Goal: Information Seeking & Learning: Find specific fact

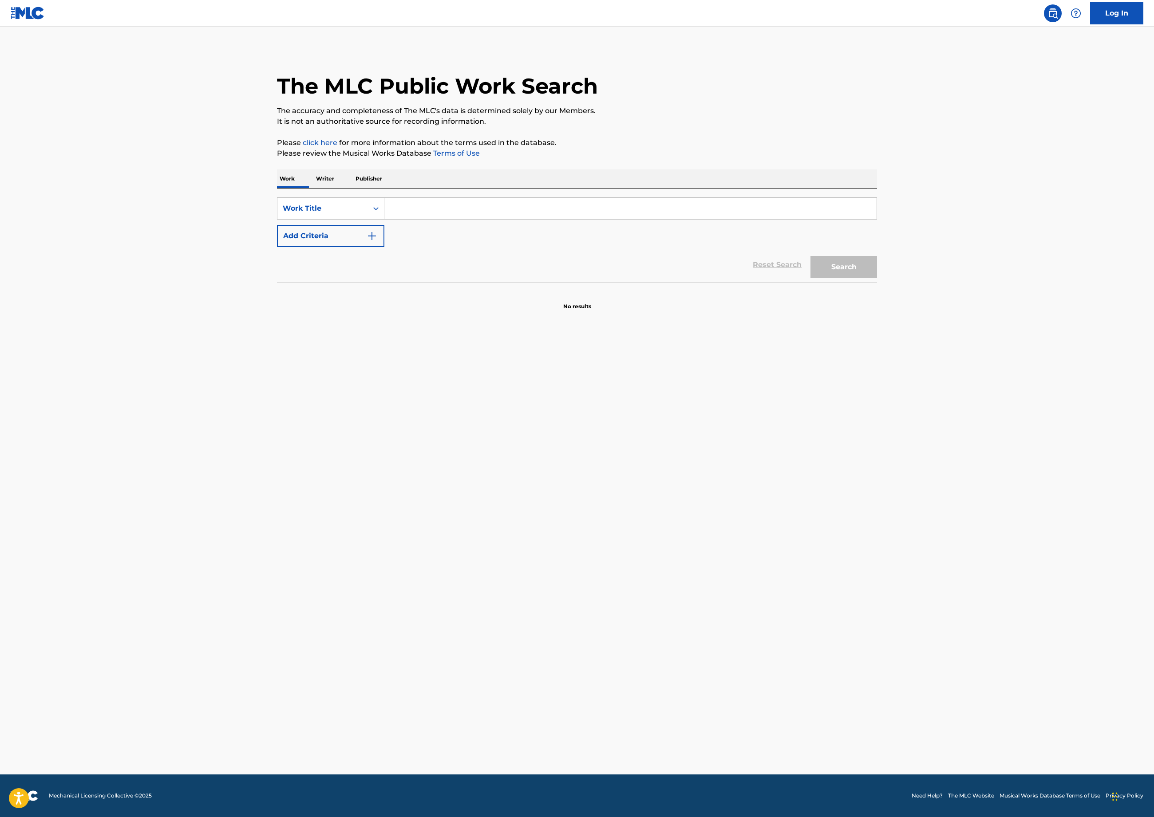
click at [384, 219] on input "Search Form" at bounding box center [630, 208] width 492 height 21
type input "main title apollo 13"
click at [277, 247] on button "Add Criteria" at bounding box center [330, 236] width 107 height 22
click at [384, 247] on input "Search Form" at bounding box center [622, 235] width 476 height 21
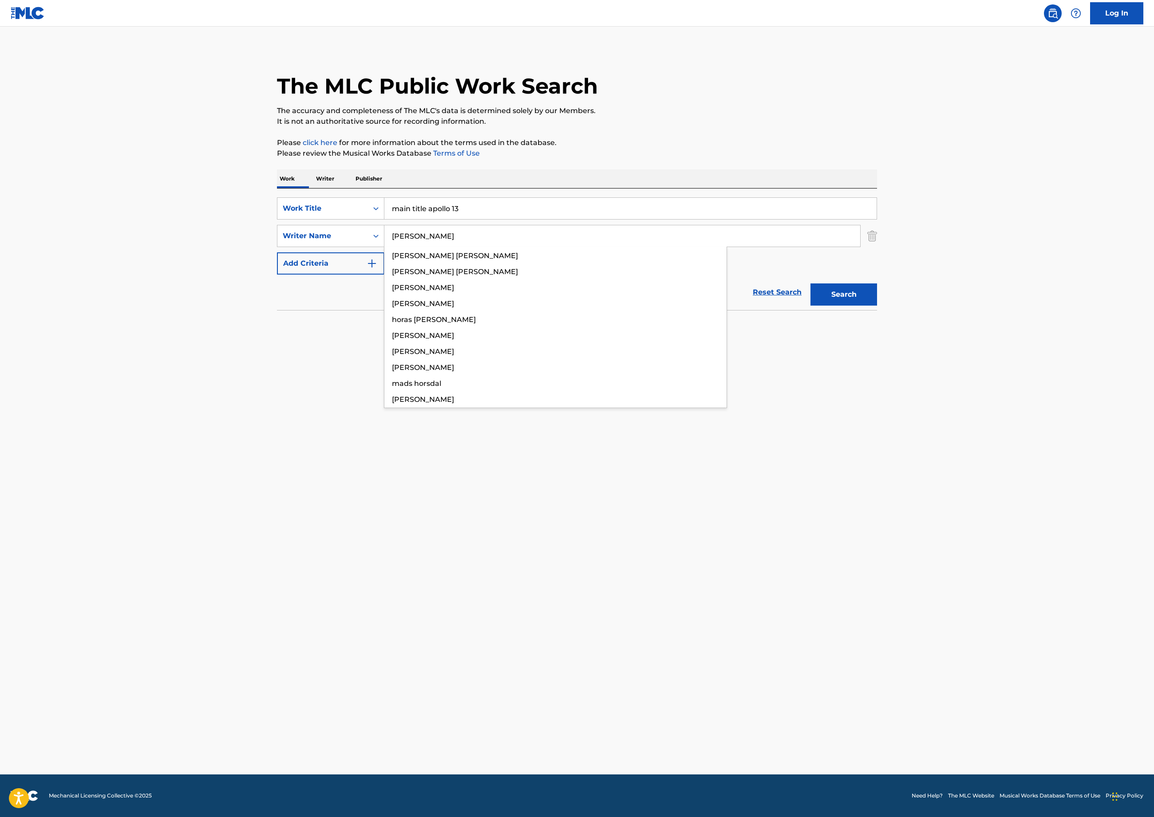
type input "[PERSON_NAME]"
click at [877, 306] on button "Search" at bounding box center [843, 295] width 67 height 22
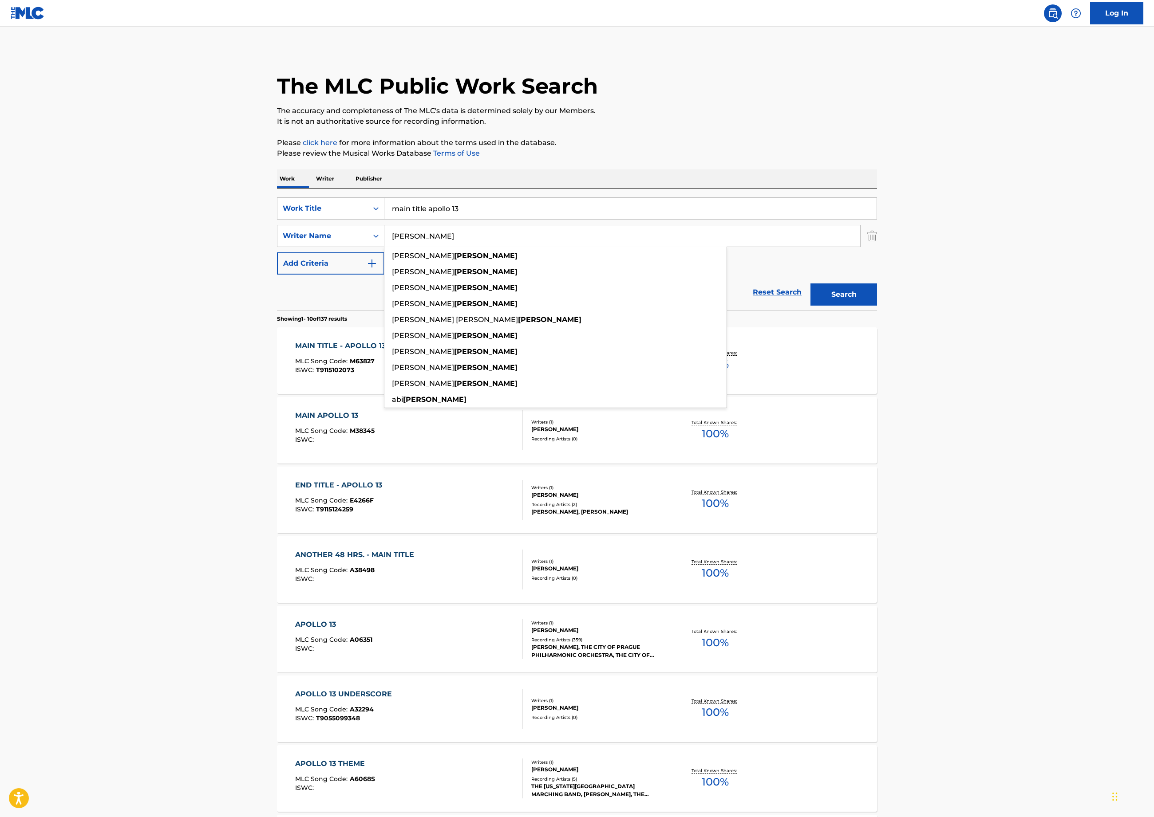
click at [277, 310] on div "Reset Search Search" at bounding box center [577, 292] width 600 height 35
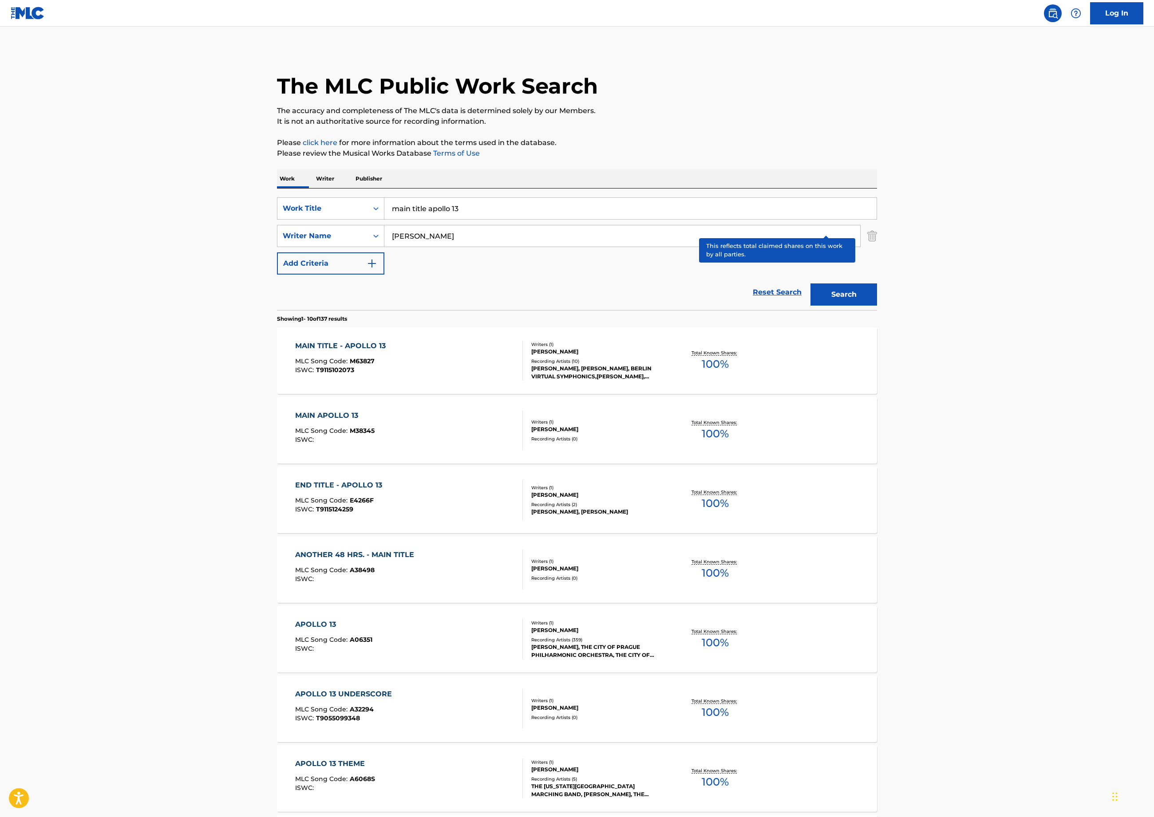
click at [739, 356] on p "Total Known Shares:" at bounding box center [714, 353] width 47 height 7
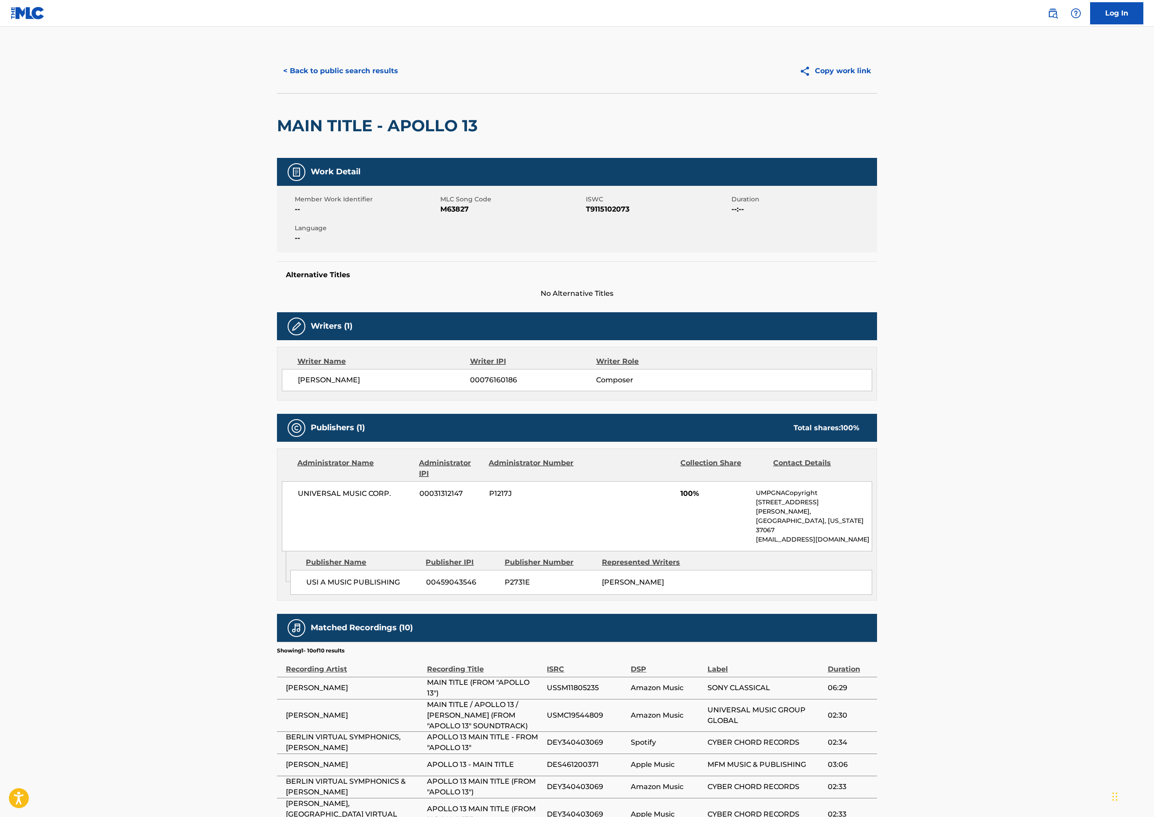
click at [277, 82] on button "< Back to public search results" at bounding box center [340, 71] width 127 height 22
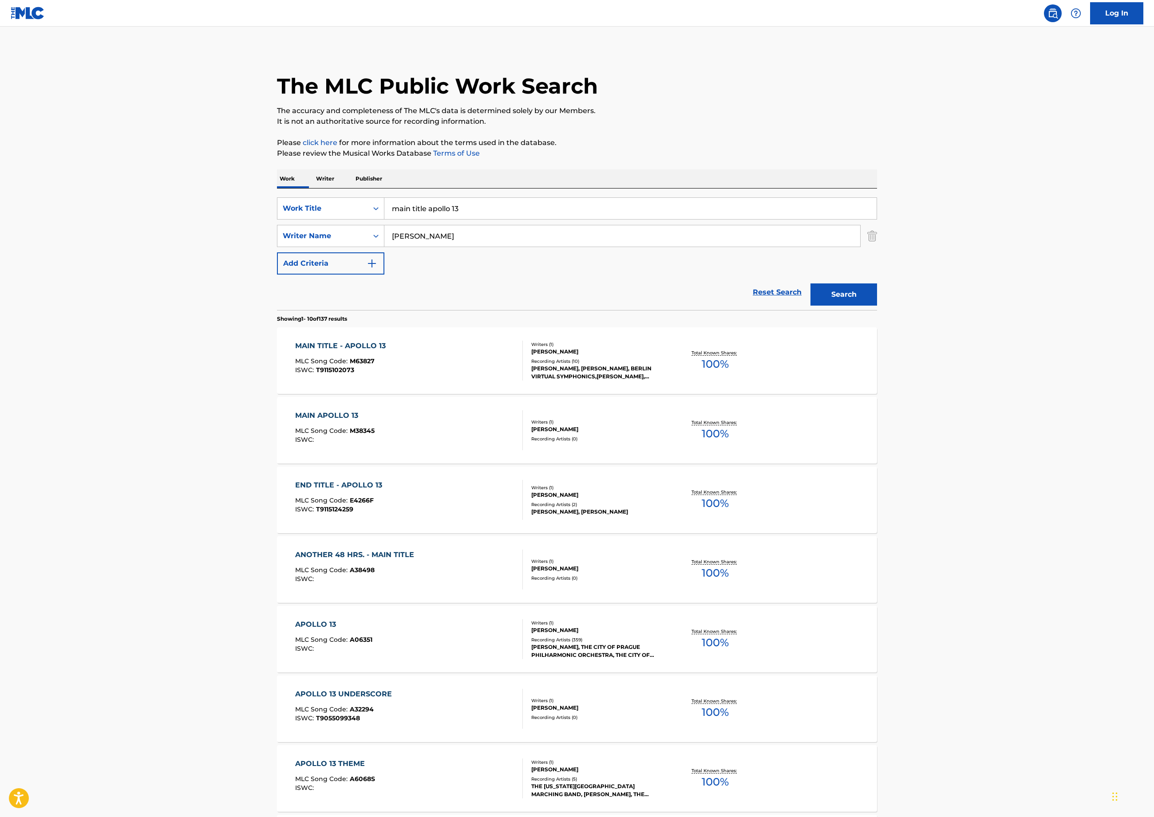
click at [384, 219] on input "main title apollo 13" at bounding box center [630, 208] width 492 height 21
type input "Overture main title apollo 13"
click at [877, 306] on button "Search" at bounding box center [843, 295] width 67 height 22
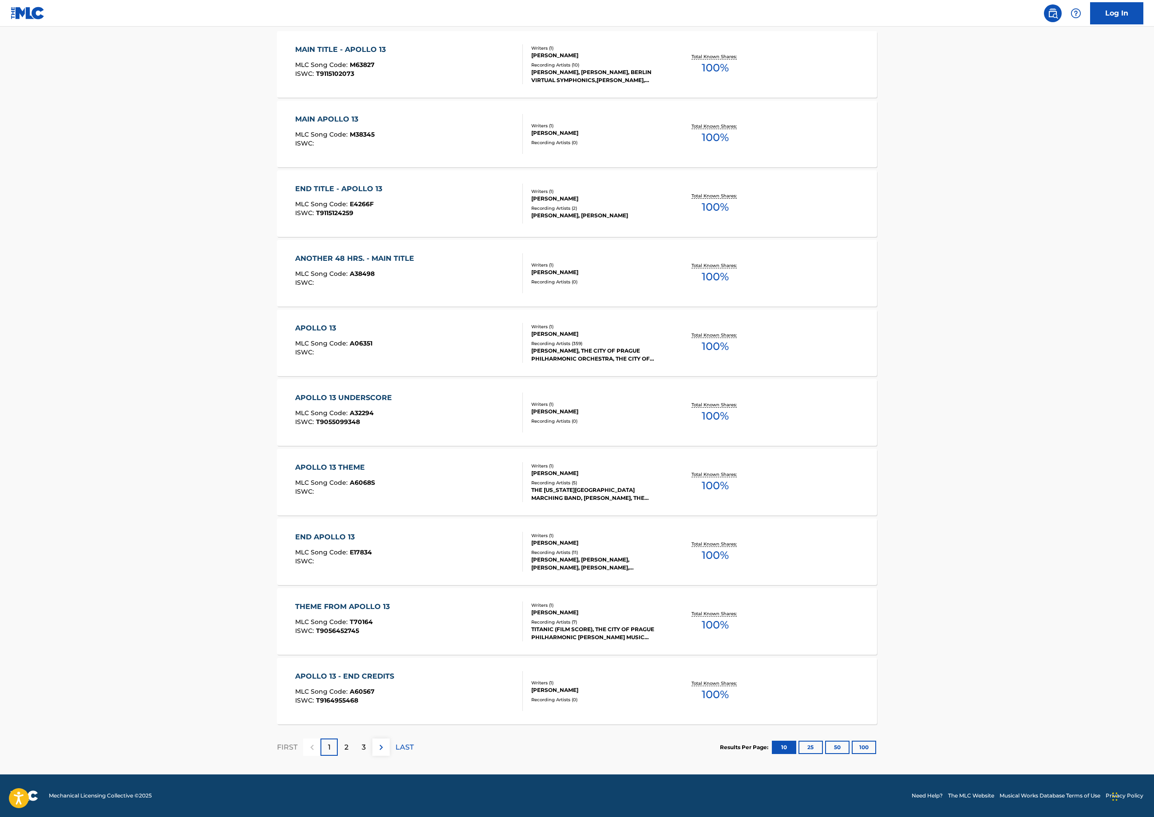
scroll to position [472, 0]
click at [739, 478] on p "Total Known Shares:" at bounding box center [714, 474] width 47 height 7
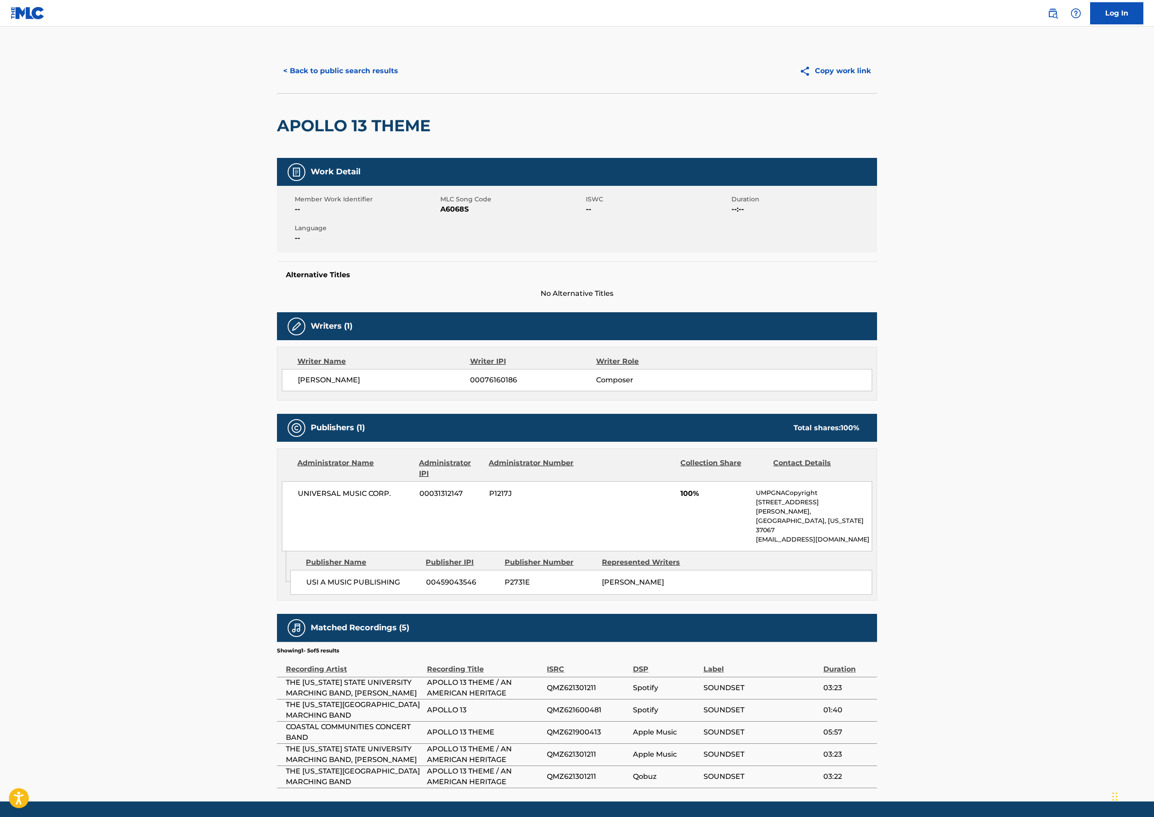
click at [277, 82] on button "< Back to public search results" at bounding box center [340, 71] width 127 height 22
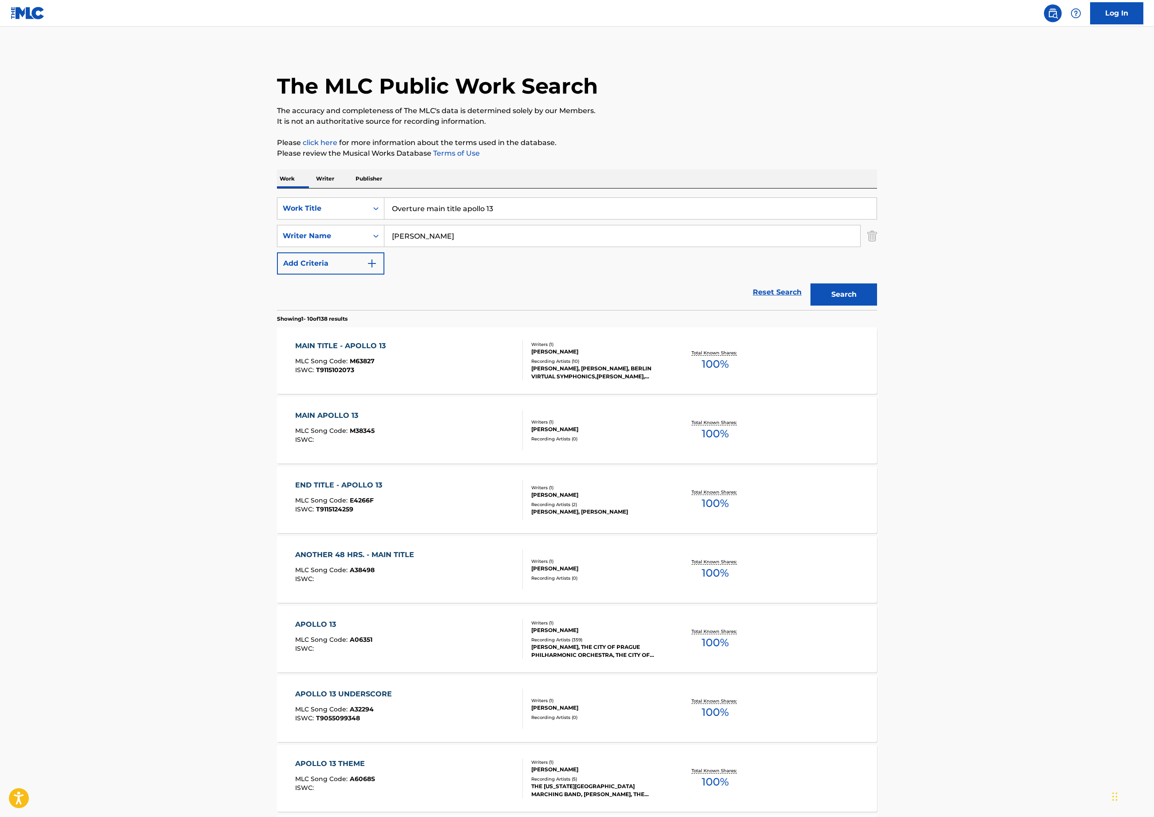
drag, startPoint x: 374, startPoint y: 316, endPoint x: 140, endPoint y: 291, distance: 235.6
click at [277, 291] on div "SearchWithCriteriae19b318e-f96e-4d71-a45e-07c9c8442c52 Work Title Overture main…" at bounding box center [577, 250] width 600 height 122
type input "suicide is painless"
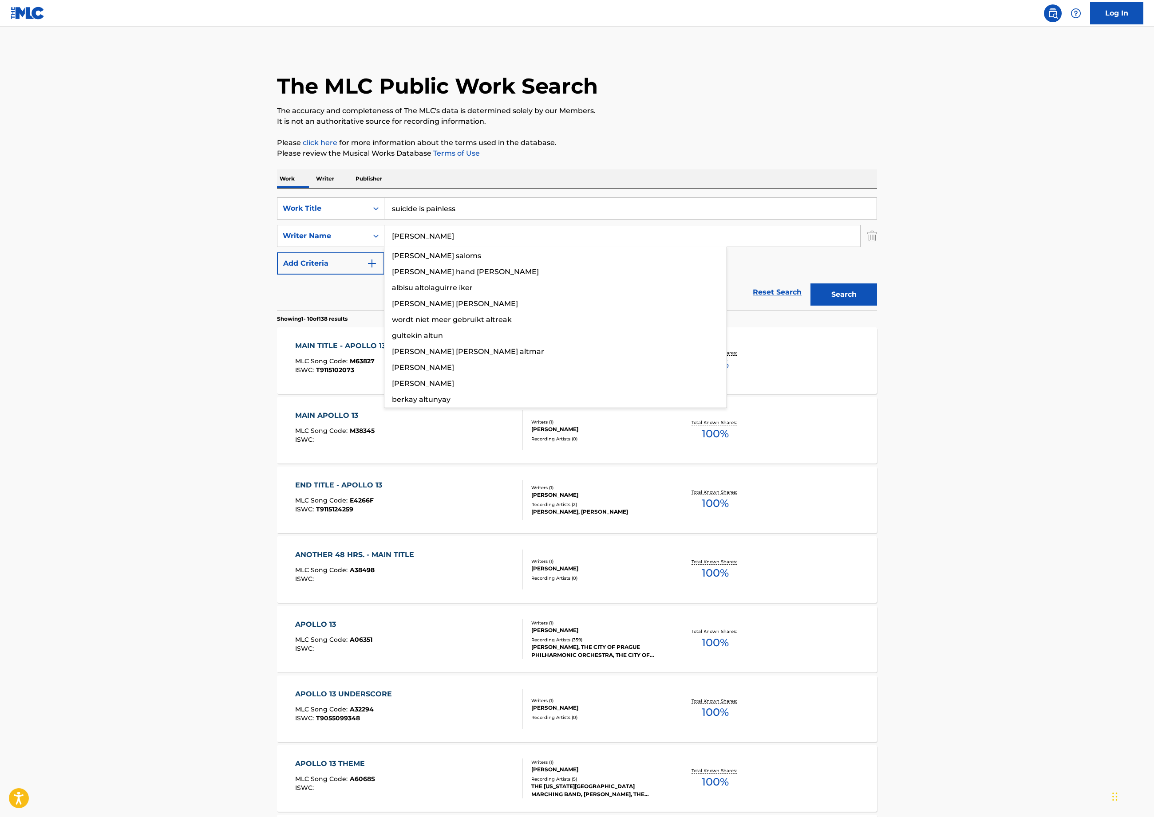
type input "[PERSON_NAME]"
click at [877, 306] on button "Search" at bounding box center [843, 295] width 67 height 22
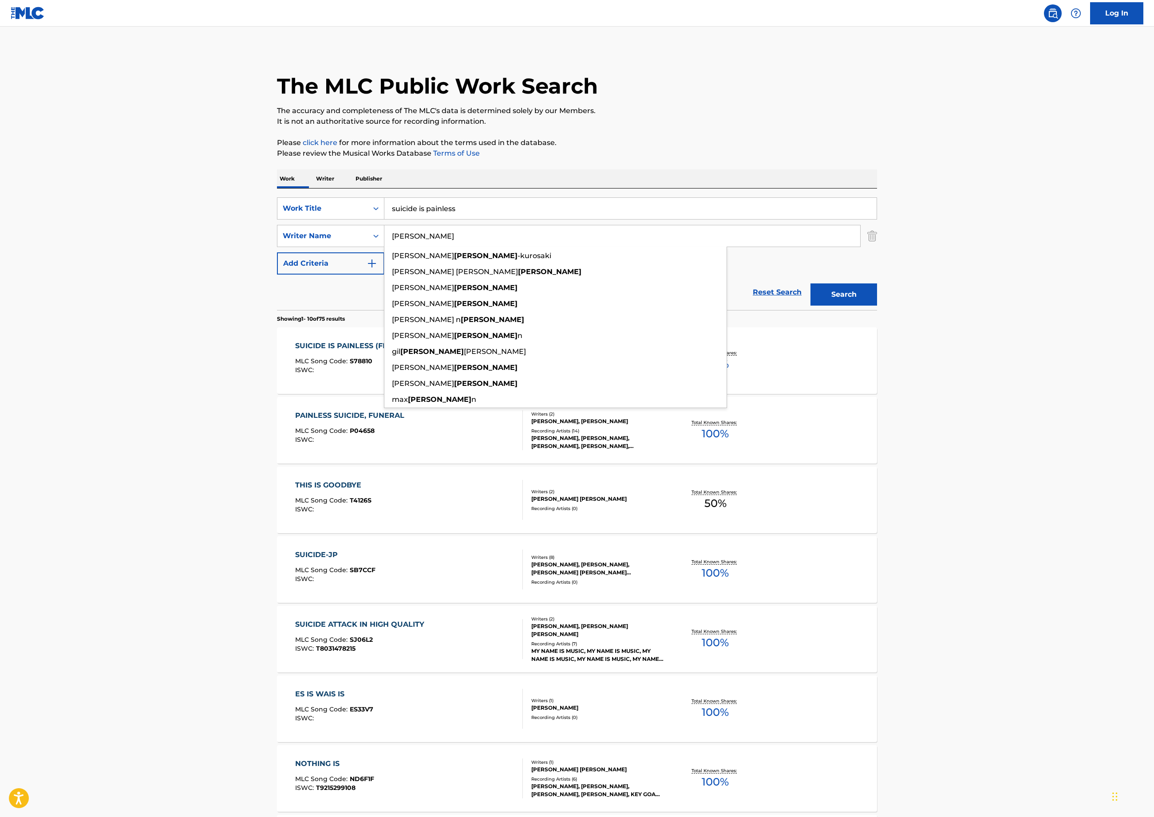
click at [877, 394] on div "SUICIDE IS PAINLESS (FROM M*A*S*H) MLC Song Code : S78810 ISWC : Writers ( 2 ) …" at bounding box center [577, 360] width 600 height 67
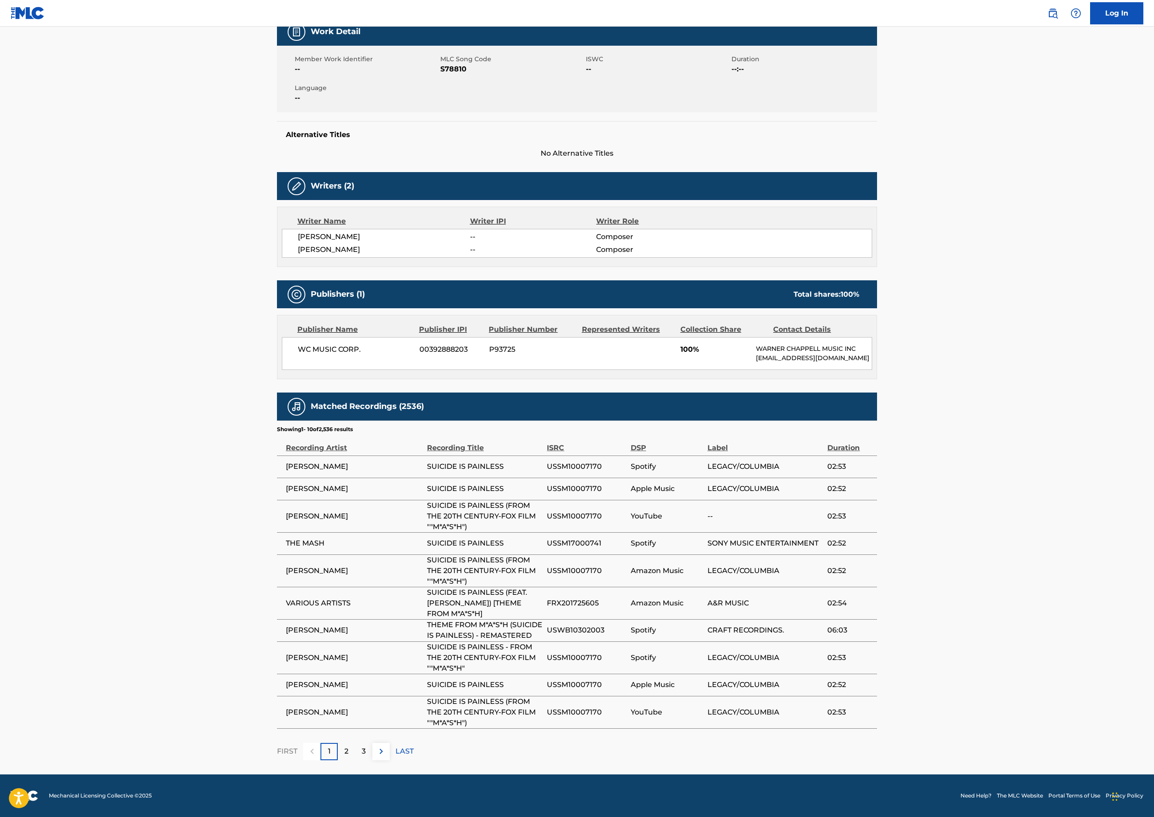
scroll to position [35, 0]
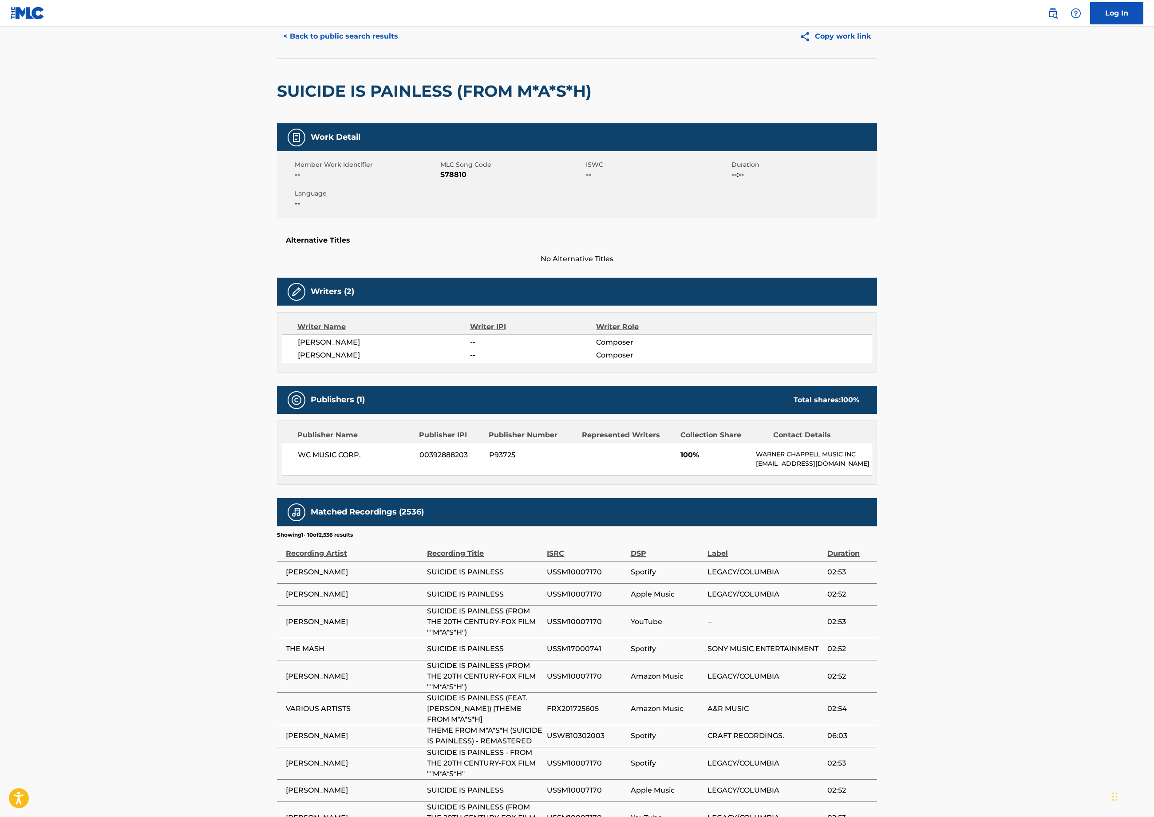
click at [277, 47] on button "< Back to public search results" at bounding box center [340, 36] width 127 height 22
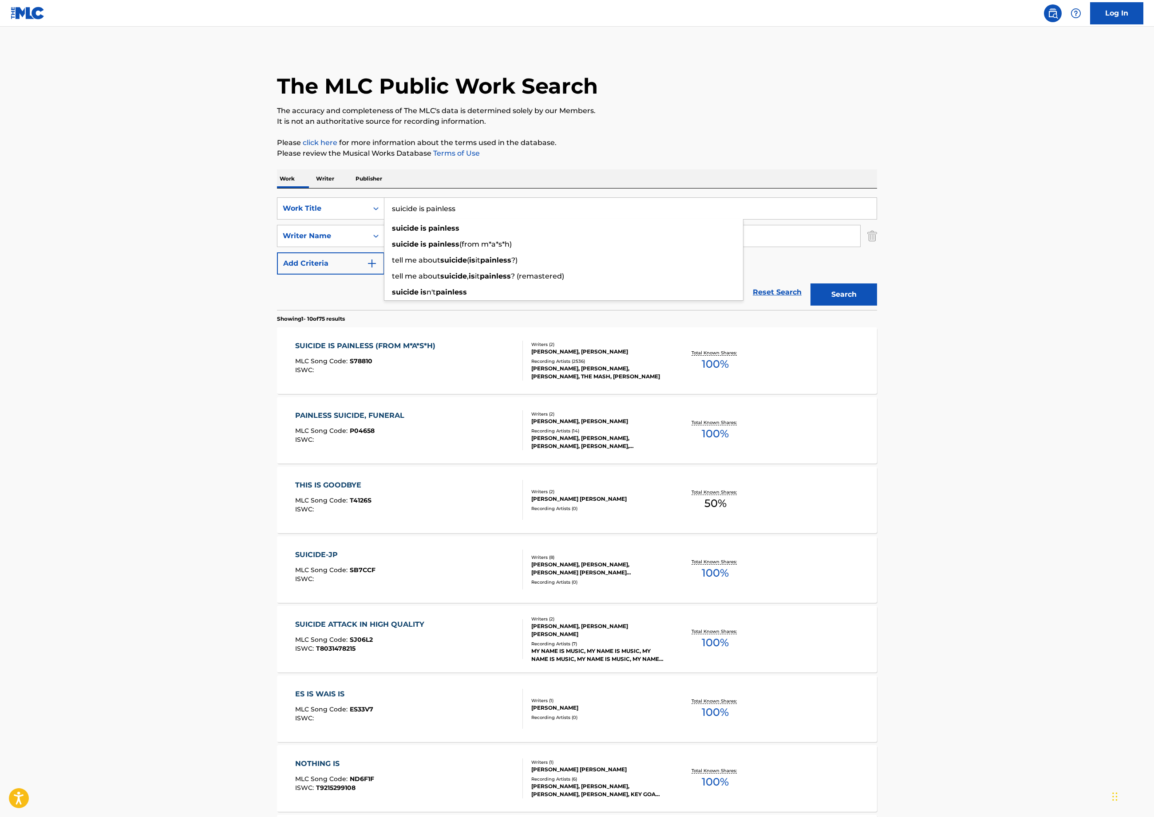
drag, startPoint x: 179, startPoint y: 284, endPoint x: 98, endPoint y: 280, distance: 81.8
click at [277, 280] on div "Work Writer Publisher SearchWithCriteriae19b318e-f96e-4d71-a45e-07c9c8442c52 Wo…" at bounding box center [577, 617] width 600 height 897
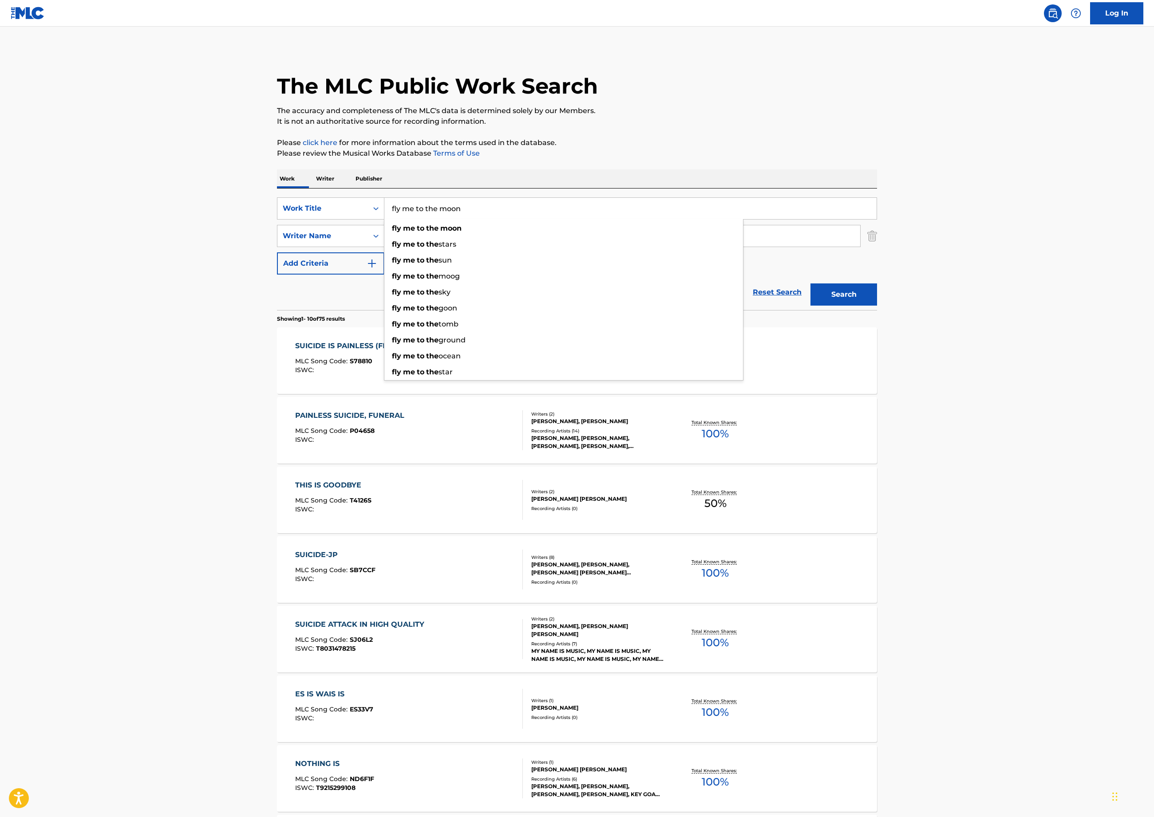
type input "fly me to the moon"
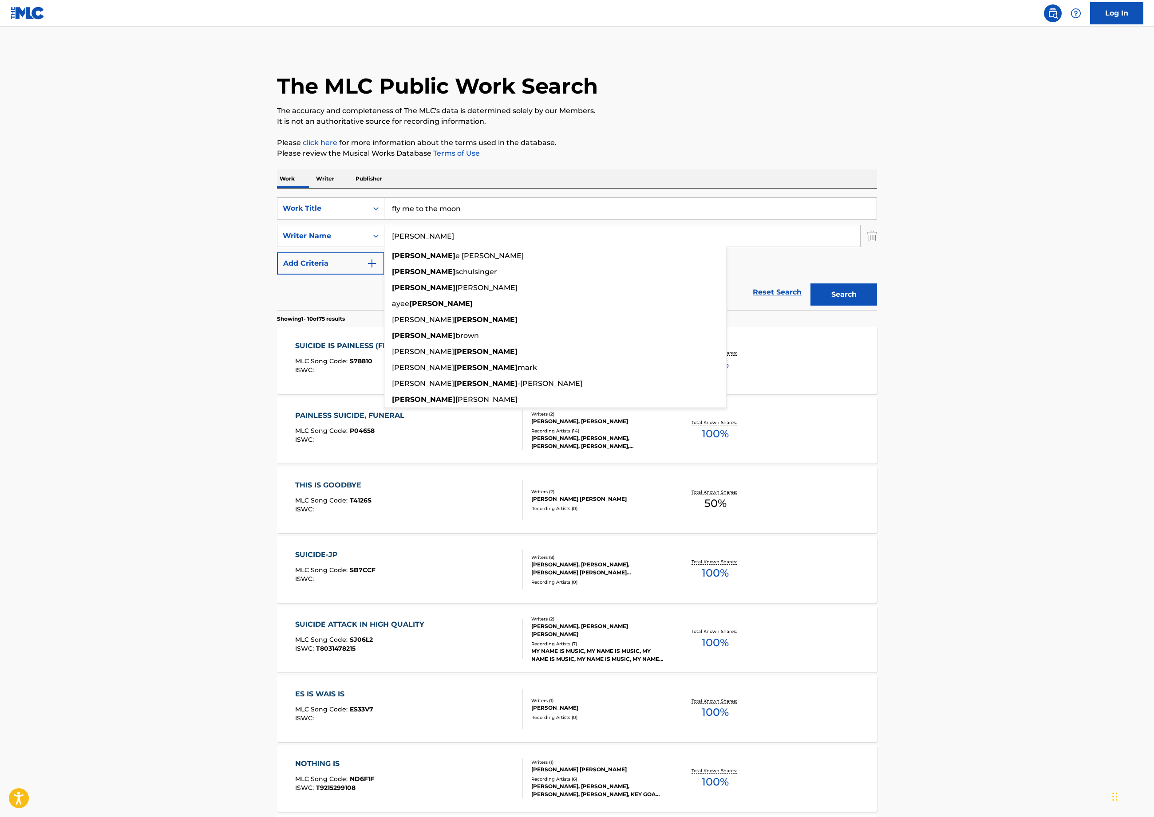
type input "[PERSON_NAME]"
click at [877, 306] on button "Search" at bounding box center [843, 295] width 67 height 22
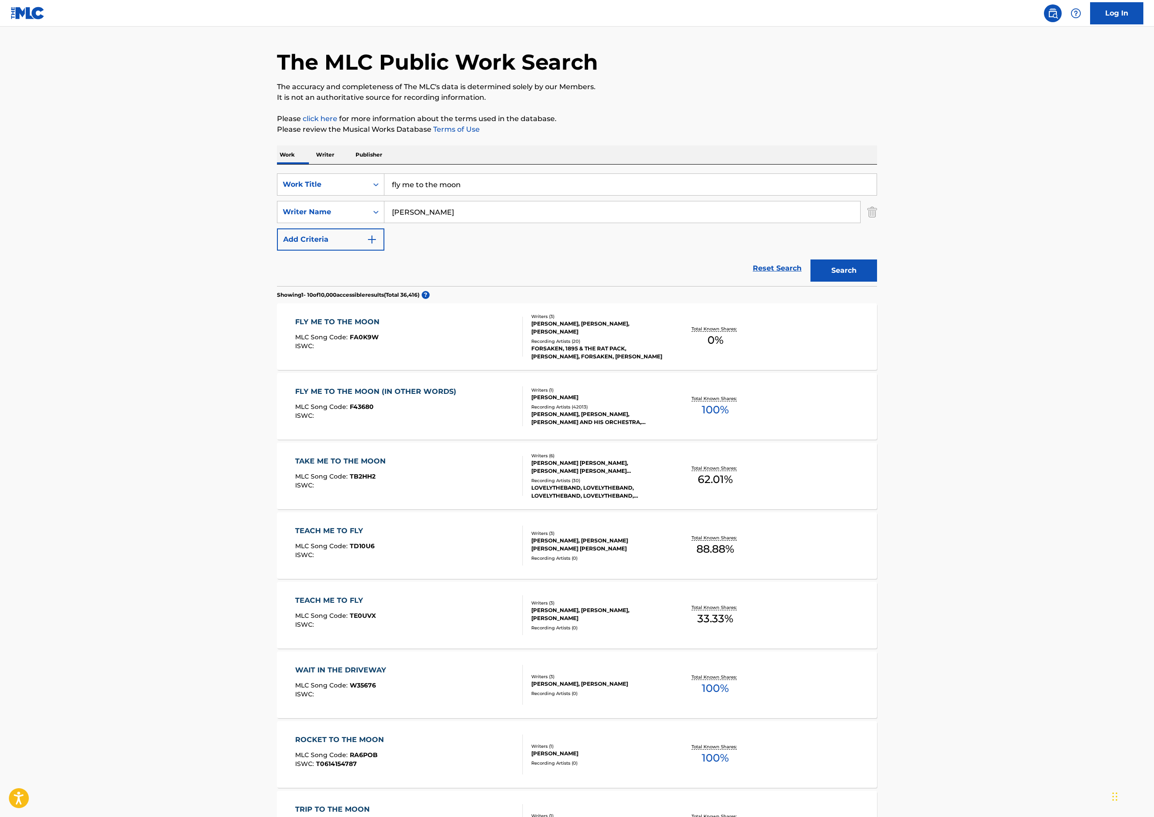
scroll to position [31, 0]
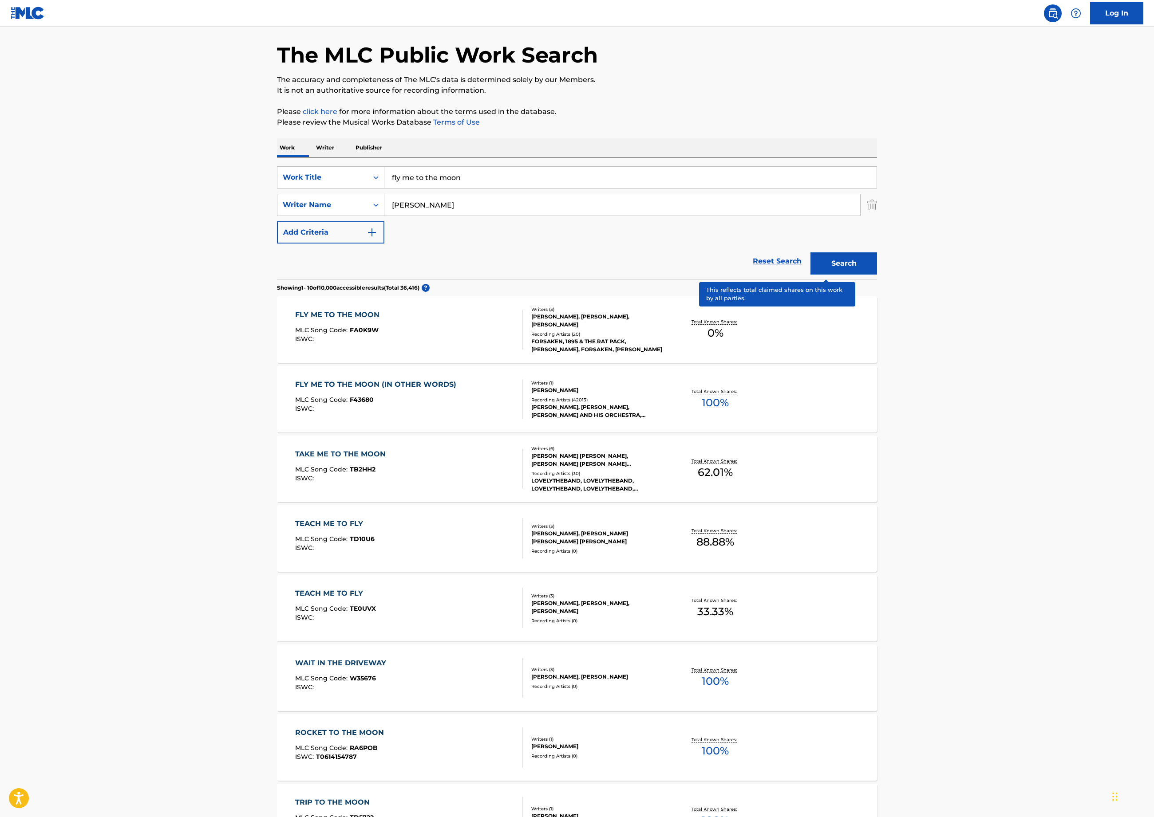
click at [739, 395] on p "Total Known Shares:" at bounding box center [714, 391] width 47 height 7
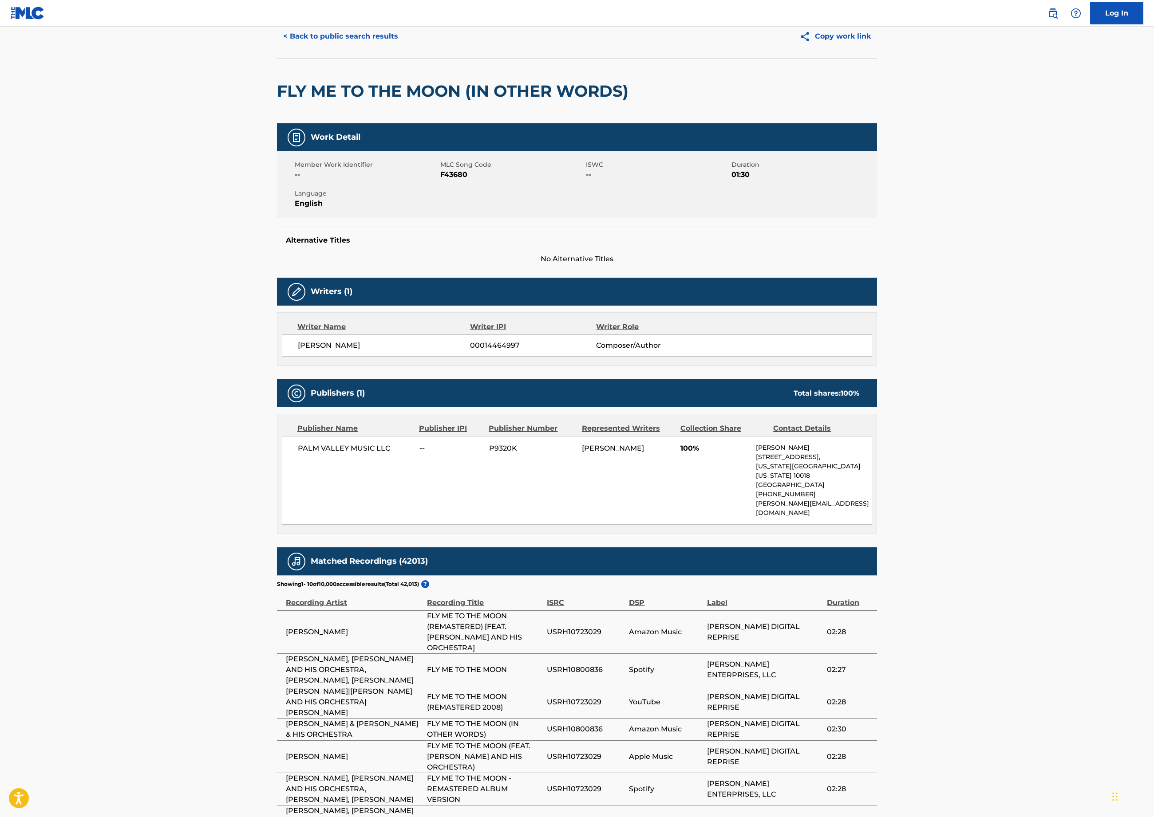
scroll to position [22, 0]
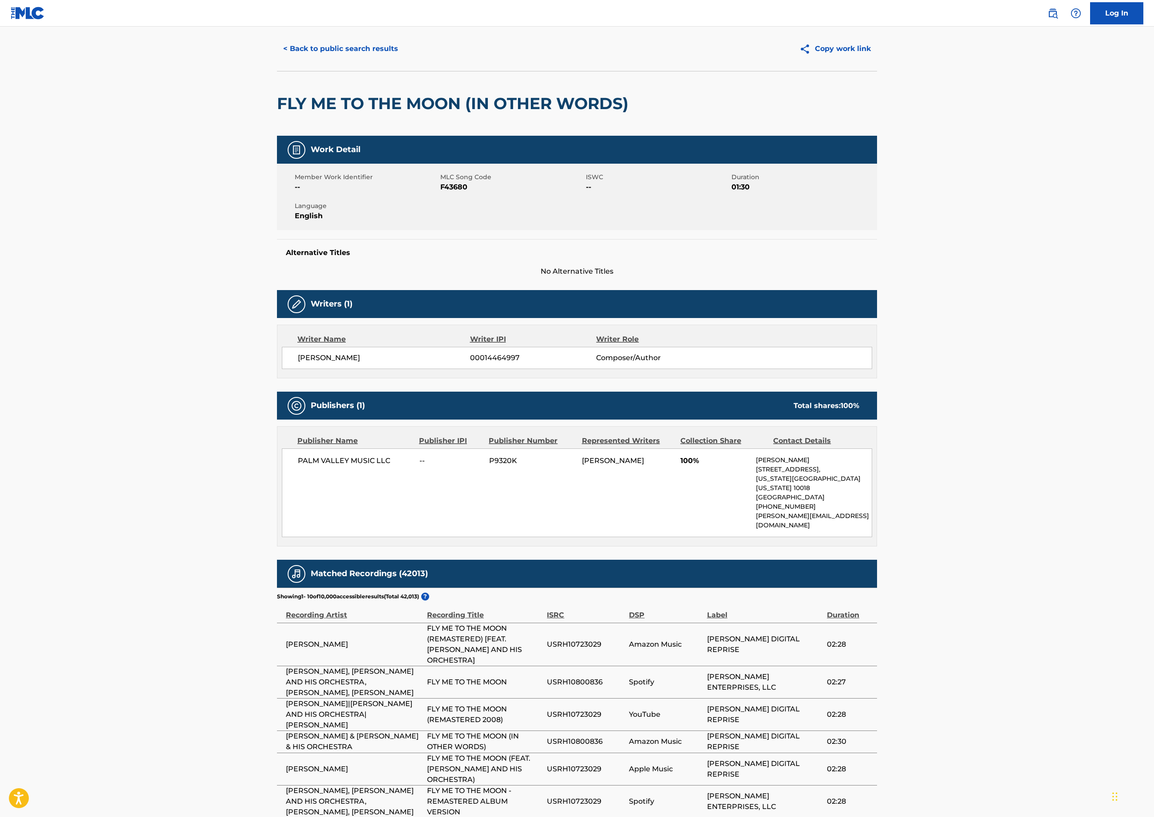
click at [277, 60] on button "< Back to public search results" at bounding box center [340, 49] width 127 height 22
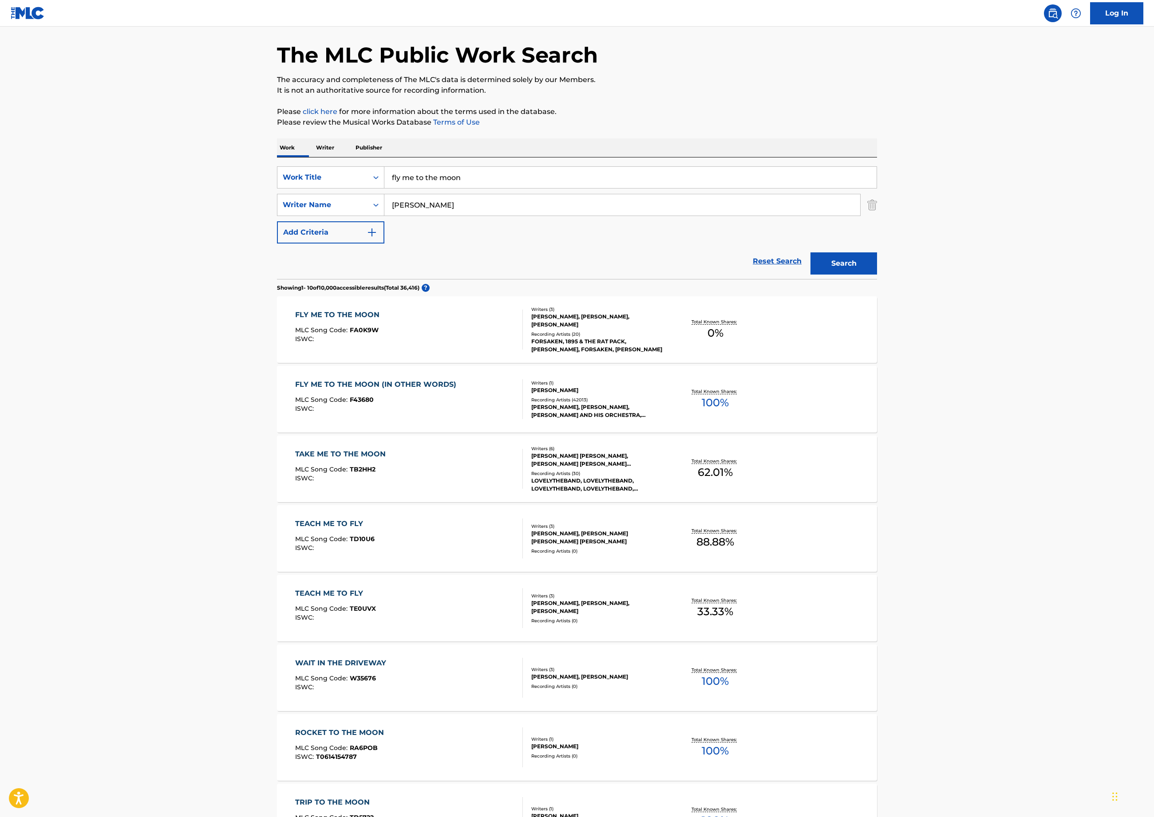
drag, startPoint x: 211, startPoint y: 239, endPoint x: 160, endPoint y: 224, distance: 53.6
click at [277, 235] on div "Work Writer Publisher SearchWithCriteriae19b318e-f96e-4d71-a45e-07c9c8442c52 Wo…" at bounding box center [577, 586] width 600 height 897
type input "i see victory"
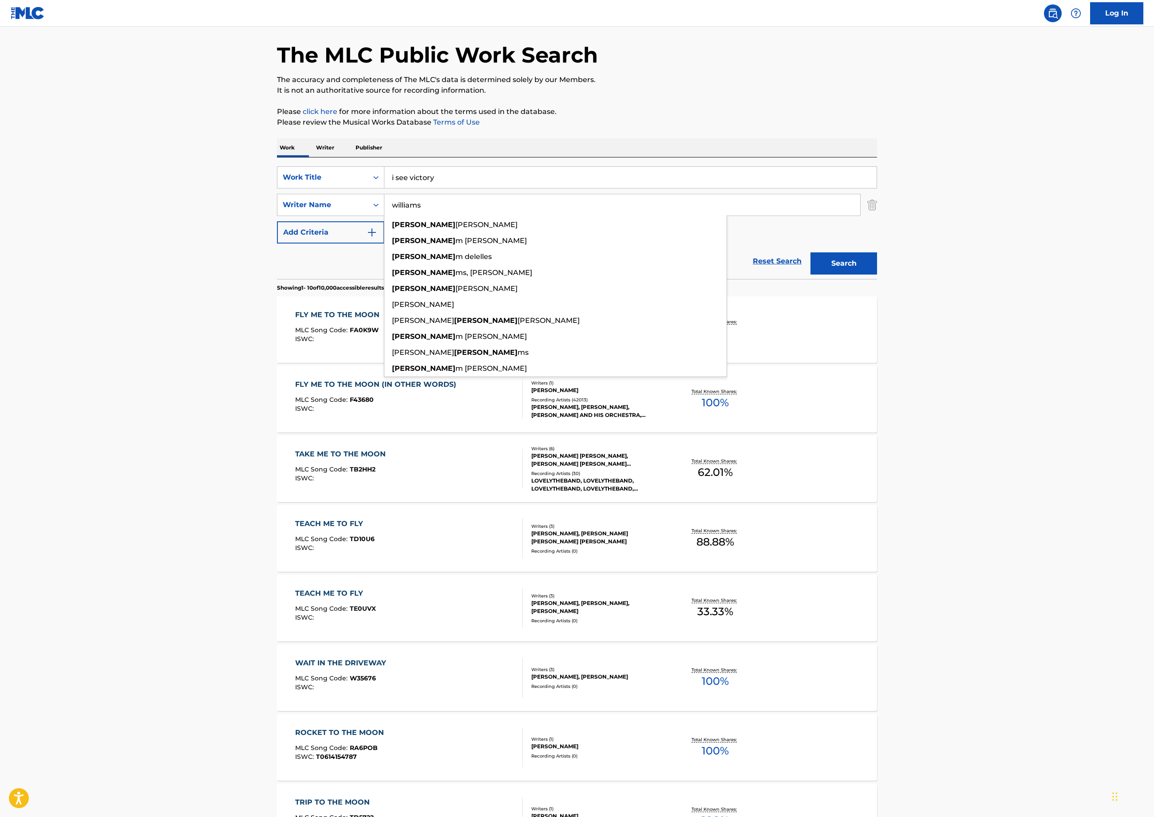
type input "williams"
click at [877, 275] on button "Search" at bounding box center [843, 263] width 67 height 22
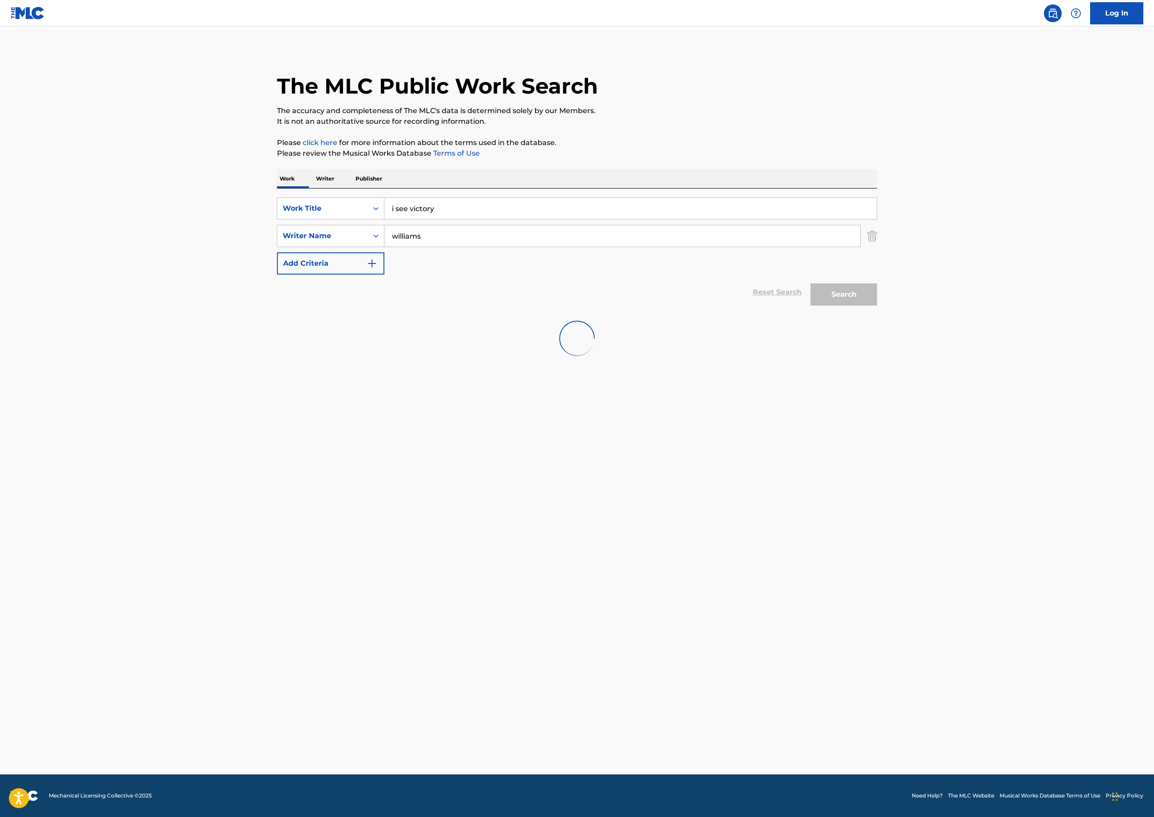
scroll to position [0, 0]
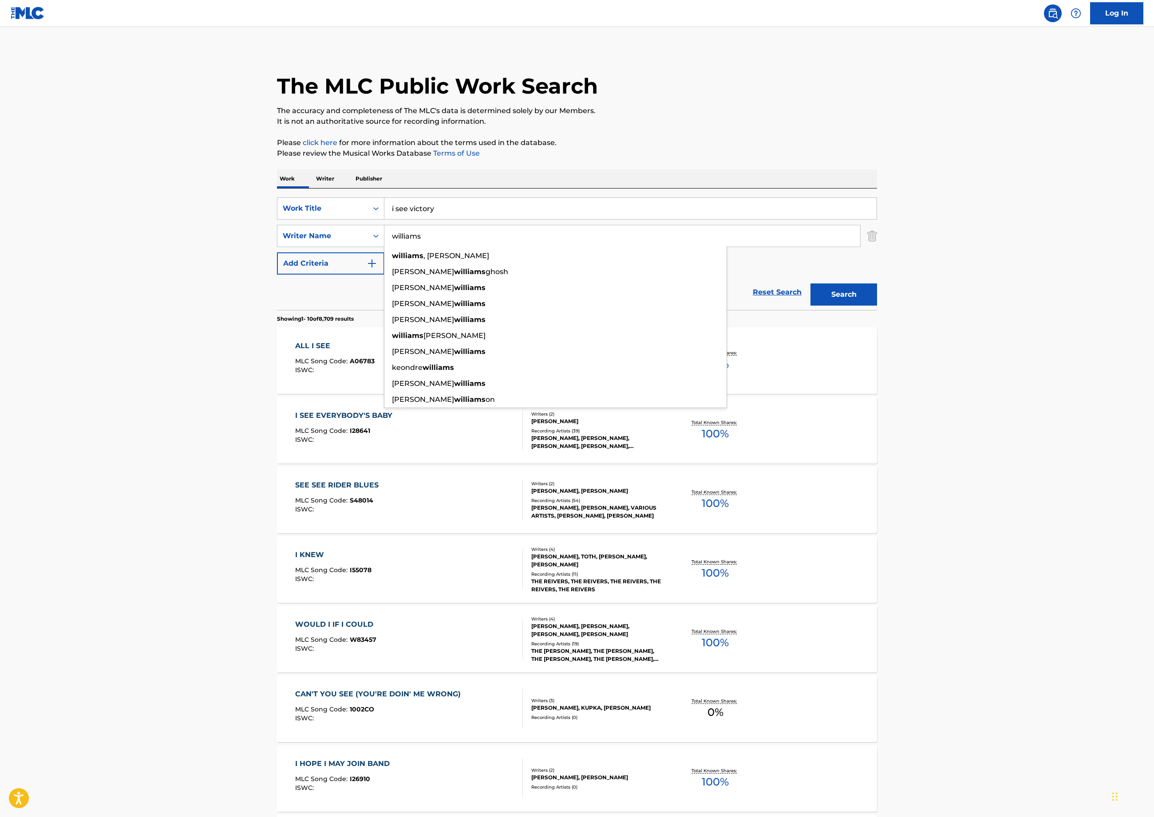
click at [277, 101] on div "The MLC Public Work Search" at bounding box center [577, 81] width 600 height 65
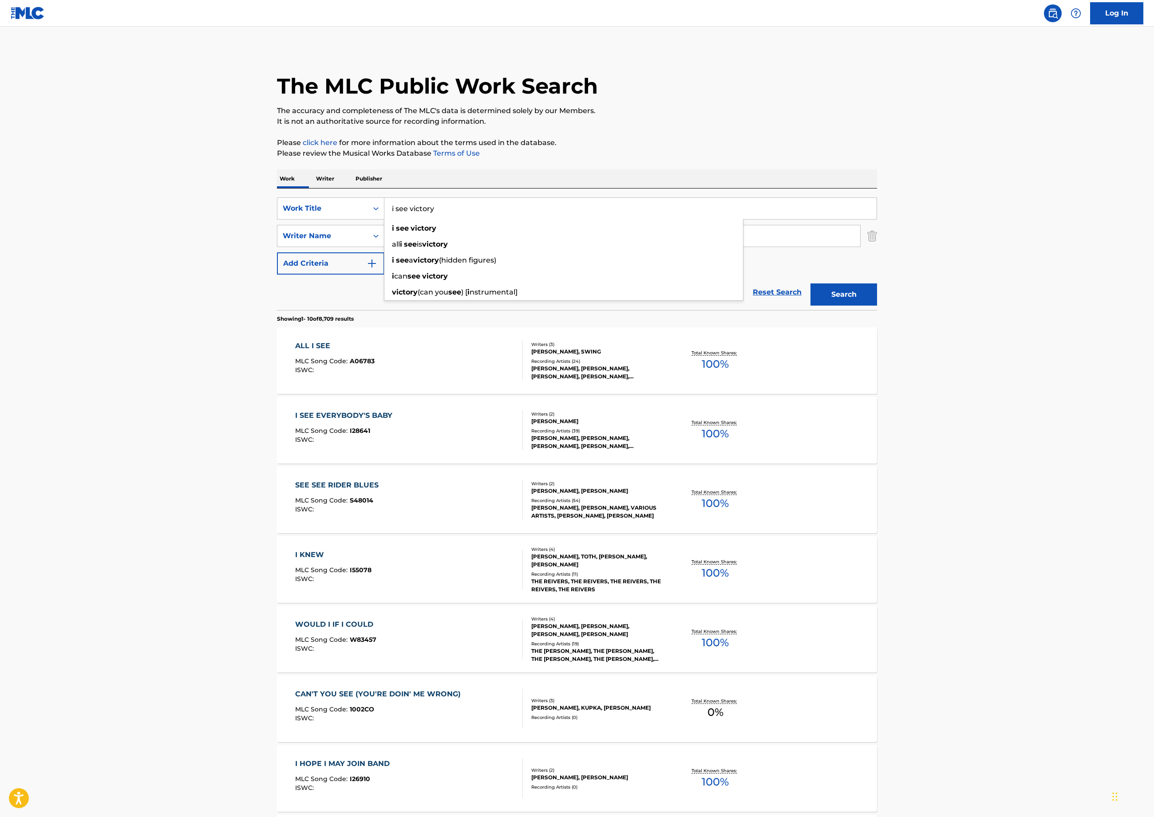
drag, startPoint x: 261, startPoint y: 311, endPoint x: 185, endPoint y: 298, distance: 77.3
click at [277, 298] on div "SearchWithCriteriae19b318e-f96e-4d71-a45e-07c9c8442c52 Work Title i see victory…" at bounding box center [577, 250] width 600 height 122
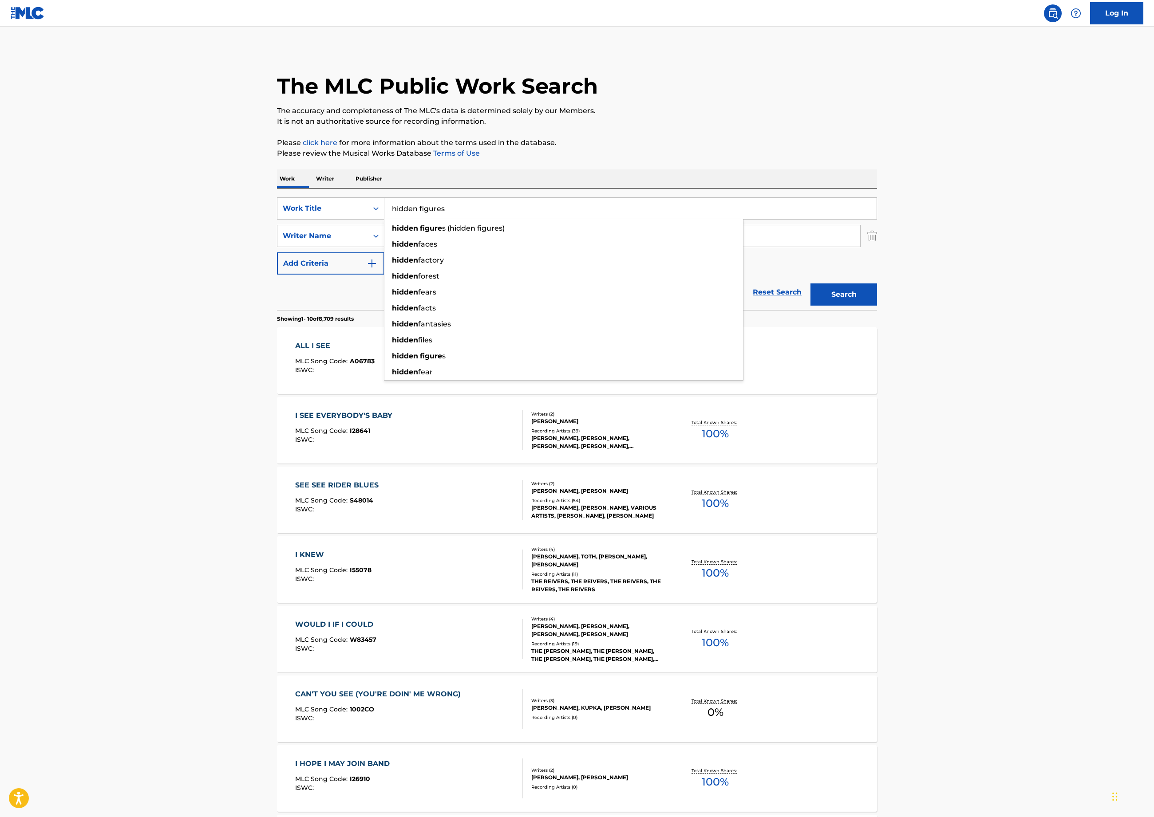
click at [877, 306] on button "Search" at bounding box center [843, 295] width 67 height 22
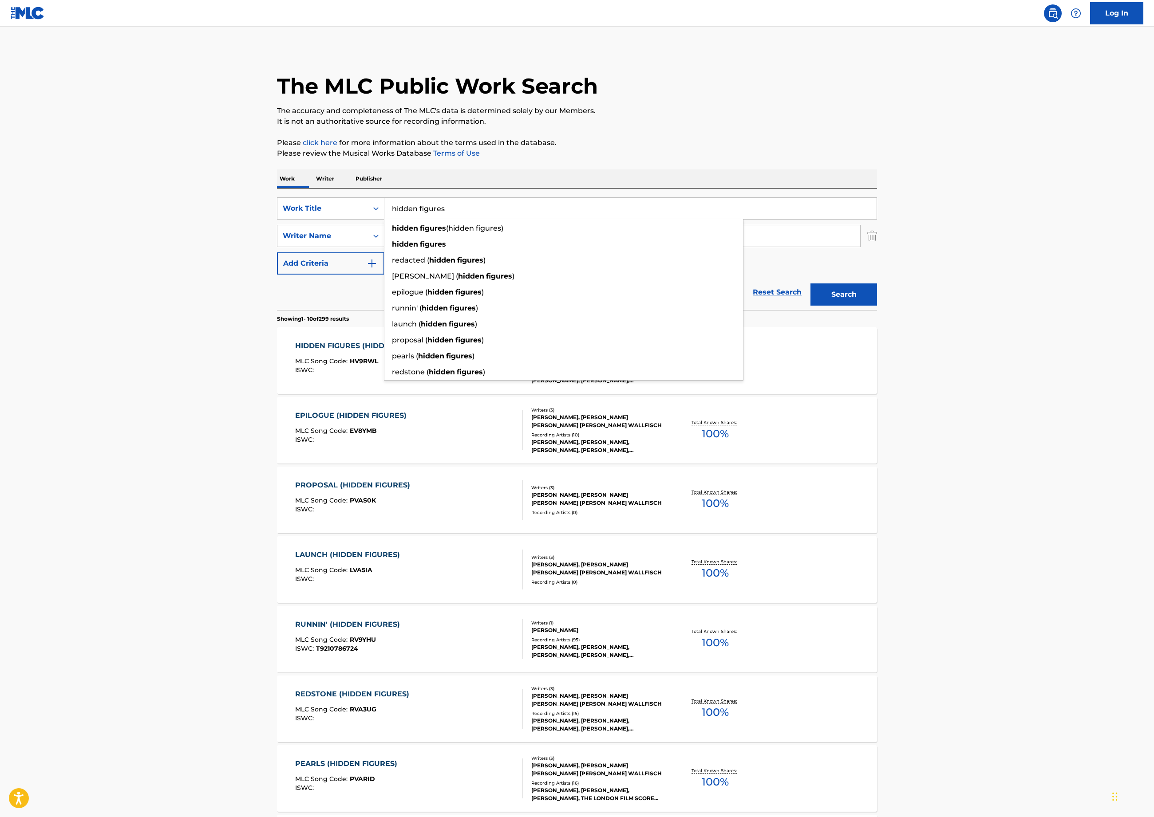
click at [425, 127] on p "It is not an authoritative source for recording information." at bounding box center [577, 121] width 600 height 11
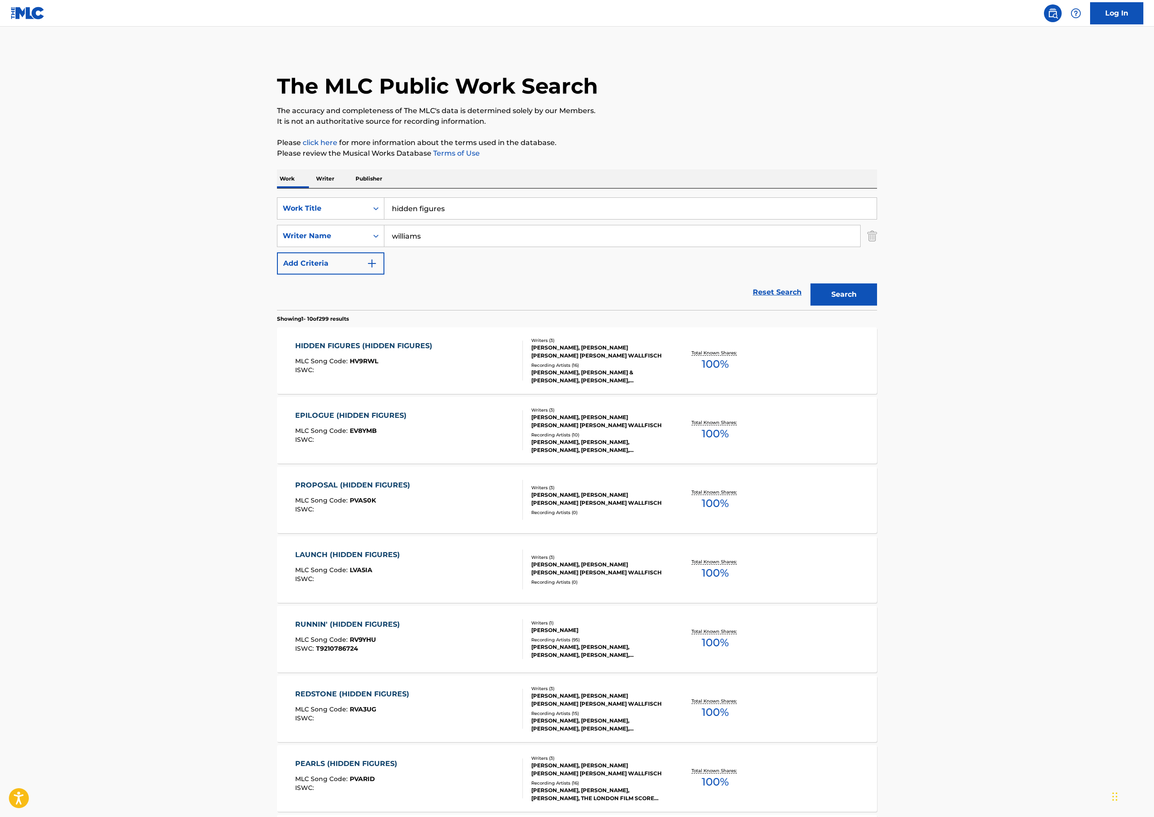
click at [384, 219] on input "hidden figures" at bounding box center [630, 208] width 492 height 21
type input "victory hidden figures"
click at [877, 306] on button "Search" at bounding box center [843, 295] width 67 height 22
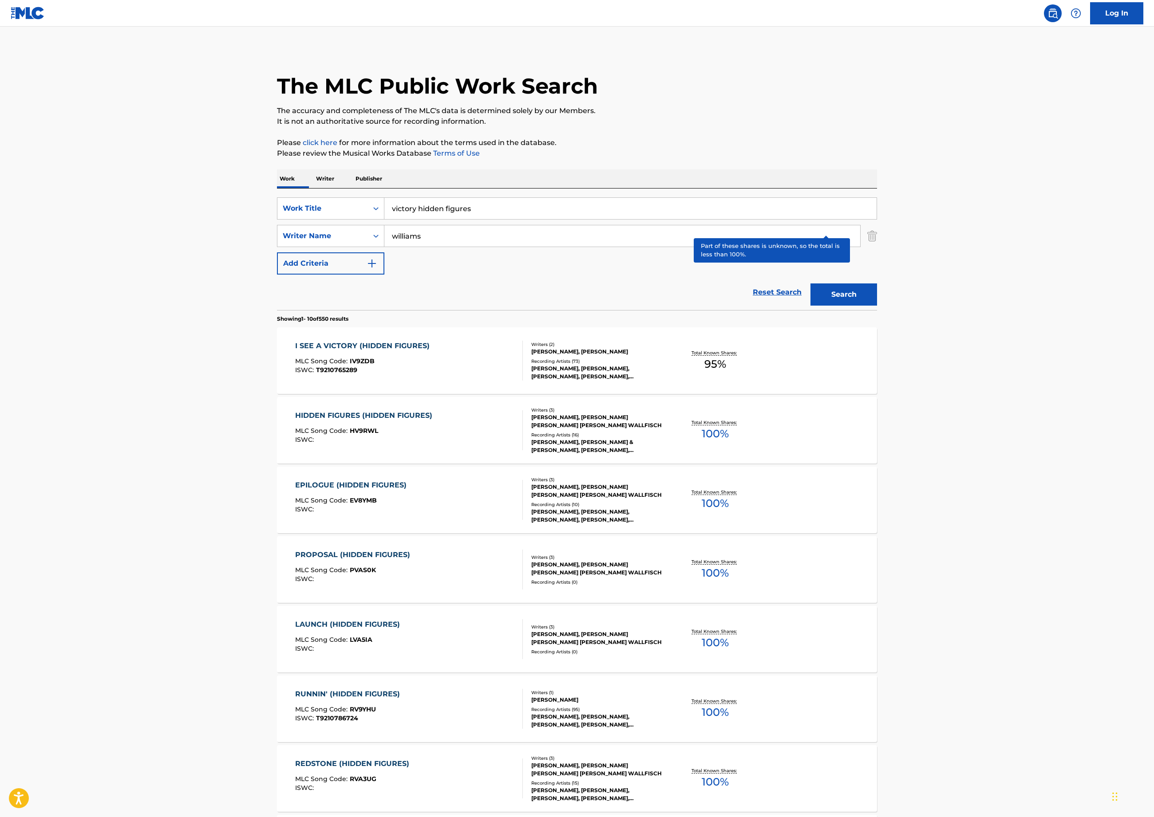
click at [739, 356] on p "Total Known Shares:" at bounding box center [714, 353] width 47 height 7
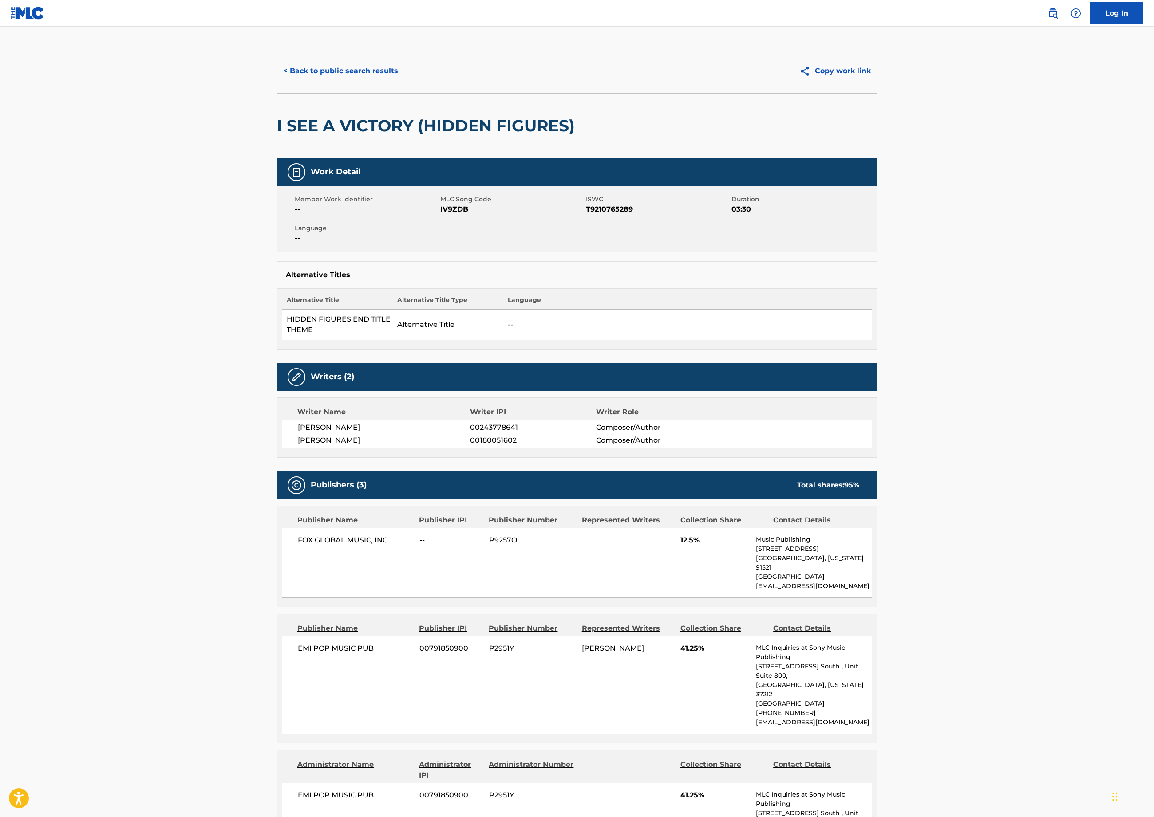
click at [277, 82] on button "< Back to public search results" at bounding box center [340, 71] width 127 height 22
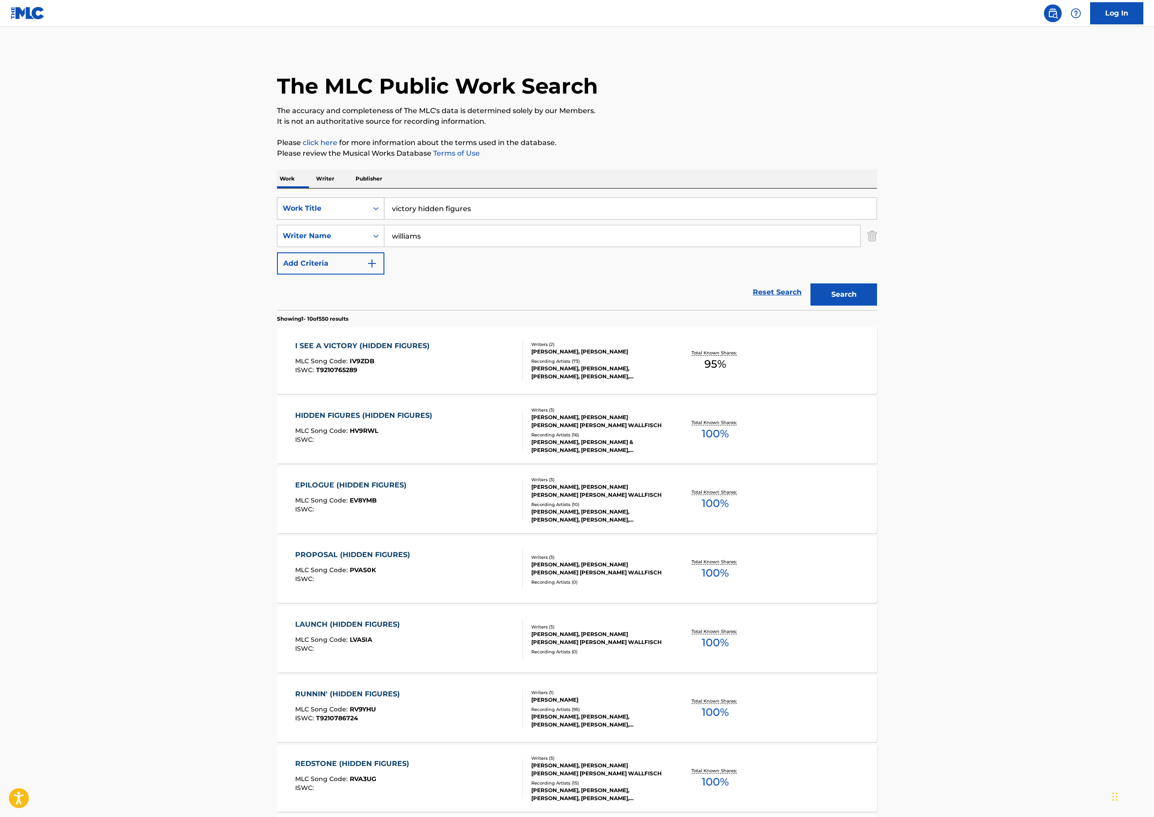
drag, startPoint x: 354, startPoint y: 319, endPoint x: 196, endPoint y: 304, distance: 158.7
click at [277, 220] on div "SearchWithCriteriae19b318e-f96e-4d71-a45e-07c9c8442c52 Work Title victory hidde…" at bounding box center [577, 208] width 600 height 22
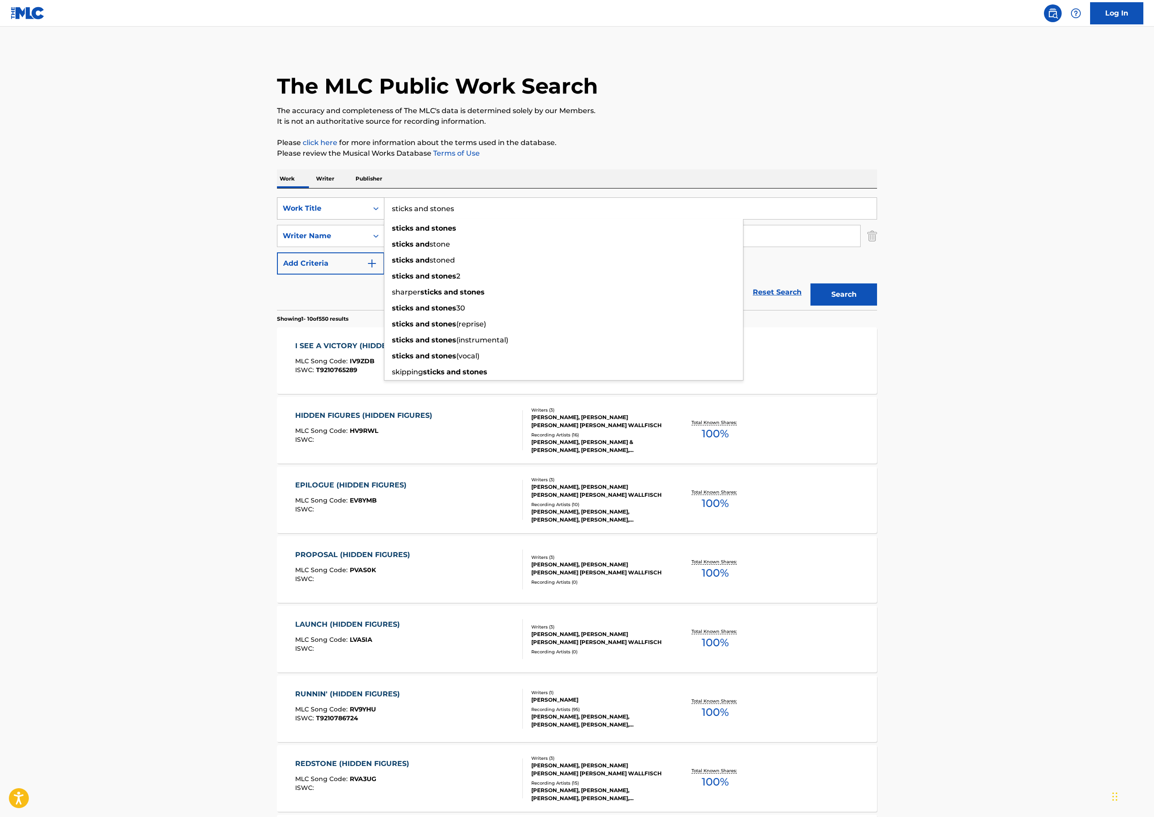
type input "sticks and stones"
type input "[PERSON_NAME]"
click at [877, 306] on button "Search" at bounding box center [843, 295] width 67 height 22
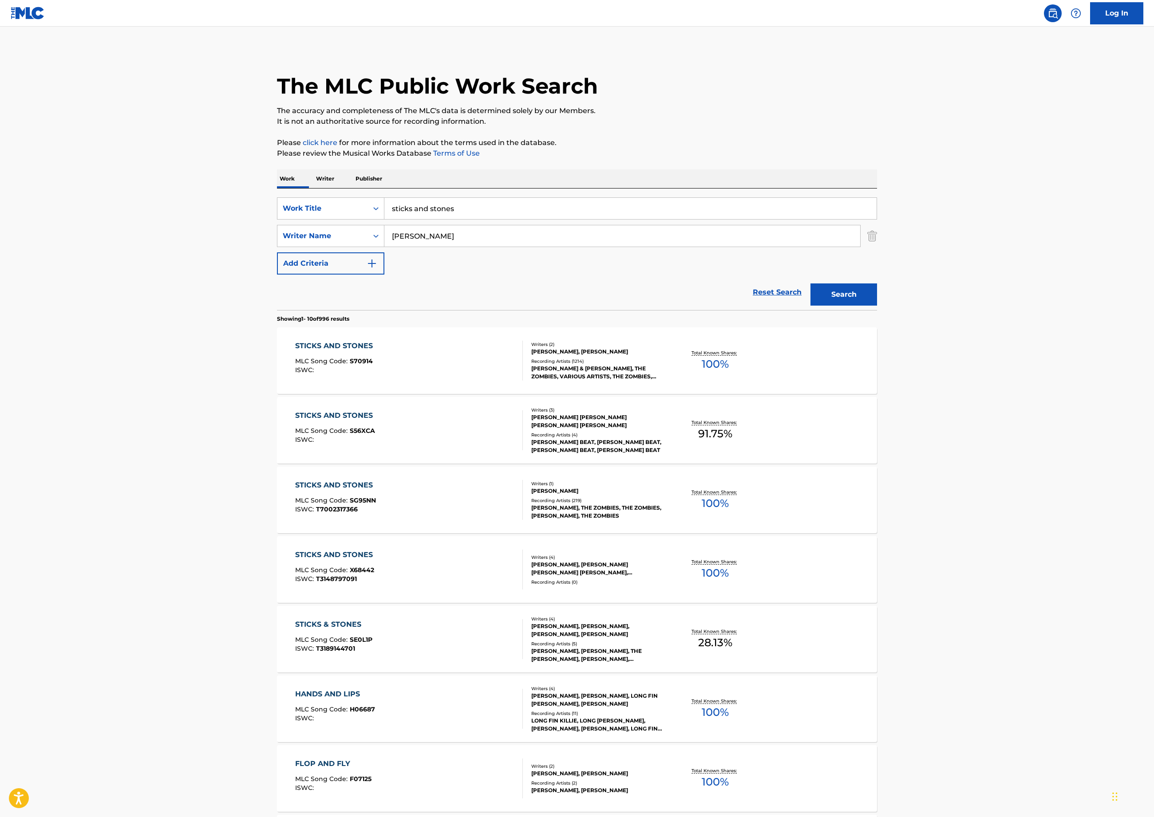
click at [277, 310] on div "Reset Search Search" at bounding box center [577, 292] width 600 height 35
click at [739, 356] on p "Total Known Shares:" at bounding box center [714, 353] width 47 height 7
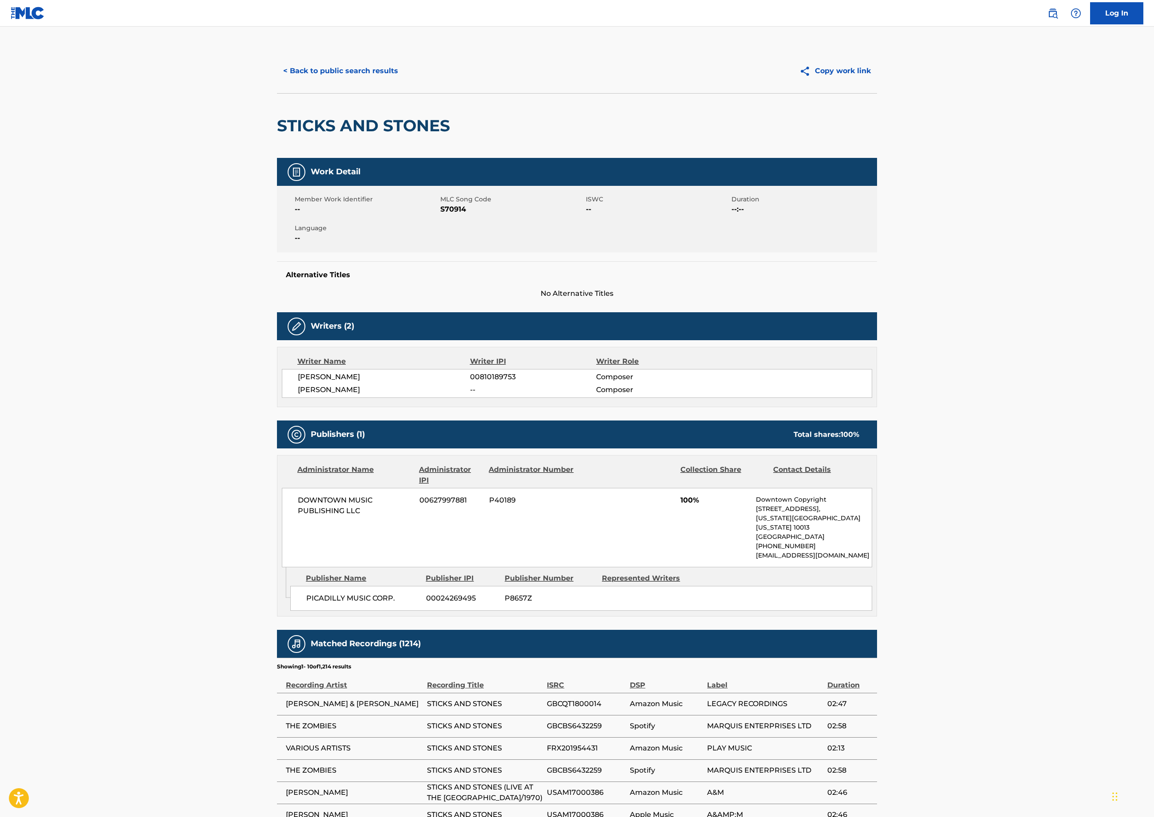
click at [277, 82] on button "< Back to public search results" at bounding box center [340, 71] width 127 height 22
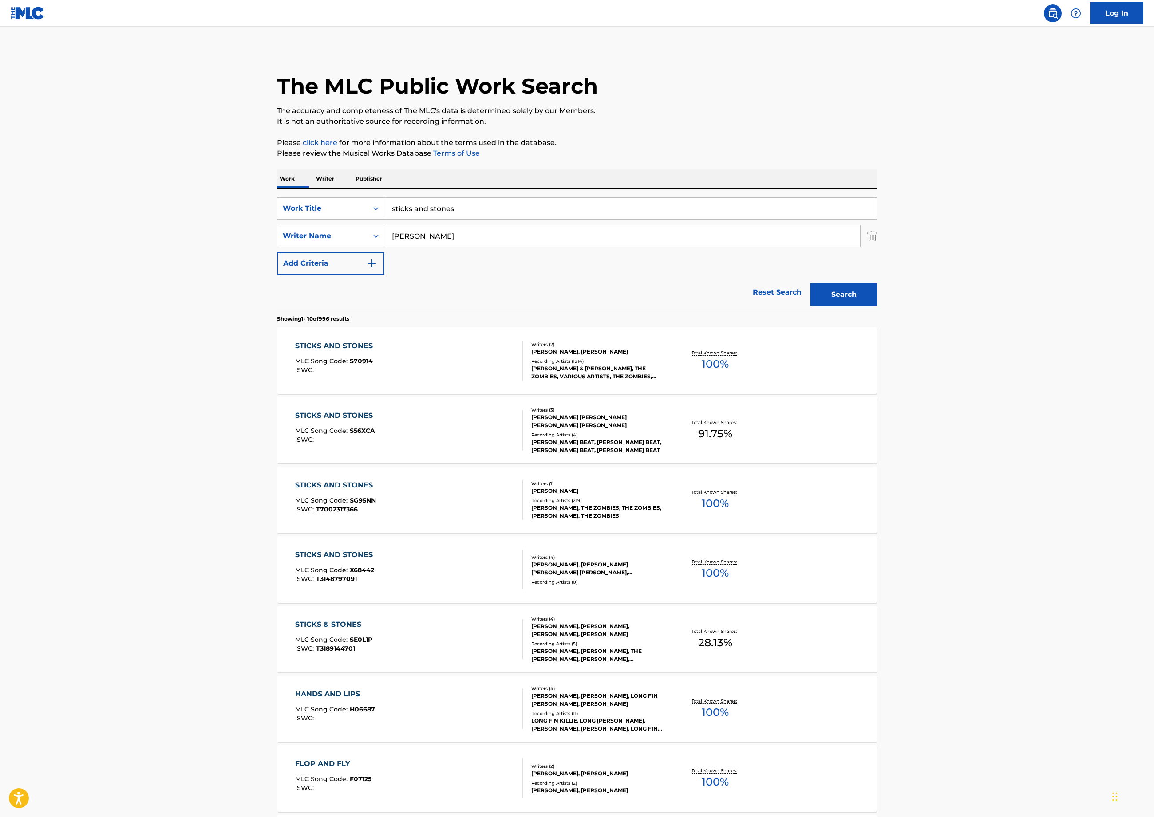
drag, startPoint x: 345, startPoint y: 319, endPoint x: 103, endPoint y: 280, distance: 245.4
click at [277, 283] on div "Work Writer Publisher SearchWithCriteriae19b318e-f96e-4d71-a45e-07c9c8442c52 Wo…" at bounding box center [577, 617] width 600 height 897
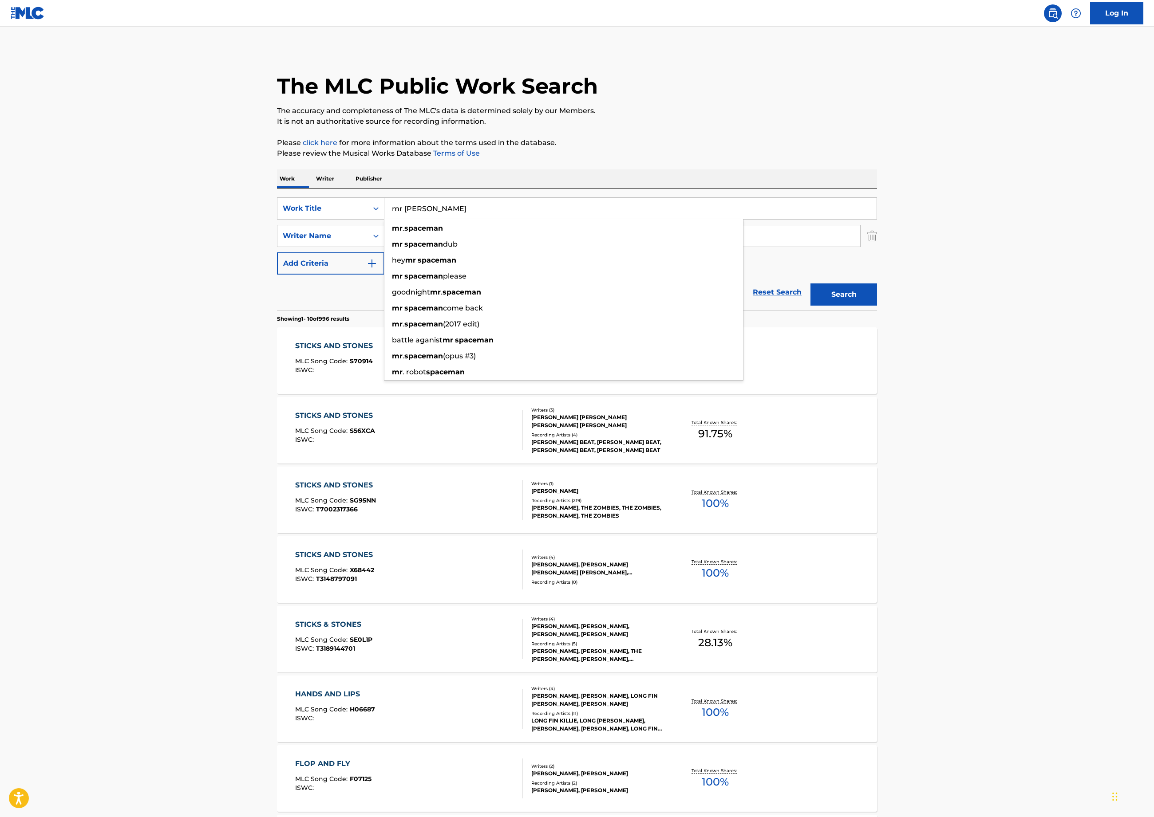
type input "mr [PERSON_NAME]"
click at [877, 306] on button "Search" at bounding box center [843, 295] width 67 height 22
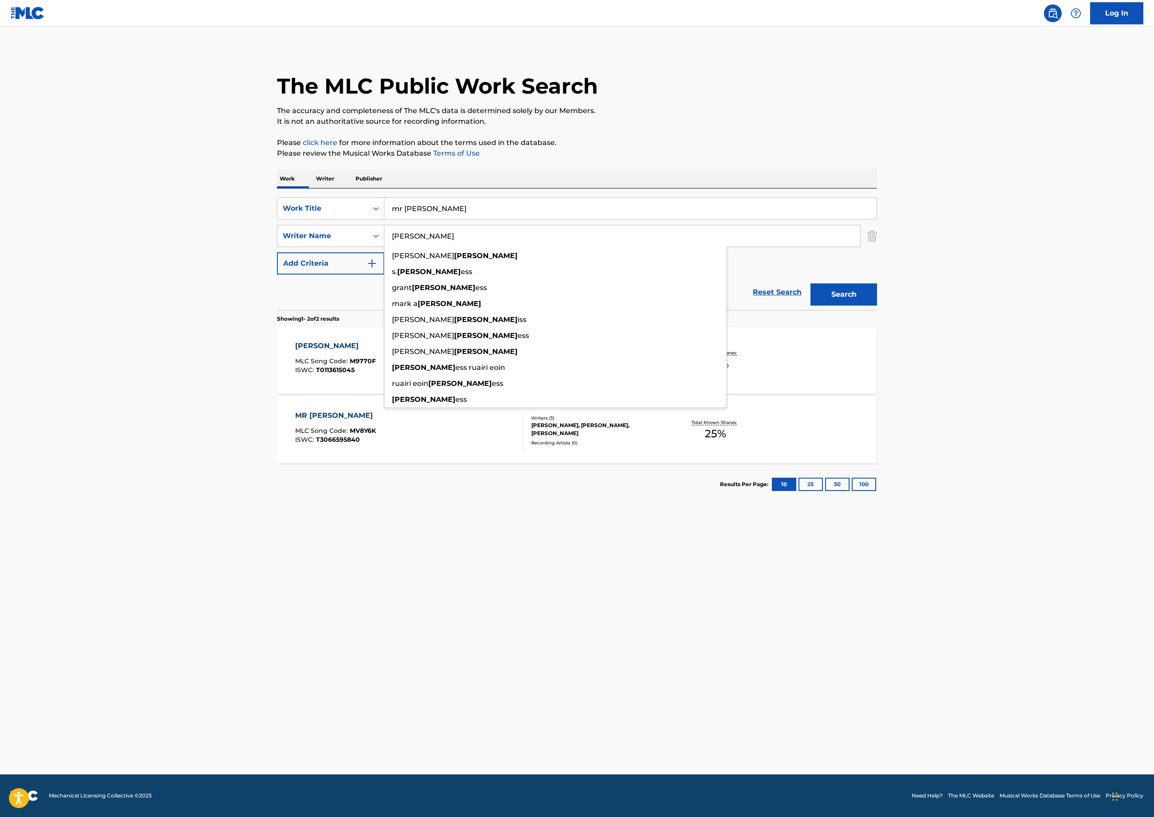
click at [384, 247] on input "[PERSON_NAME]" at bounding box center [622, 235] width 476 height 21
type input "[PERSON_NAME]"
click at [877, 306] on button "Search" at bounding box center [843, 295] width 67 height 22
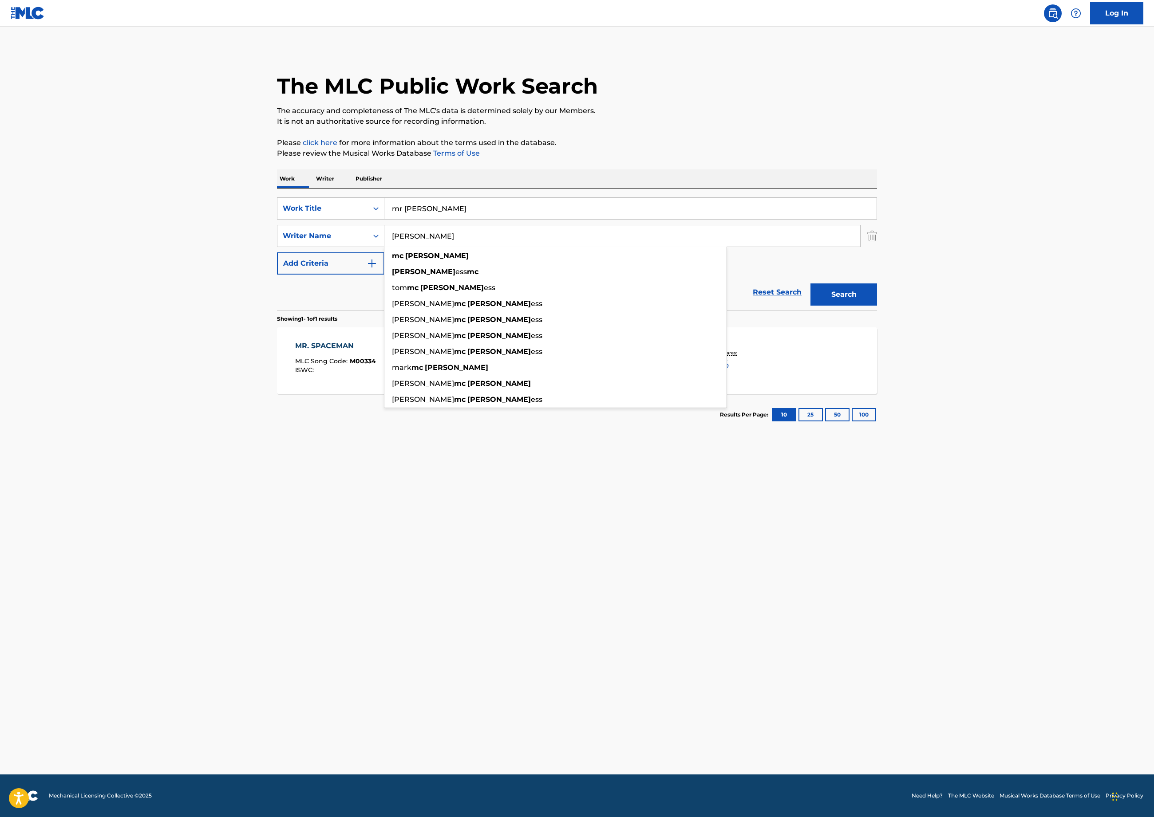
click at [277, 310] on div "Reset Search Search" at bounding box center [577, 292] width 600 height 35
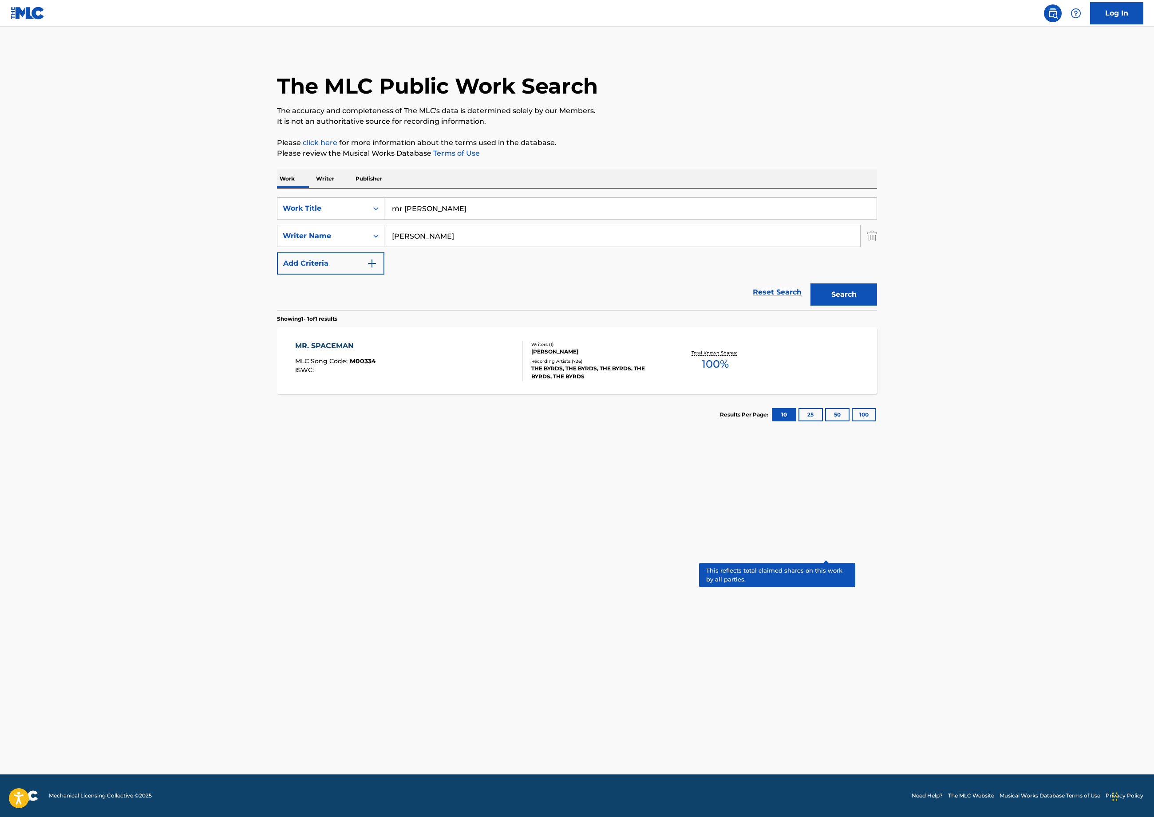
click at [739, 356] on p "Total Known Shares:" at bounding box center [714, 353] width 47 height 7
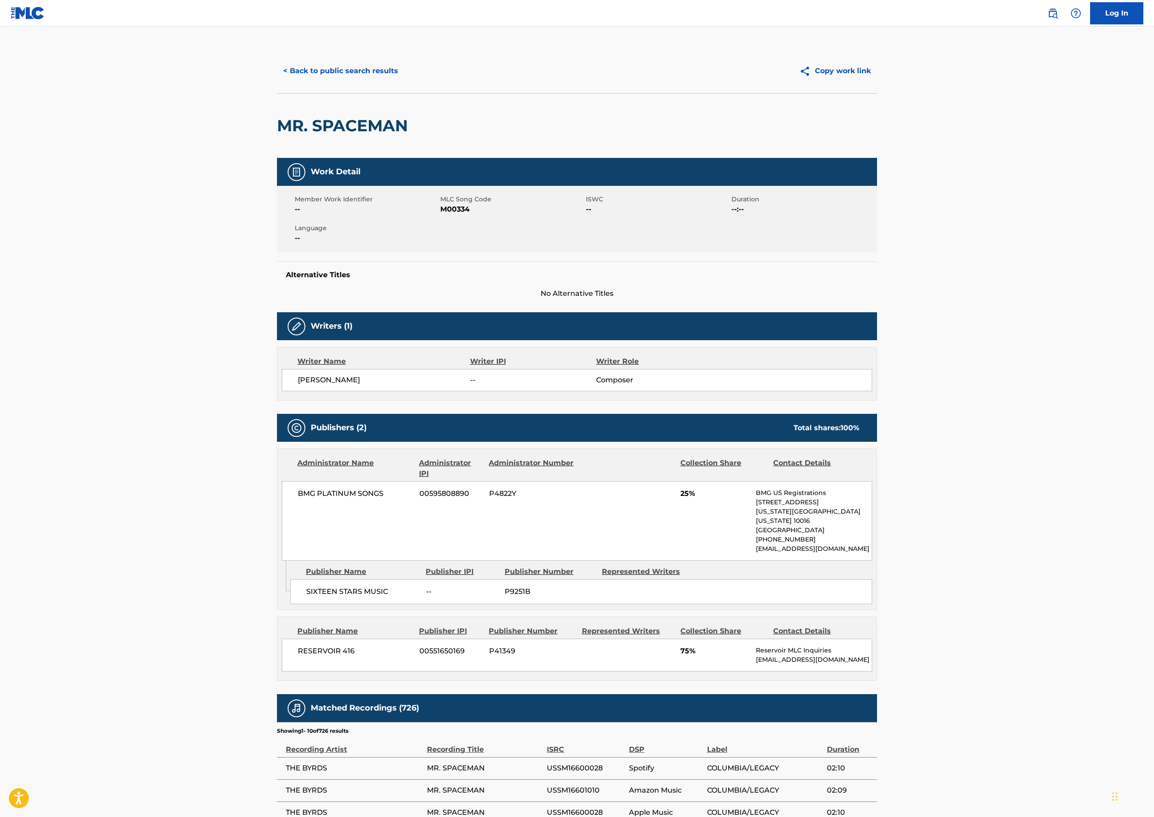
click at [277, 82] on button "< Back to public search results" at bounding box center [340, 71] width 127 height 22
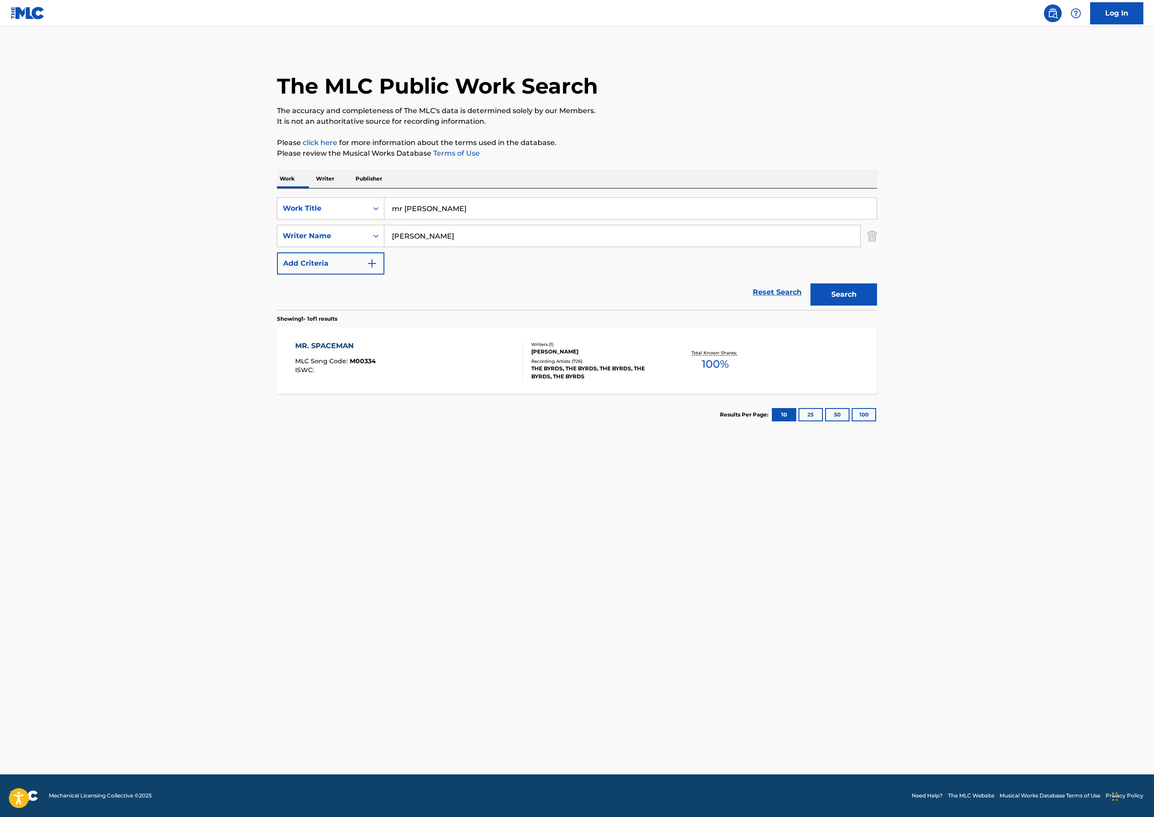
drag, startPoint x: 334, startPoint y: 329, endPoint x: 138, endPoint y: 253, distance: 209.6
click at [277, 268] on div "Work Writer Publisher SearchWithCriteriae19b318e-f96e-4d71-a45e-07c9c8442c52 Wo…" at bounding box center [577, 302] width 600 height 266
type input "space oddity"
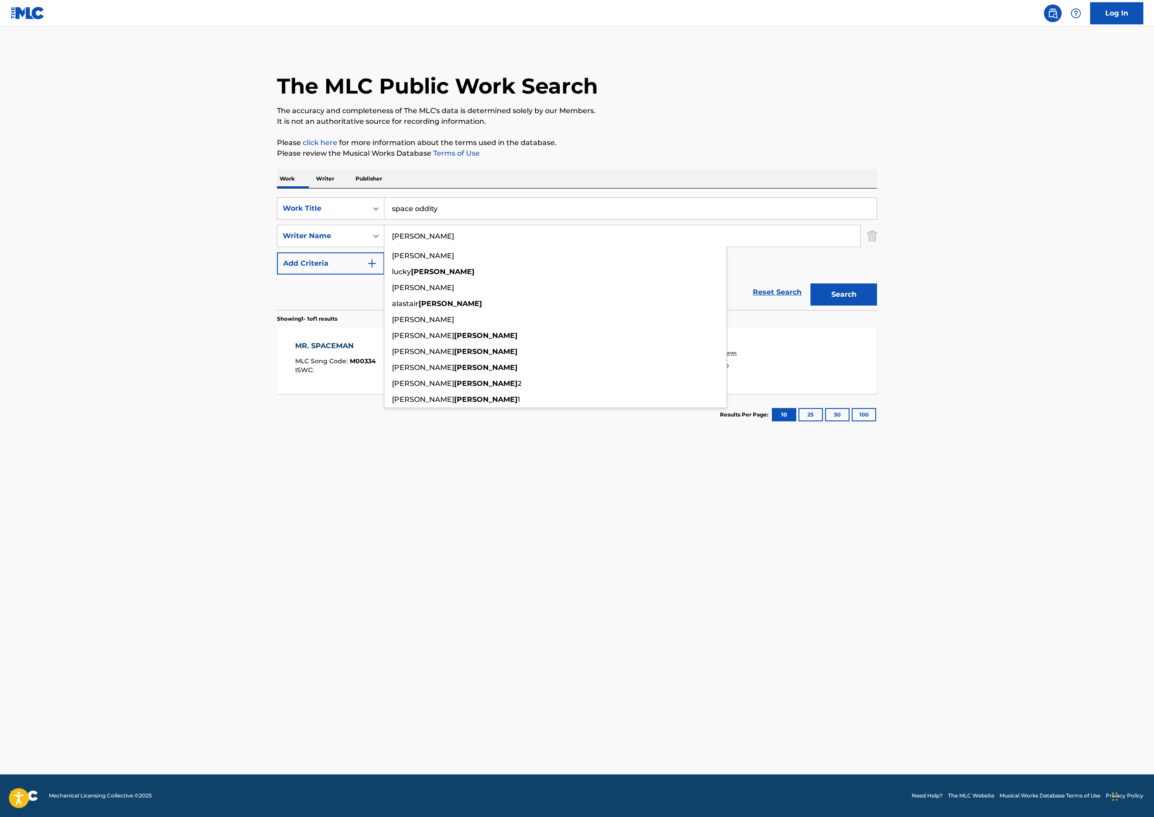
type input "[PERSON_NAME]"
click at [877, 306] on button "Search" at bounding box center [843, 295] width 67 height 22
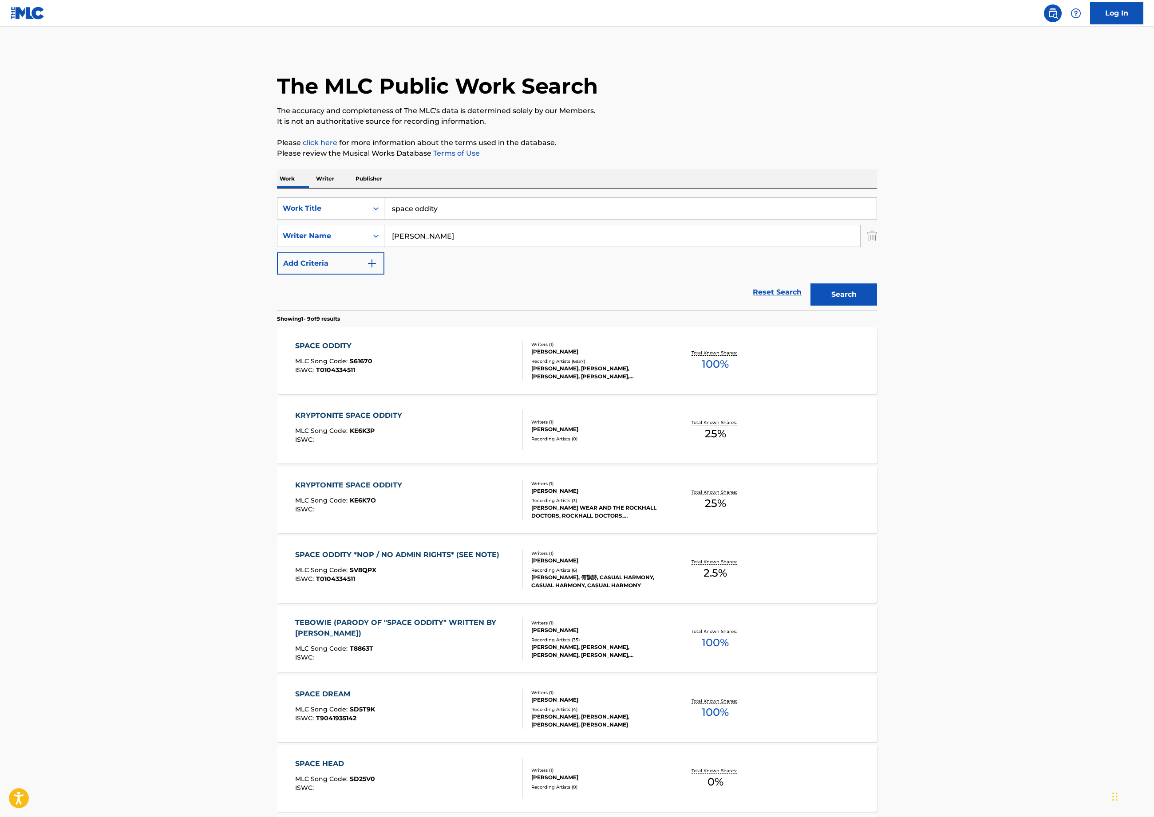
click at [765, 374] on div "Total Known Shares: 100 %" at bounding box center [715, 360] width 100 height 27
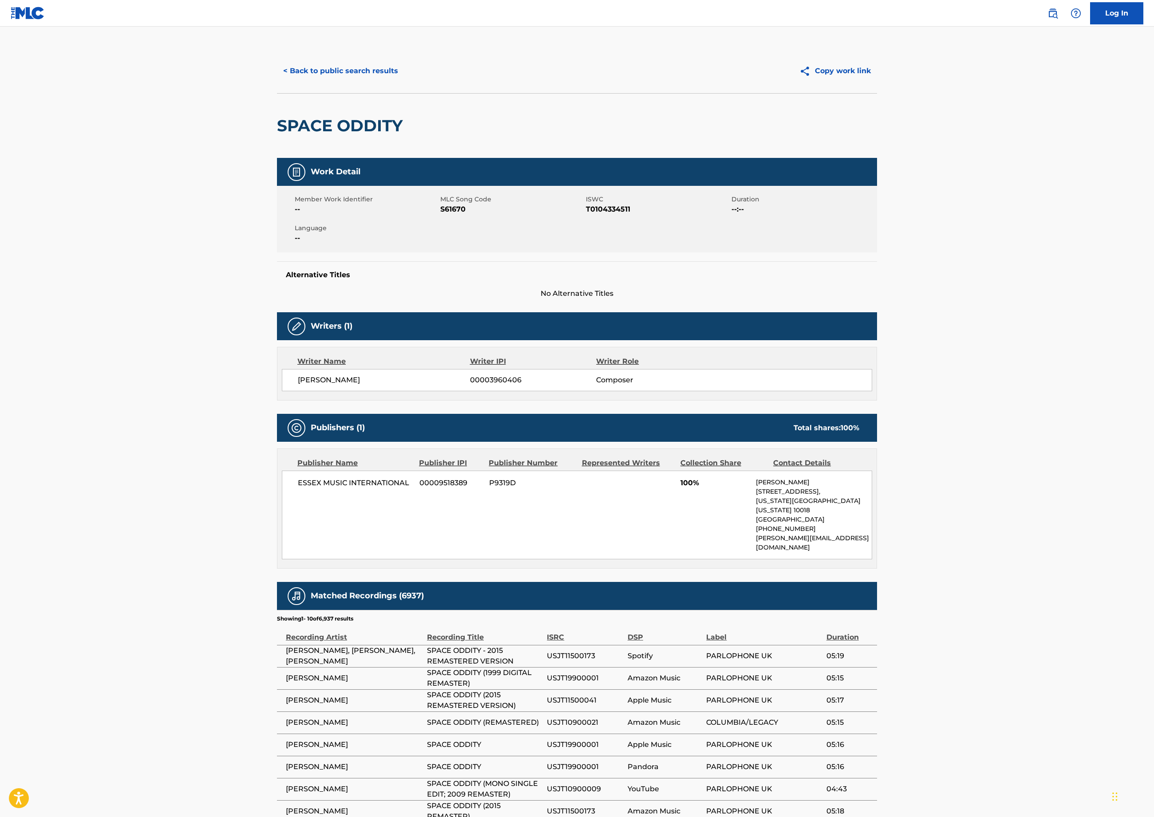
click at [277, 82] on button "< Back to public search results" at bounding box center [340, 71] width 127 height 22
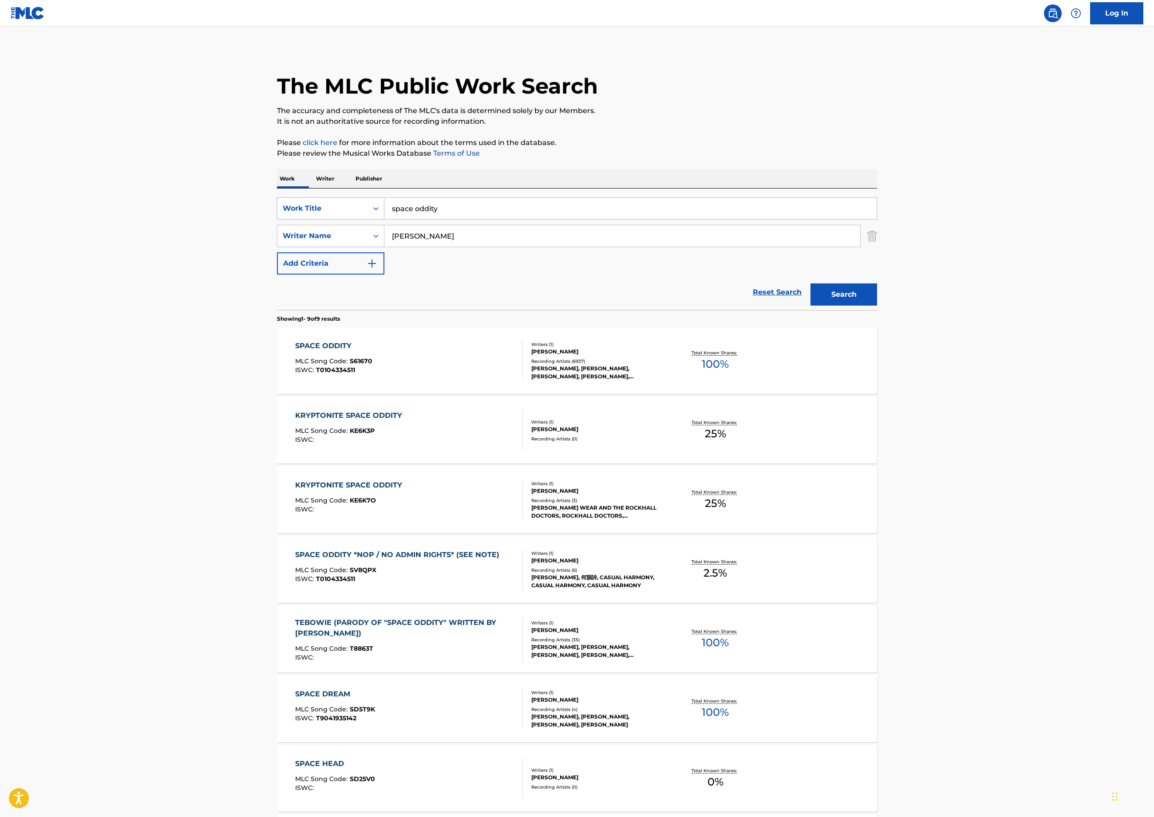
drag, startPoint x: 285, startPoint y: 318, endPoint x: 170, endPoint y: 301, distance: 115.7
click at [277, 220] on div "SearchWithCriteriae19b318e-f96e-4d71-a45e-07c9c8442c52 Work Title space oddity" at bounding box center [577, 208] width 600 height 22
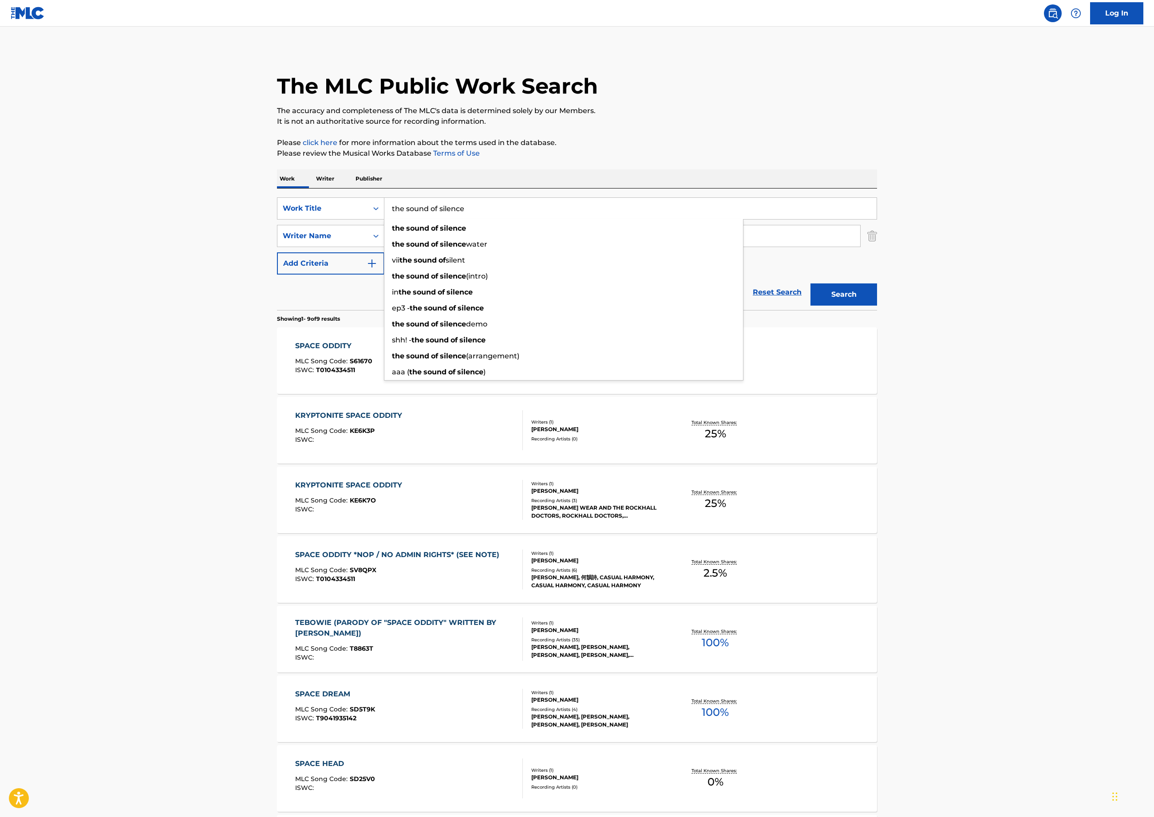
type input "the sound of silence"
click at [877, 306] on button "Search" at bounding box center [843, 295] width 67 height 22
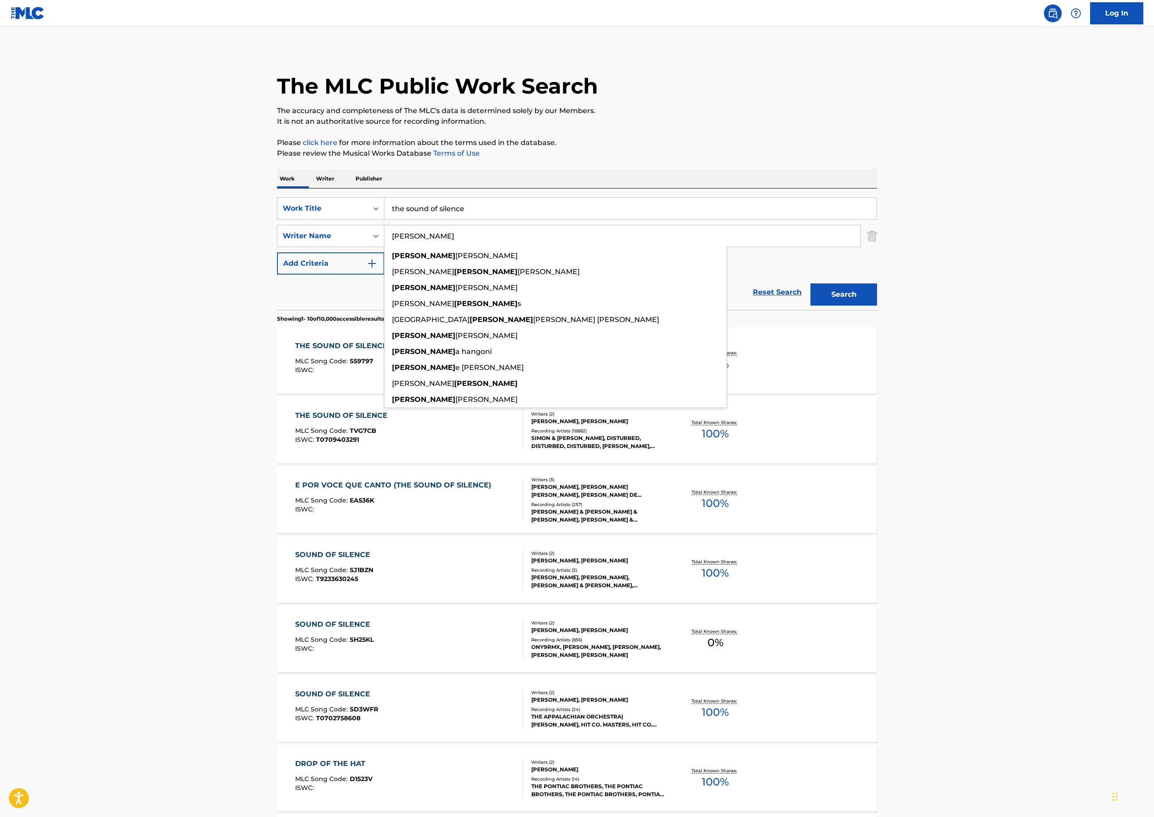
click at [266, 472] on div "The MLC Public Work Search The accuracy and completeness of The MLC's data is d…" at bounding box center [576, 558] width 621 height 1018
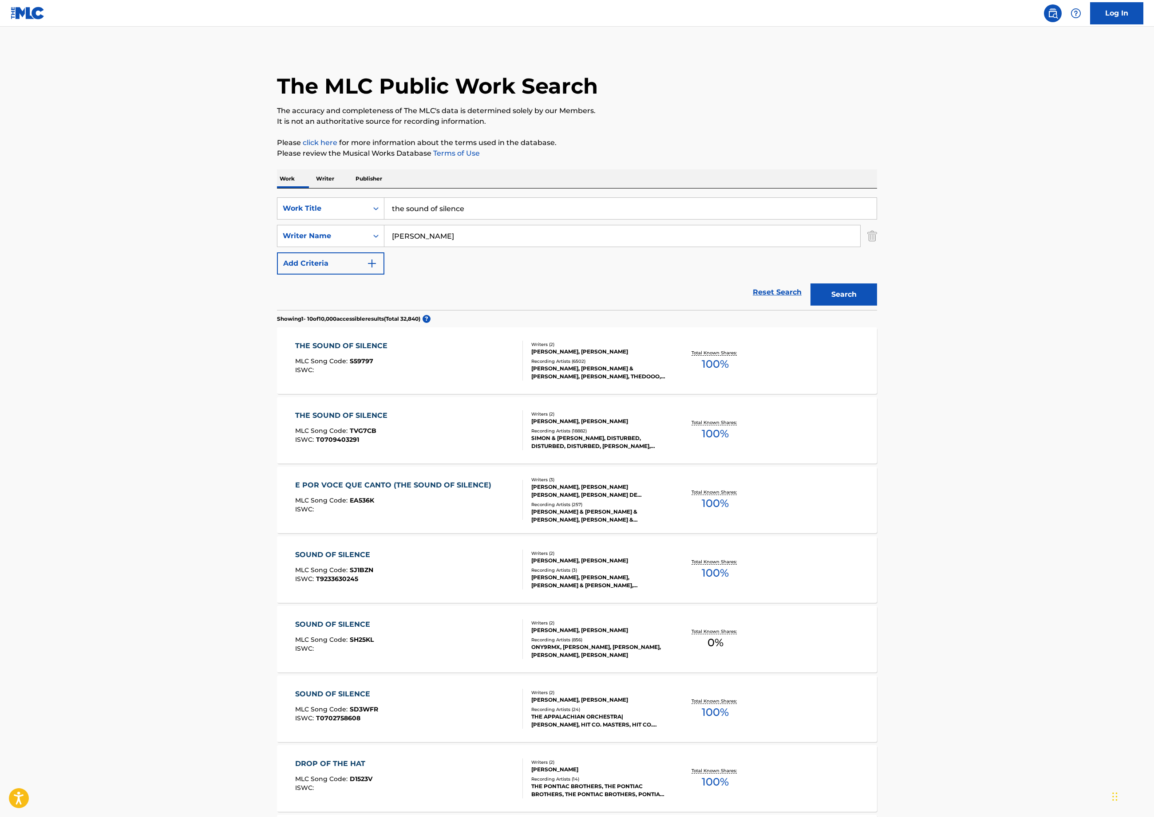
click at [384, 247] on input "[PERSON_NAME]" at bounding box center [622, 235] width 476 height 21
type input "[PERSON_NAME]"
click at [877, 306] on button "Search" at bounding box center [843, 295] width 67 height 22
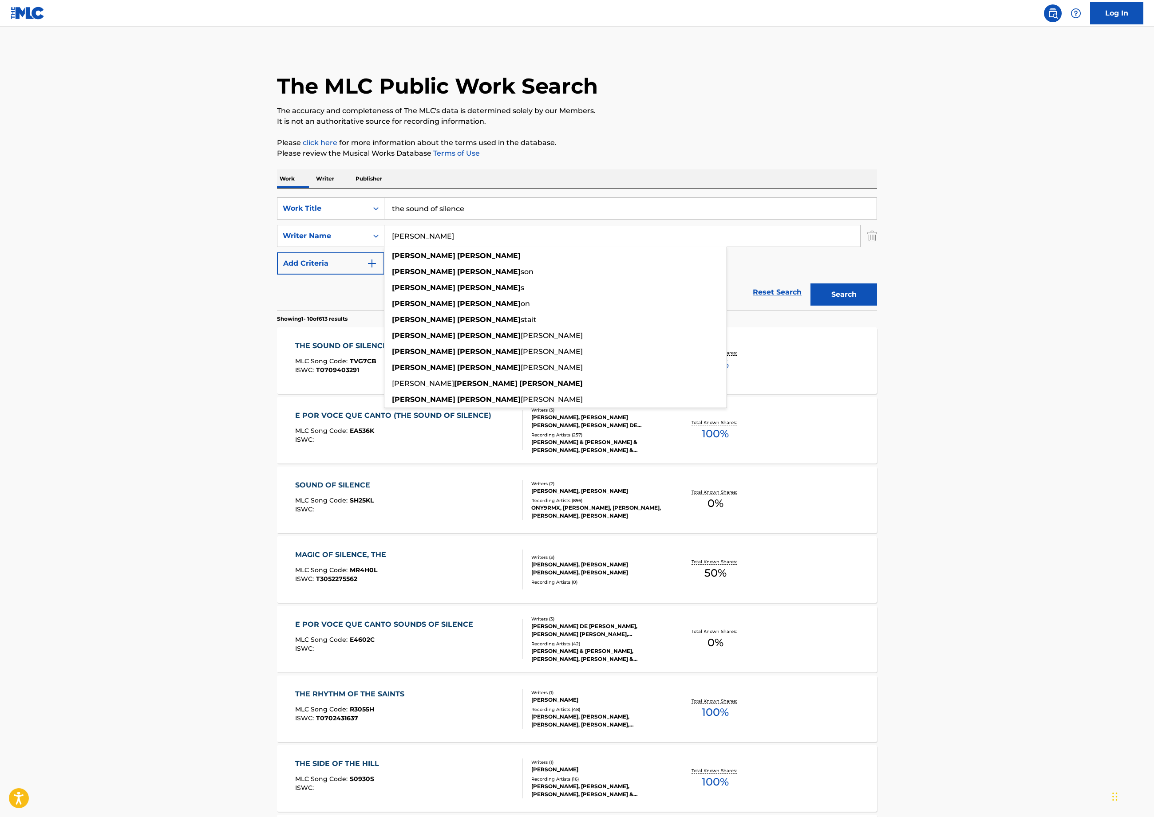
click at [277, 310] on div "Reset Search Search" at bounding box center [577, 292] width 600 height 35
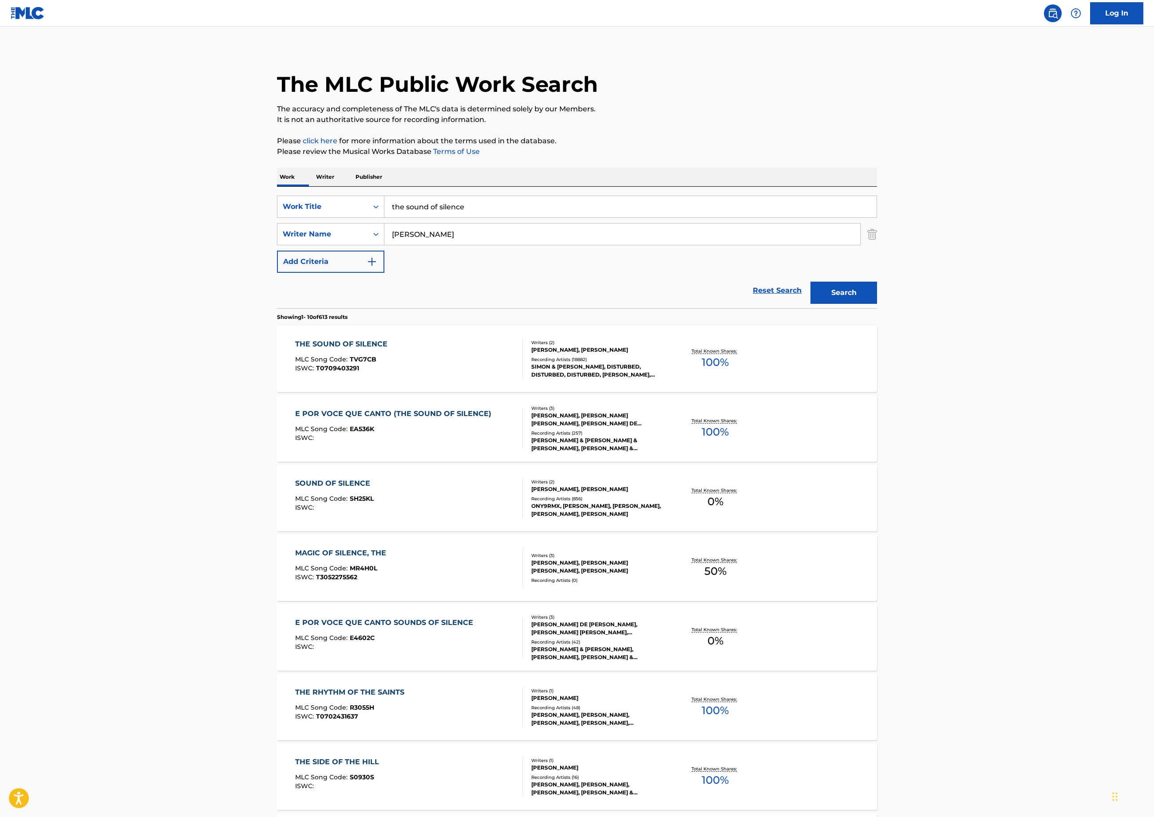
scroll to position [9, 0]
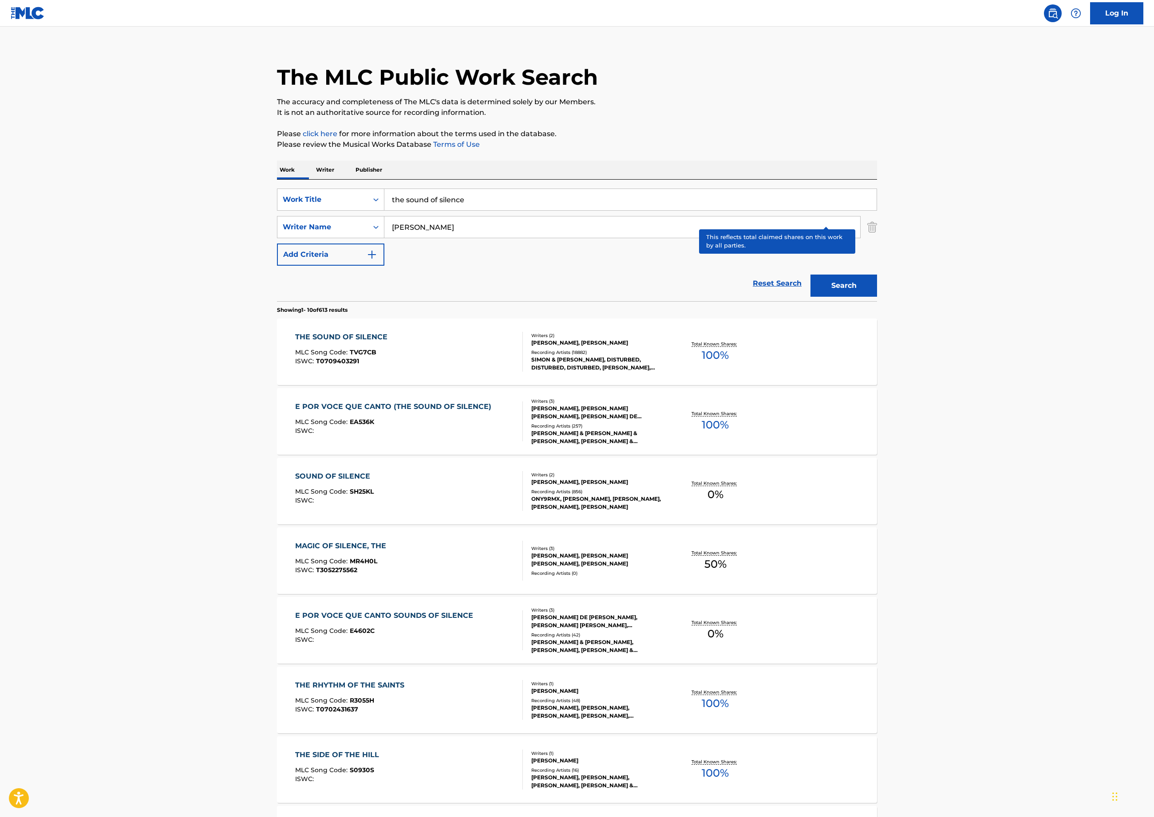
click at [739, 347] on p "Total Known Shares:" at bounding box center [714, 344] width 47 height 7
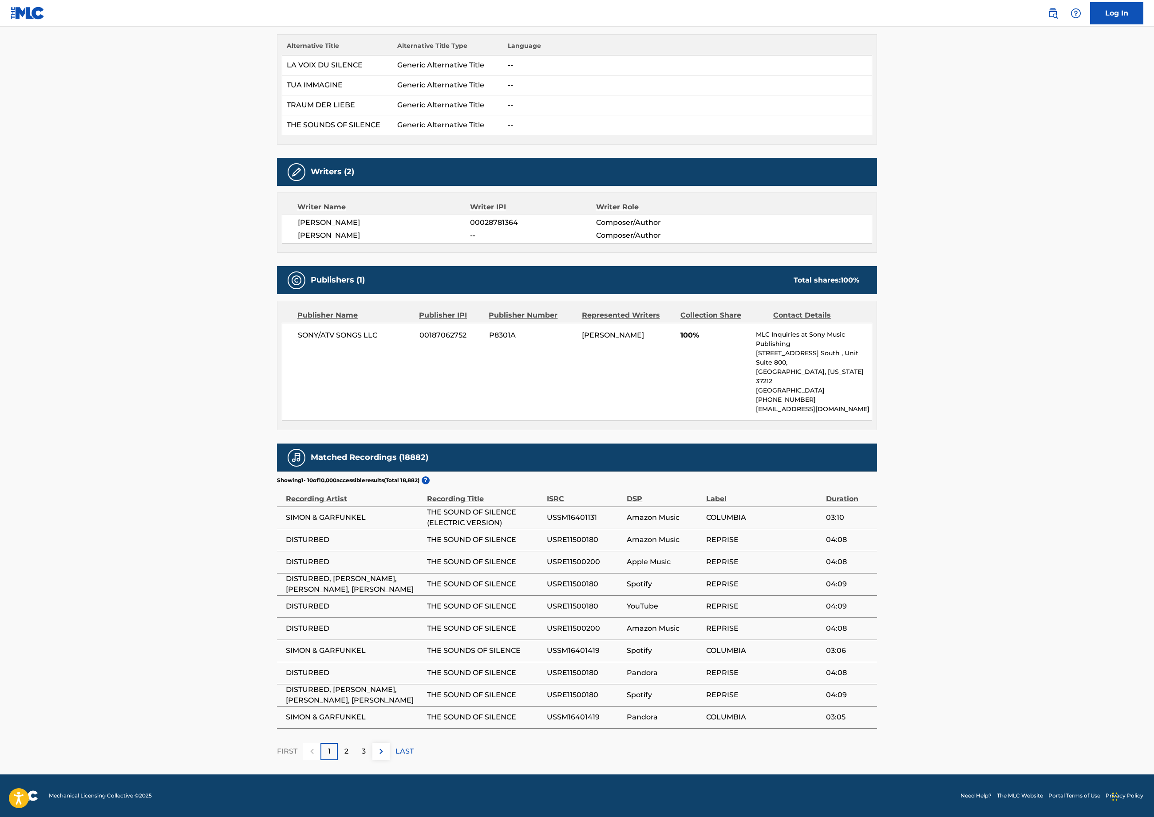
scroll to position [514, 0]
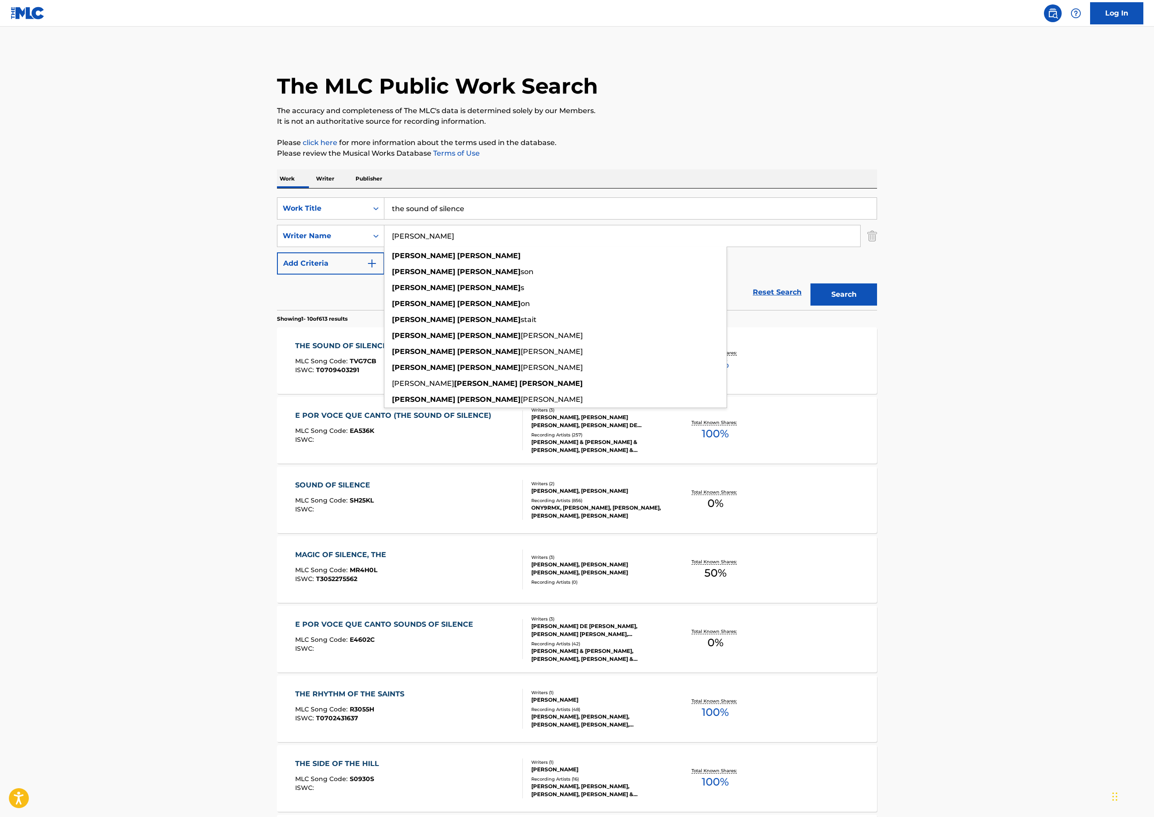
drag, startPoint x: 284, startPoint y: 363, endPoint x: 150, endPoint y: 342, distance: 135.7
click at [277, 275] on div "SearchWithCriteriae19b318e-f96e-4d71-a45e-07c9c8442c52 Work Title the sound of …" at bounding box center [577, 235] width 600 height 77
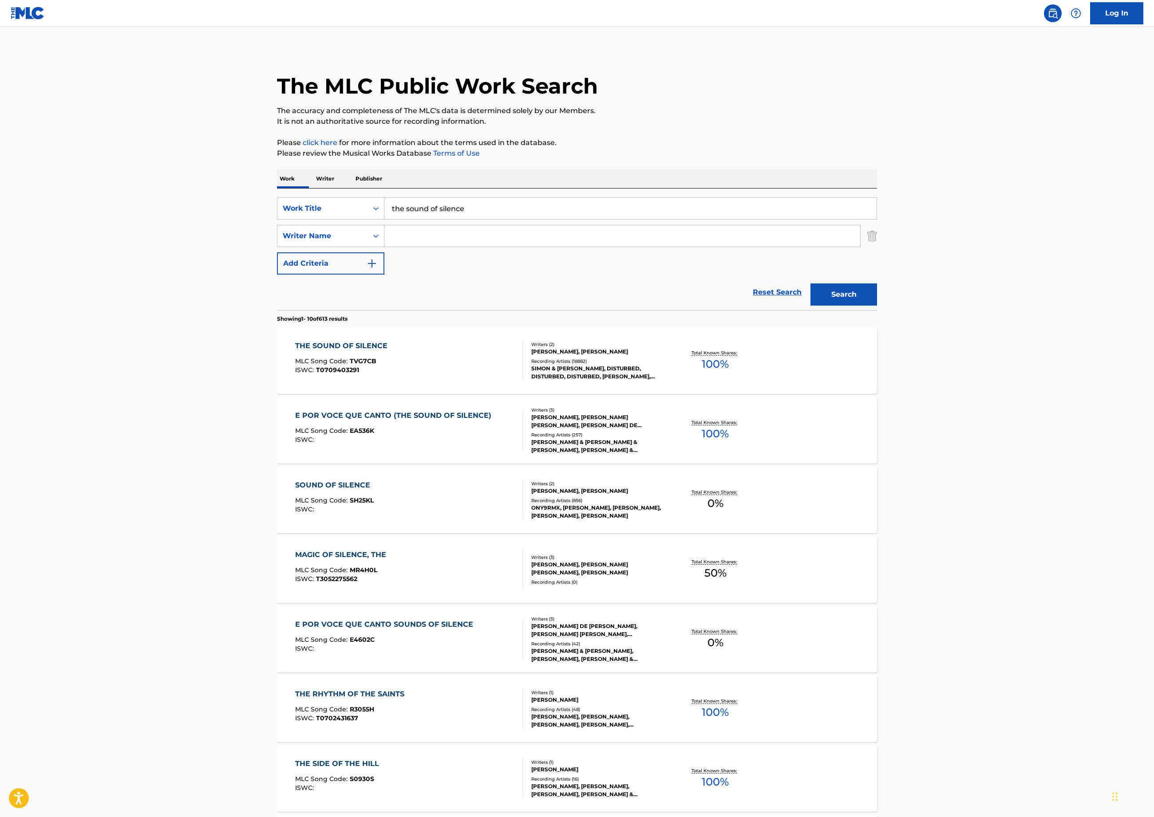
click at [877, 306] on button "Search" at bounding box center [843, 295] width 67 height 22
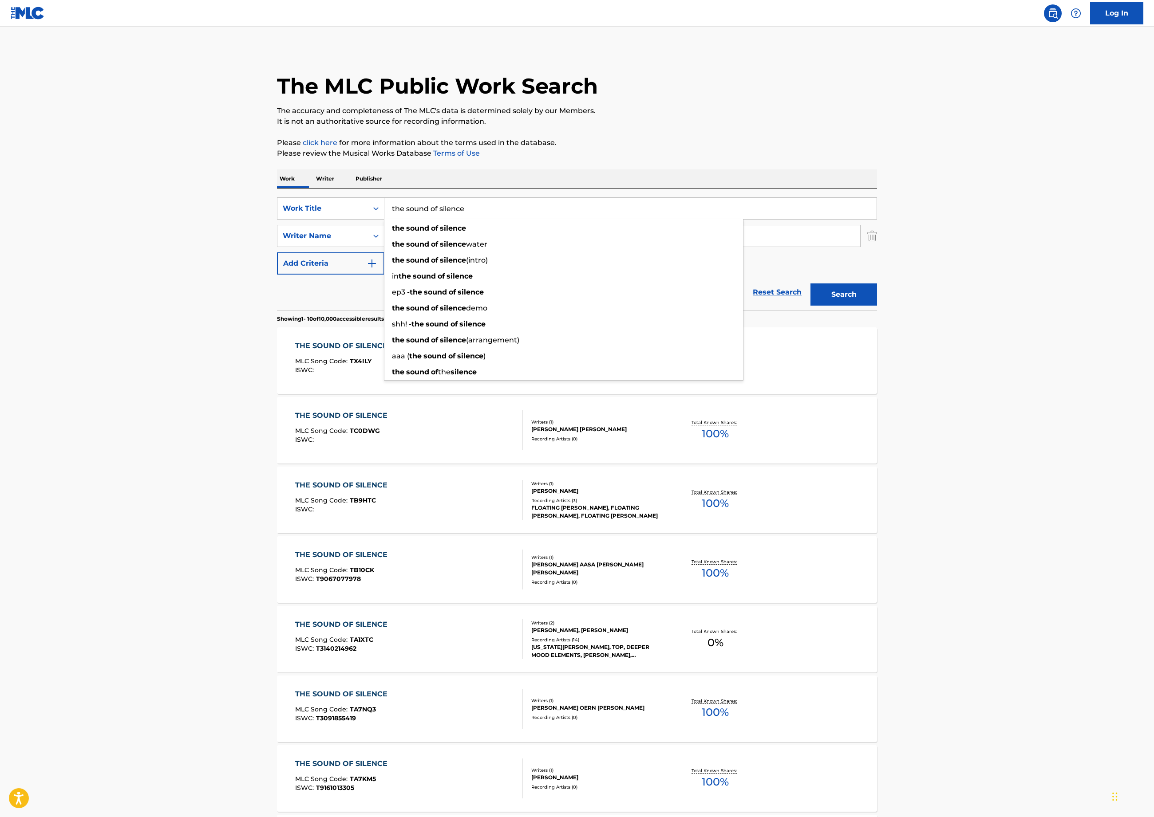
drag, startPoint x: 362, startPoint y: 323, endPoint x: 171, endPoint y: 280, distance: 195.5
click at [277, 280] on div "Work Writer Publisher SearchWithCriteriae19b318e-f96e-4d71-a45e-07c9c8442c52 Wo…" at bounding box center [577, 617] width 600 height 897
type input "aquarius"
type input "rado"
click at [877, 306] on button "Search" at bounding box center [843, 295] width 67 height 22
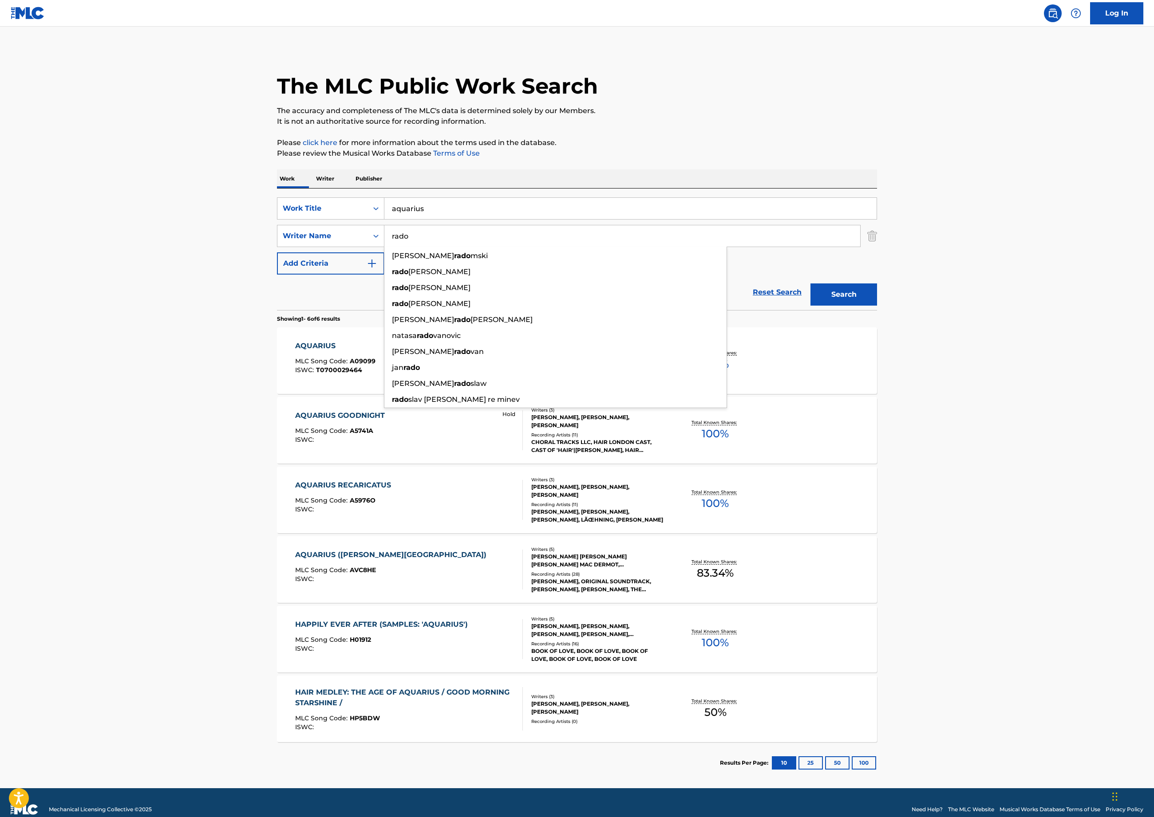
click at [277, 310] on div "Reset Search Search" at bounding box center [577, 292] width 600 height 35
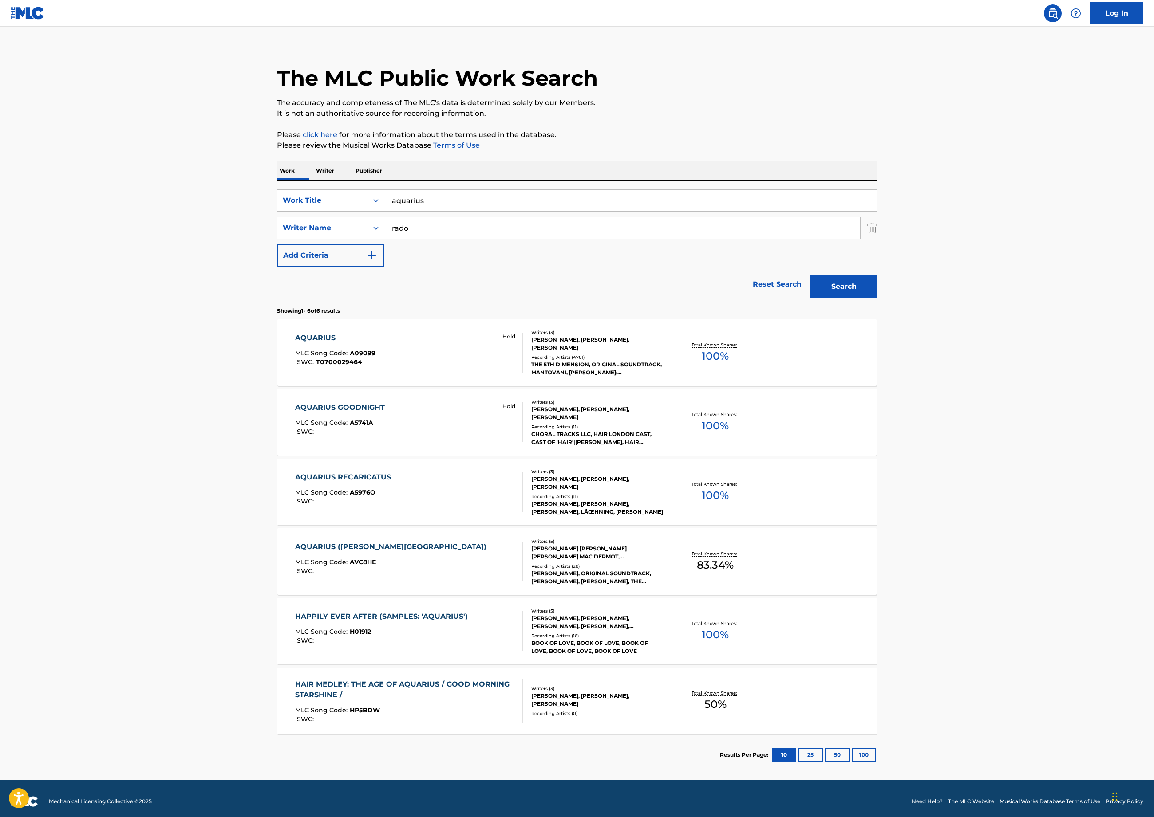
scroll to position [9, 0]
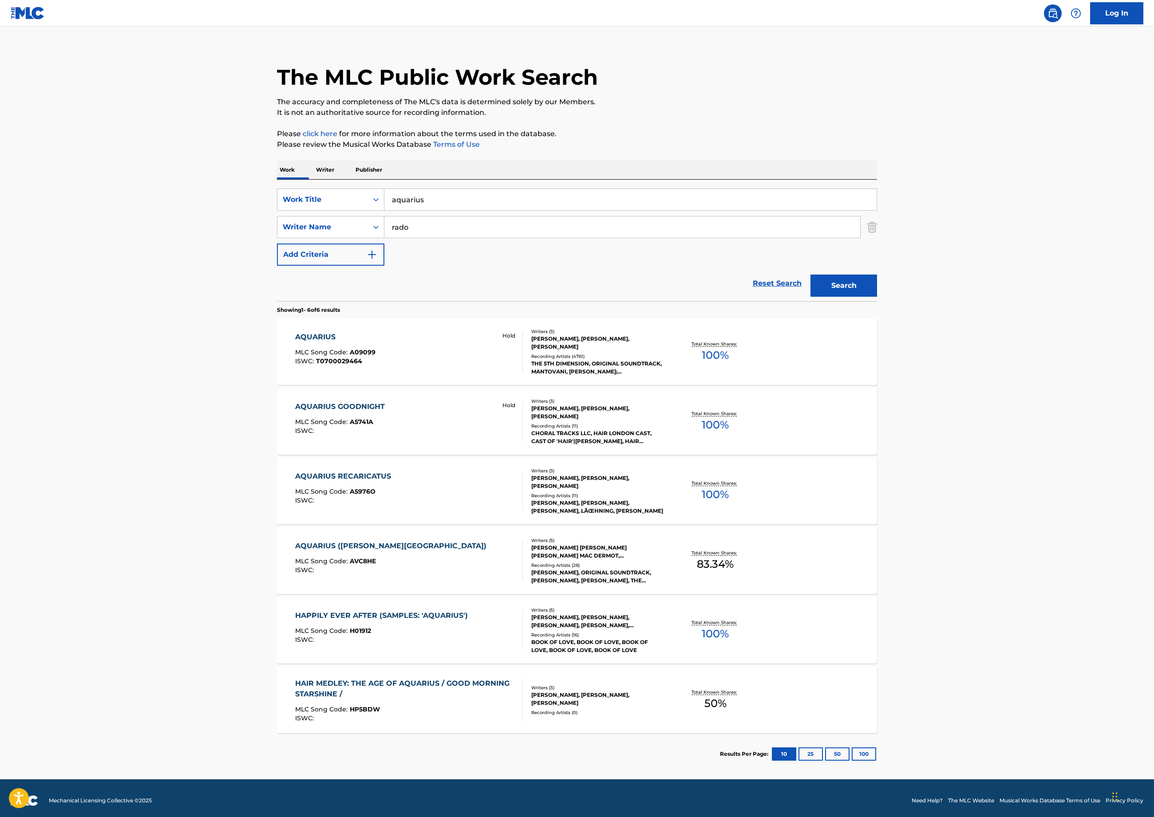
click at [765, 366] on div "Total Known Shares: 100 %" at bounding box center [715, 352] width 100 height 27
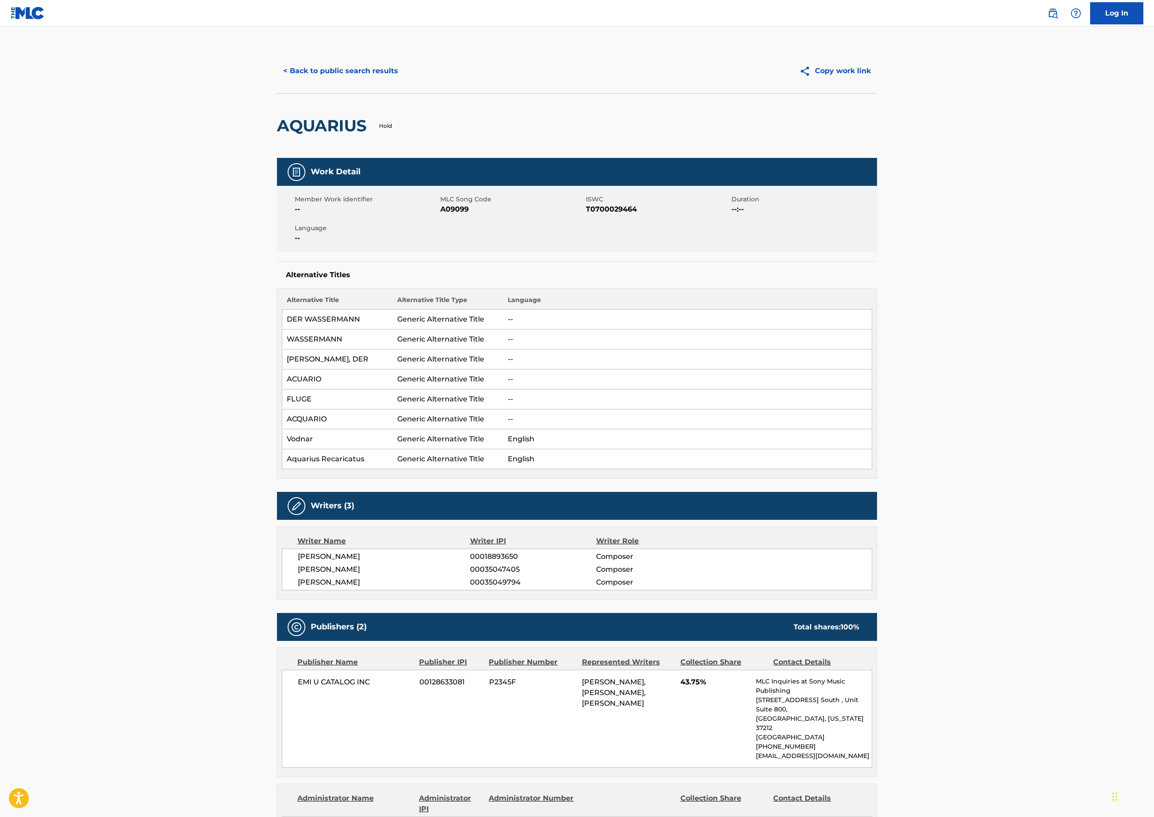
click at [277, 82] on button "< Back to public search results" at bounding box center [340, 71] width 127 height 22
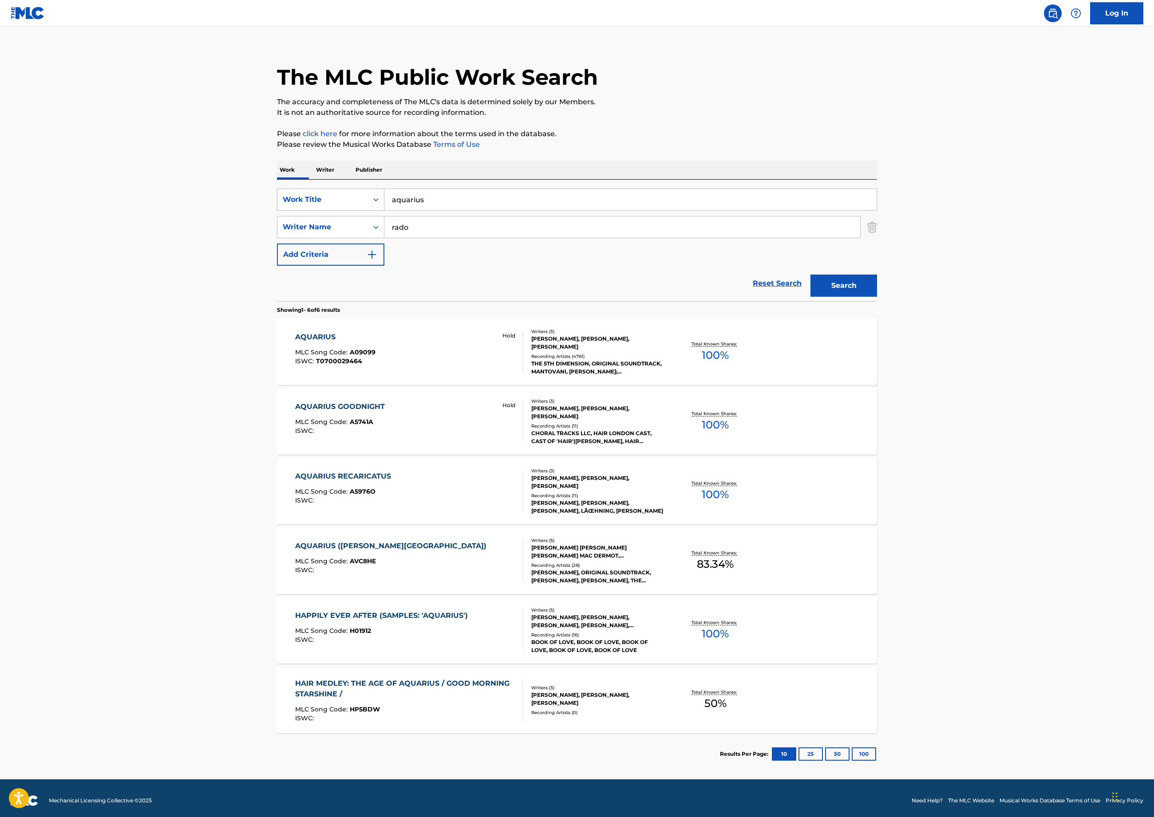
drag, startPoint x: 318, startPoint y: 313, endPoint x: 164, endPoint y: 291, distance: 155.1
click at [277, 211] on div "SearchWithCriteriae19b318e-f96e-4d71-a45e-07c9c8442c52 Work Title aquarius" at bounding box center [577, 200] width 600 height 22
click at [877, 297] on button "Search" at bounding box center [843, 286] width 67 height 22
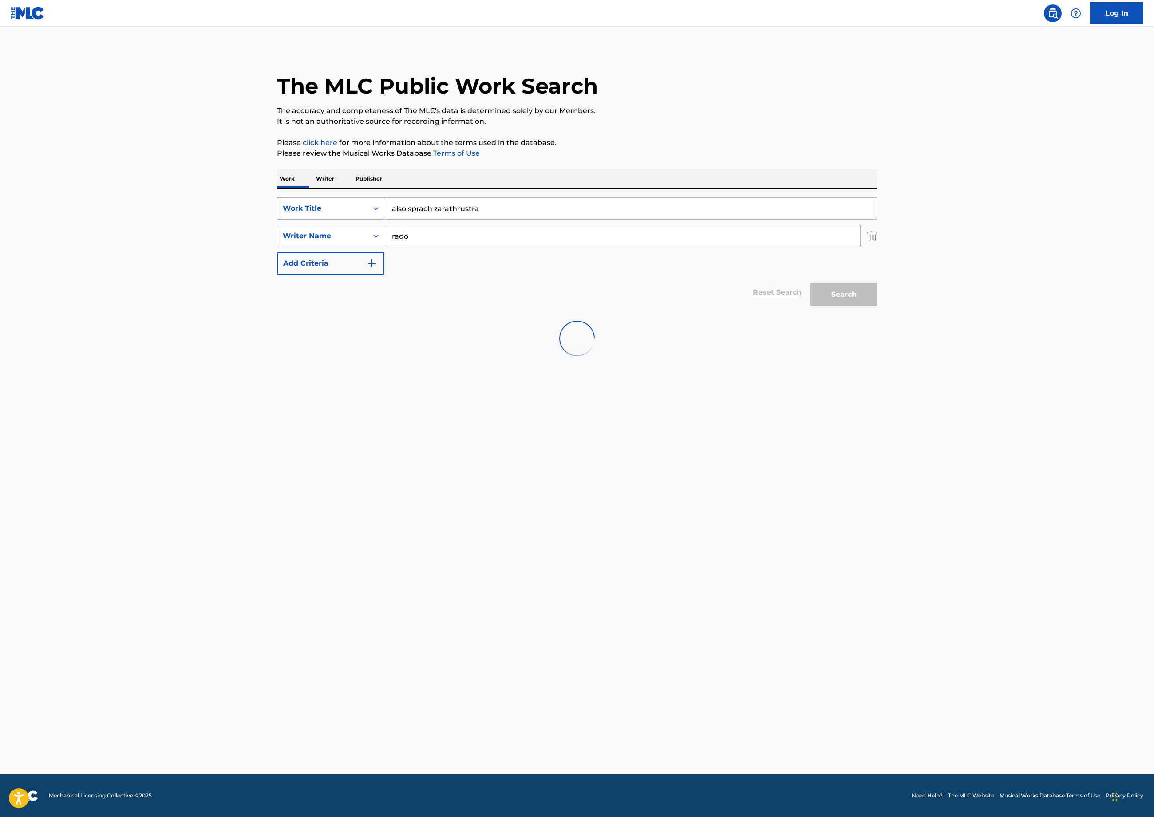
scroll to position [0, 0]
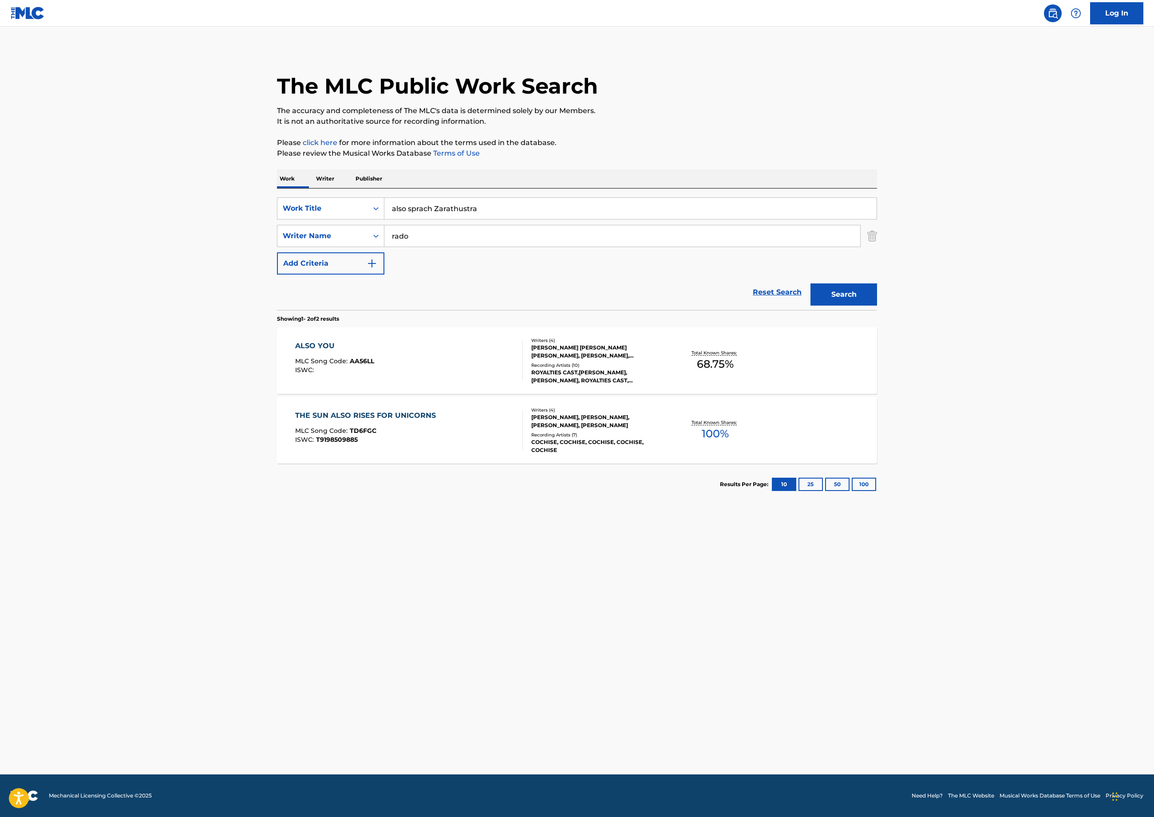
drag, startPoint x: 164, startPoint y: 291, endPoint x: 276, endPoint y: 343, distance: 123.1
click at [277, 310] on div "Reset Search Search" at bounding box center [577, 292] width 600 height 35
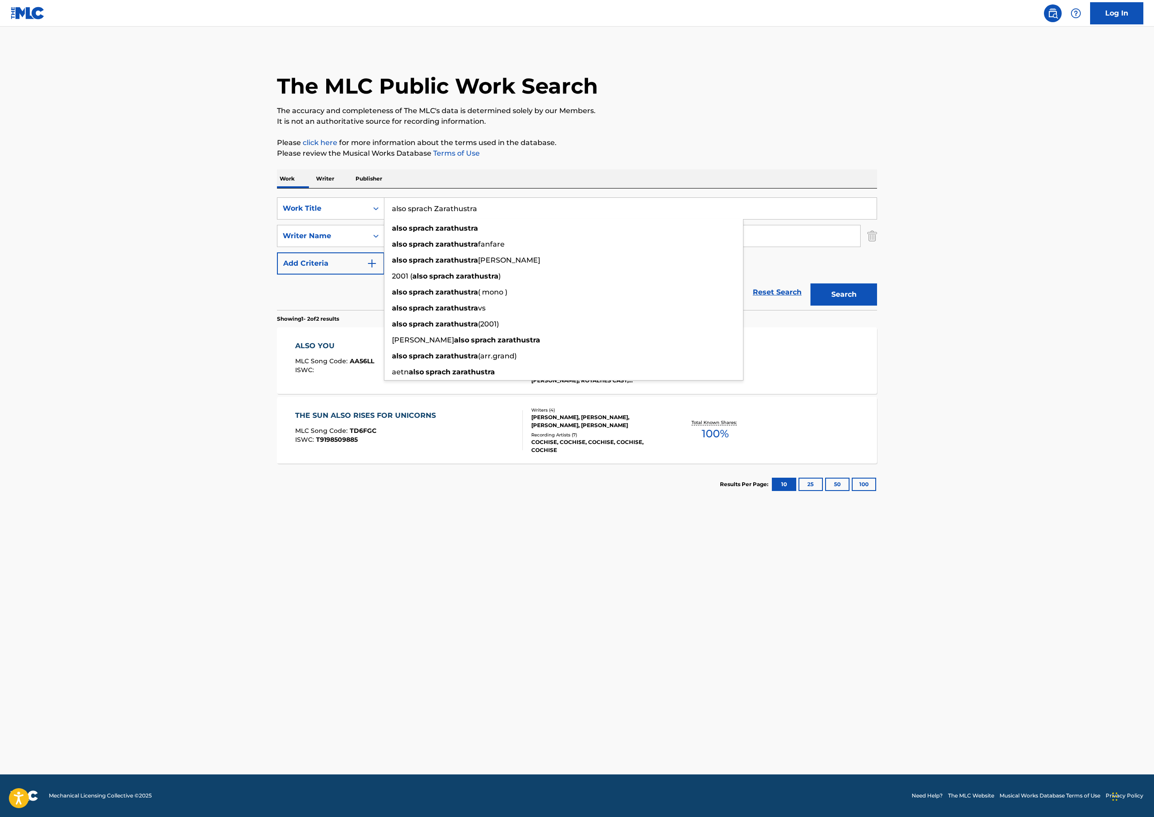
drag, startPoint x: 351, startPoint y: 321, endPoint x: 224, endPoint y: 298, distance: 129.0
click at [277, 298] on div "SearchWithCriteriae19b318e-f96e-4d71-a45e-07c9c8442c52 Work Title also sprach […" at bounding box center [577, 250] width 600 height 122
click at [384, 219] on input "also sprach Zarathustra" at bounding box center [630, 208] width 492 height 21
drag, startPoint x: 297, startPoint y: 299, endPoint x: 153, endPoint y: 282, distance: 145.6
click at [277, 282] on div "Work Writer Publisher SearchWithCriteriae19b318e-f96e-4d71-a45e-07c9c8442c52 Wo…" at bounding box center [577, 337] width 600 height 336
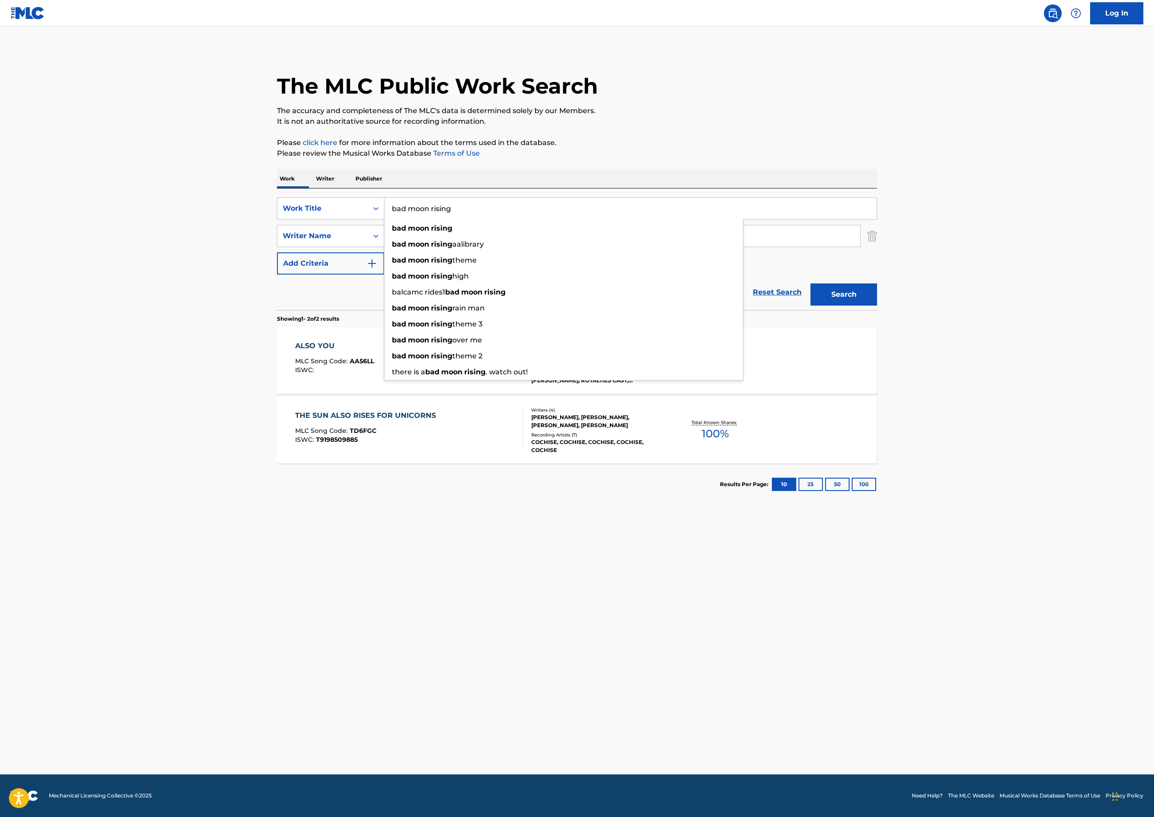
type input "bad moon rising"
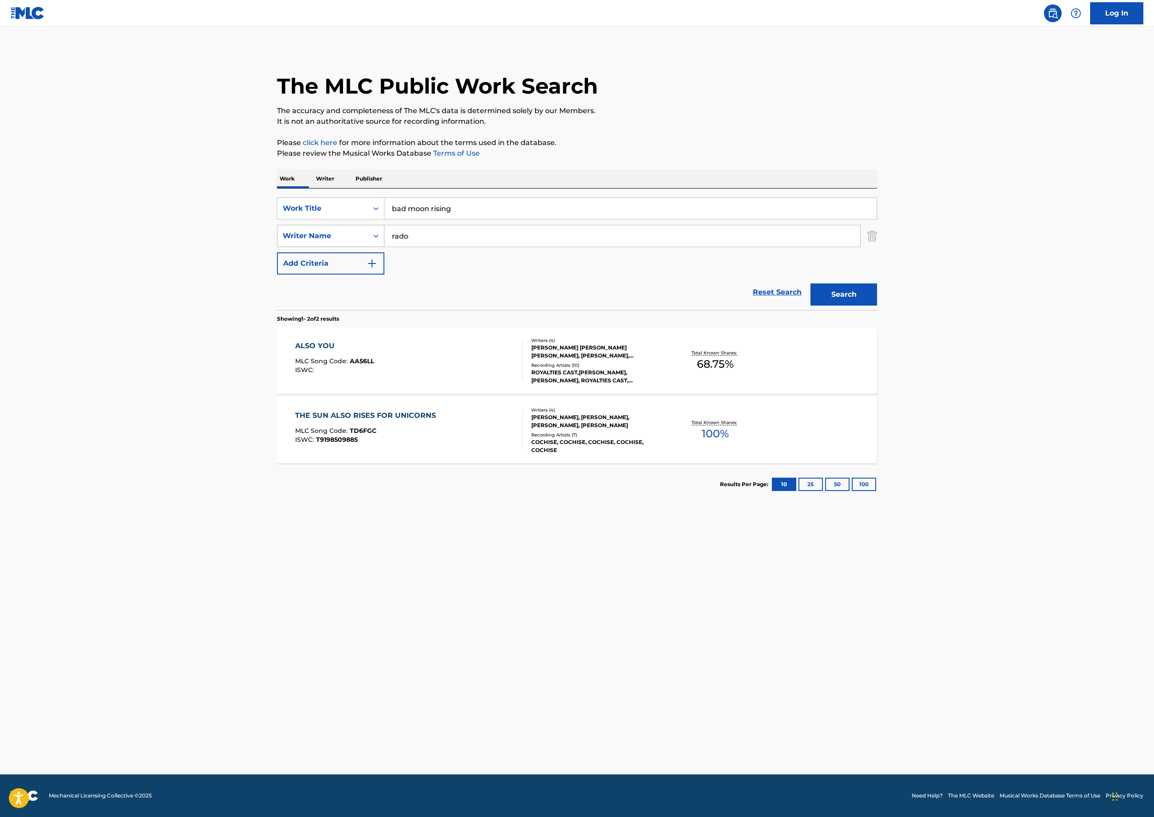
drag, startPoint x: 286, startPoint y: 373, endPoint x: 116, endPoint y: 351, distance: 170.8
click at [277, 247] on div "SearchWithCriteriae7f75f83-79f3-42ff-b02f-371d5c90f496 Writer Name [PERSON_NAME]" at bounding box center [577, 236] width 600 height 22
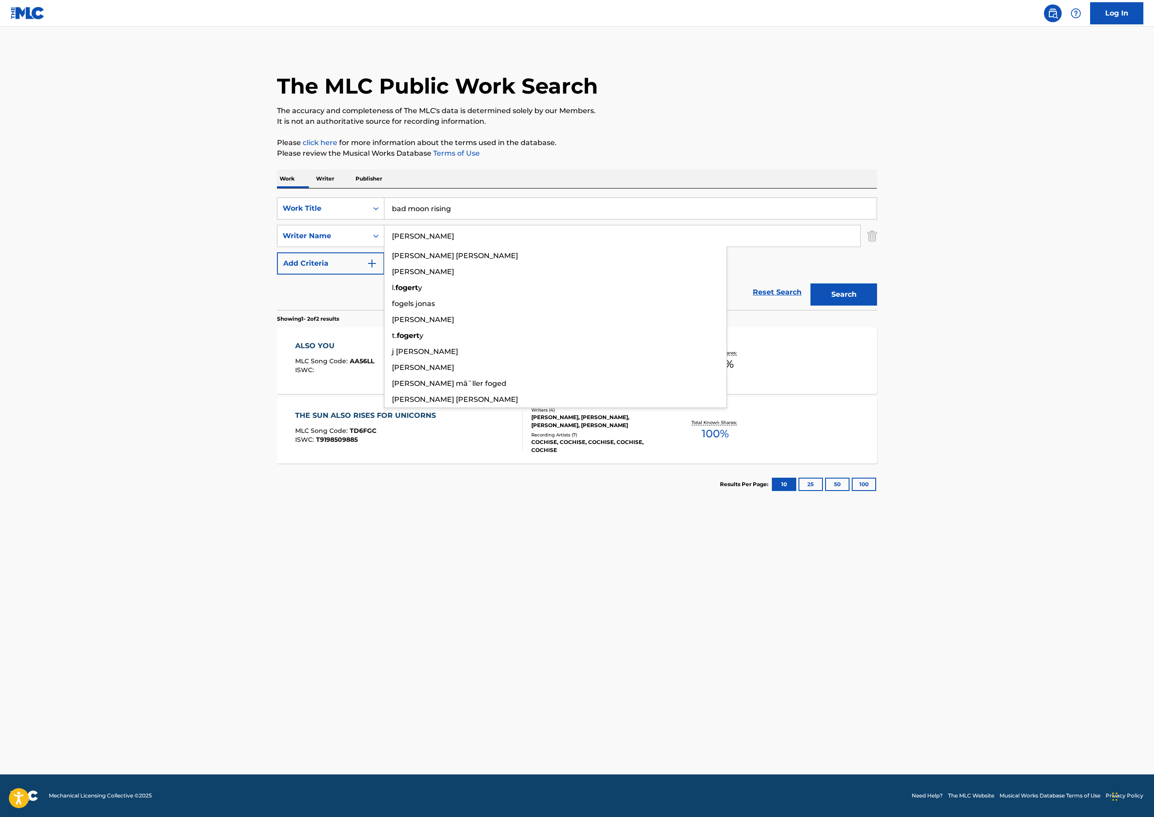
type input "[PERSON_NAME]"
click at [877, 306] on button "Search" at bounding box center [843, 295] width 67 height 22
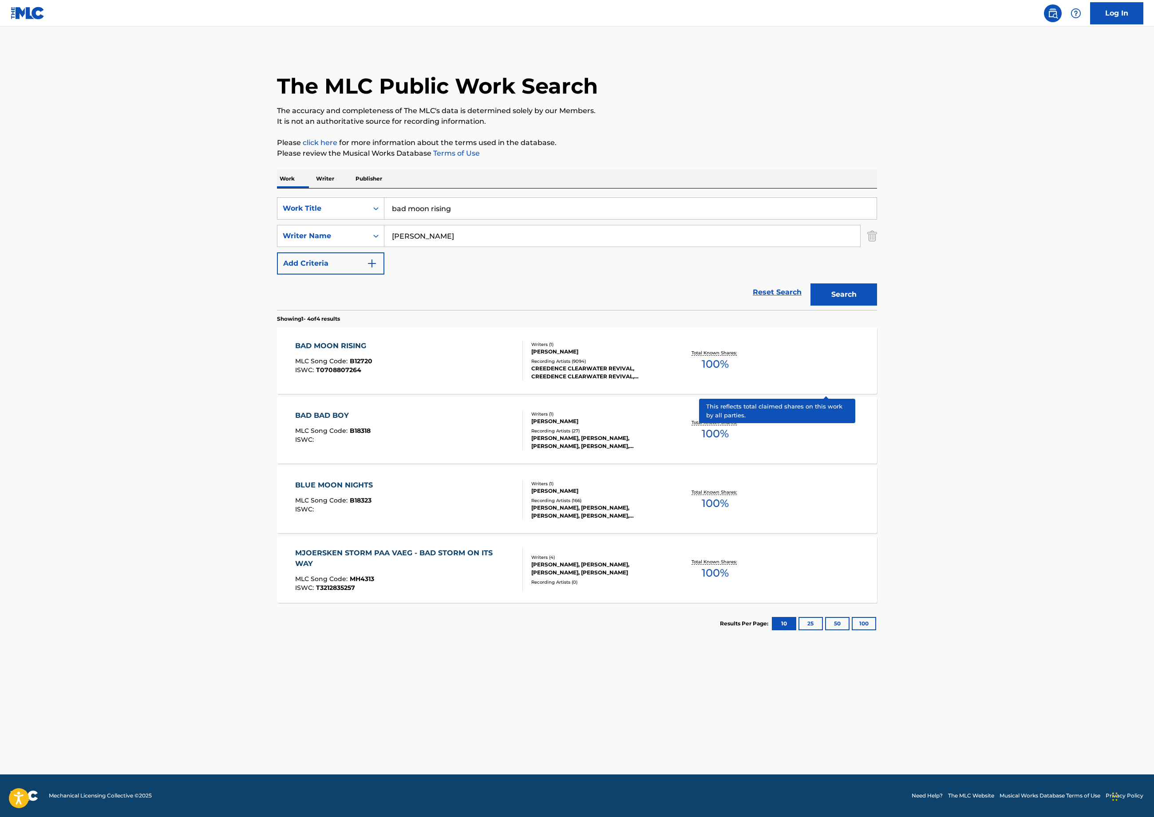
click at [739, 356] on p "Total Known Shares:" at bounding box center [714, 353] width 47 height 7
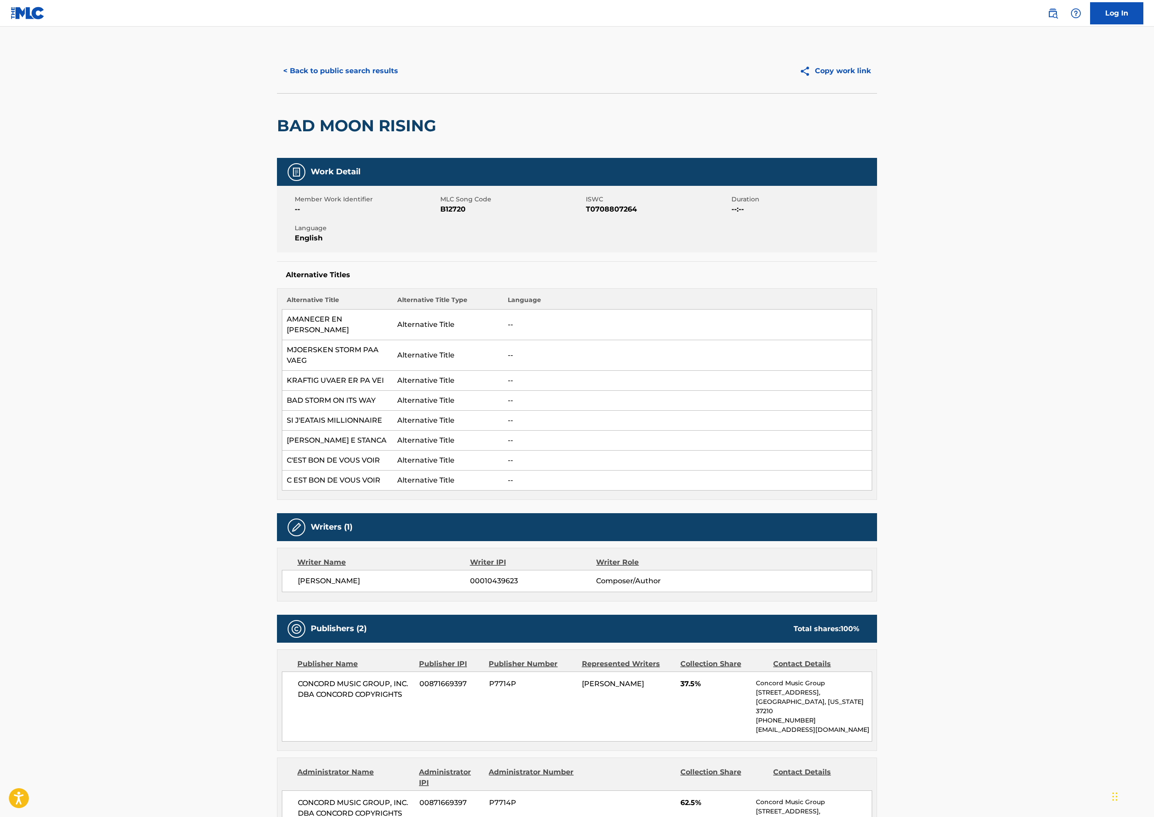
click at [277, 82] on button "< Back to public search results" at bounding box center [340, 71] width 127 height 22
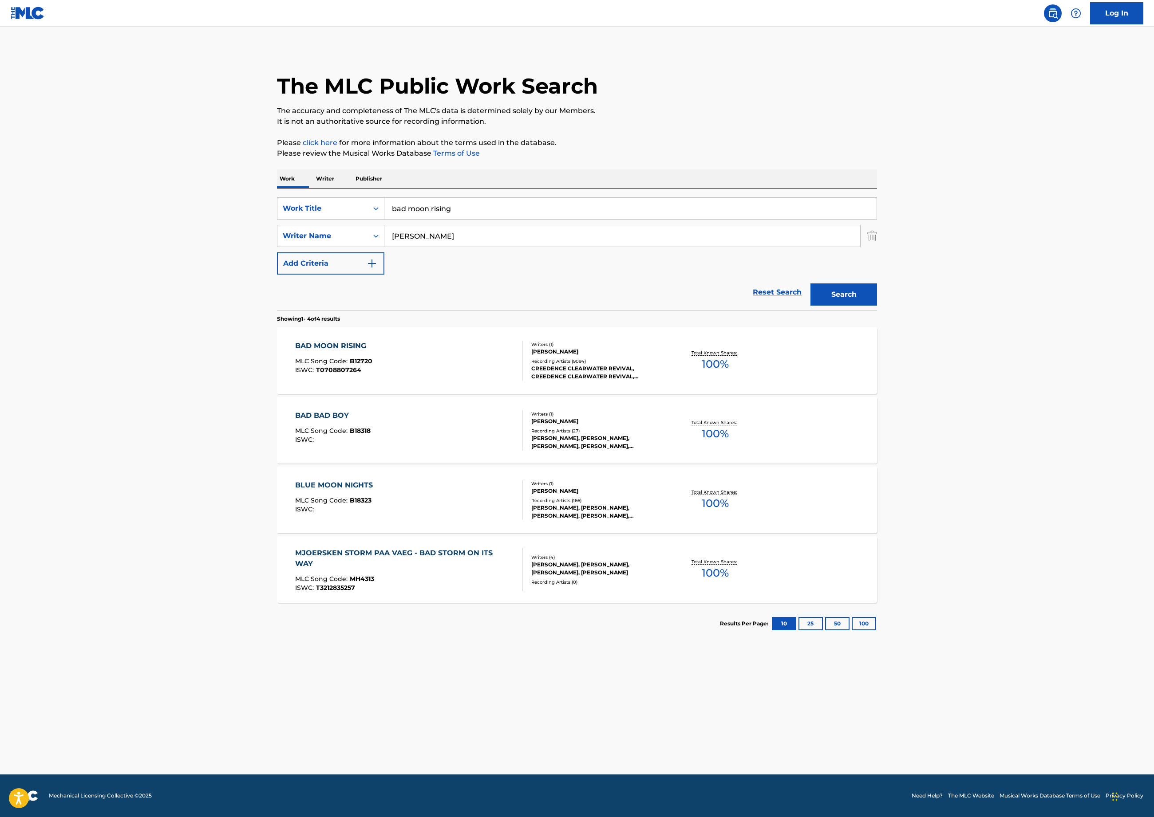
drag, startPoint x: 351, startPoint y: 324, endPoint x: 209, endPoint y: 286, distance: 147.0
click at [277, 287] on div "SearchWithCriteriae19b318e-f96e-4d71-a45e-07c9c8442c52 Work Title bad moon risi…" at bounding box center [577, 250] width 600 height 122
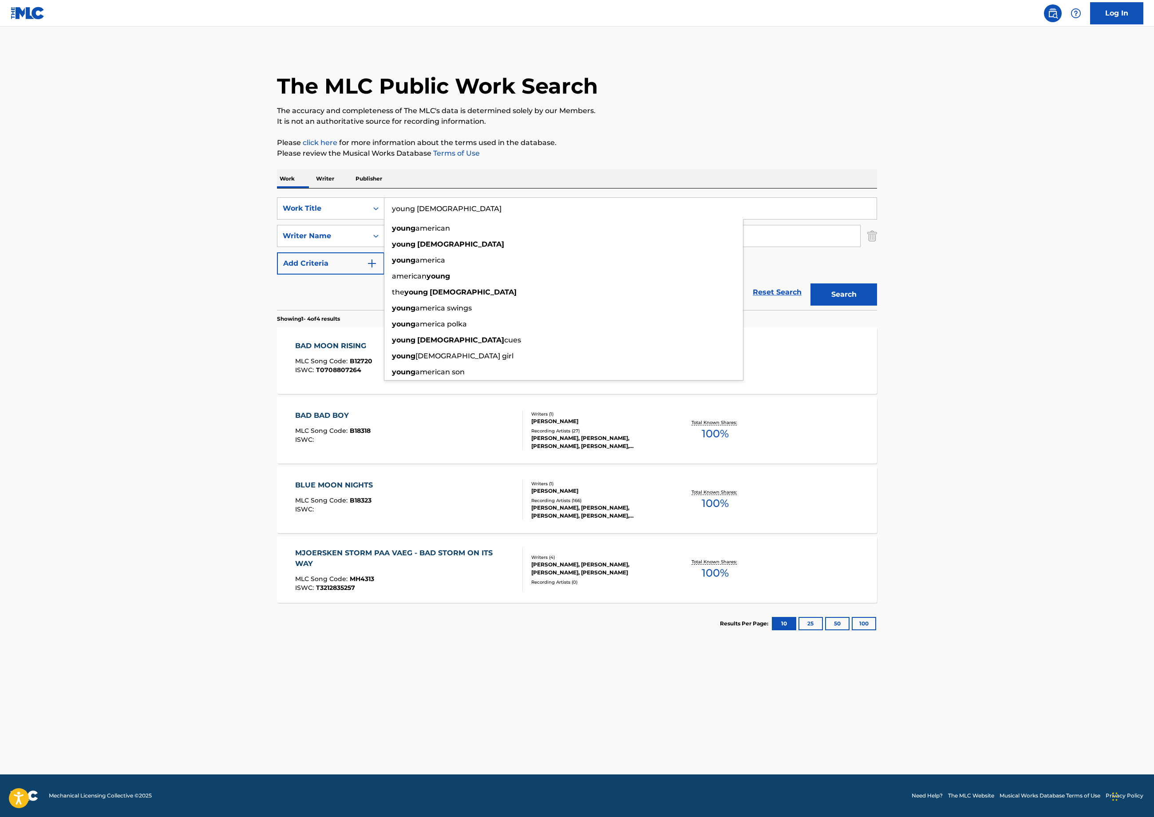
type input "young [DEMOGRAPHIC_DATA]"
type input "[PERSON_NAME]"
click at [877, 306] on button "Search" at bounding box center [843, 295] width 67 height 22
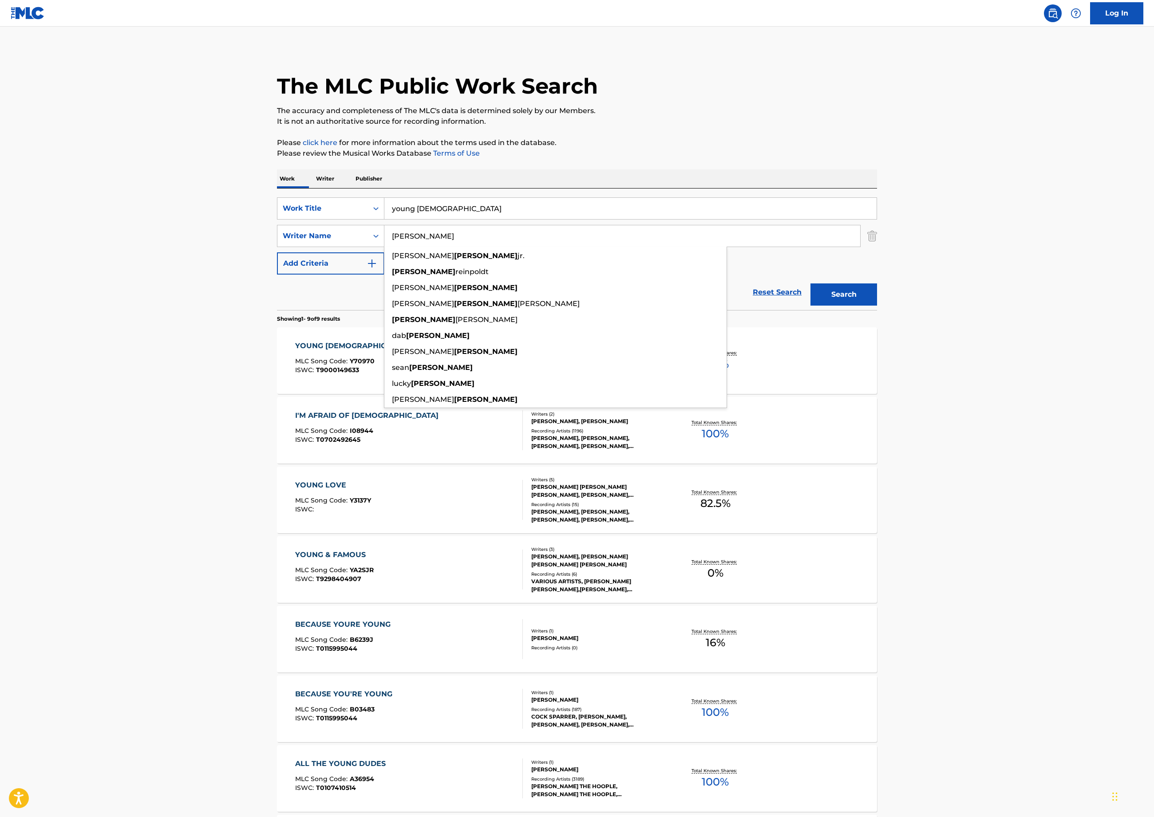
click at [277, 310] on div "Reset Search Search" at bounding box center [577, 292] width 600 height 35
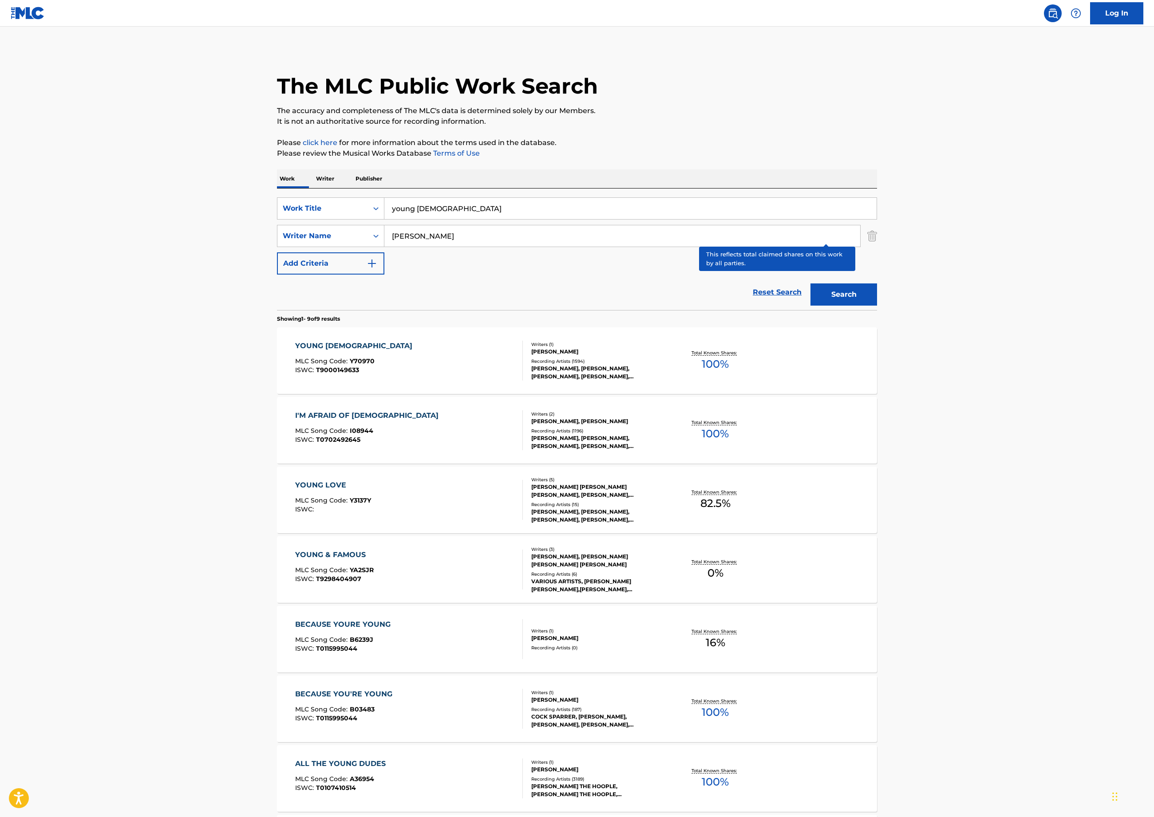
click at [739, 356] on p "Total Known Shares:" at bounding box center [714, 353] width 47 height 7
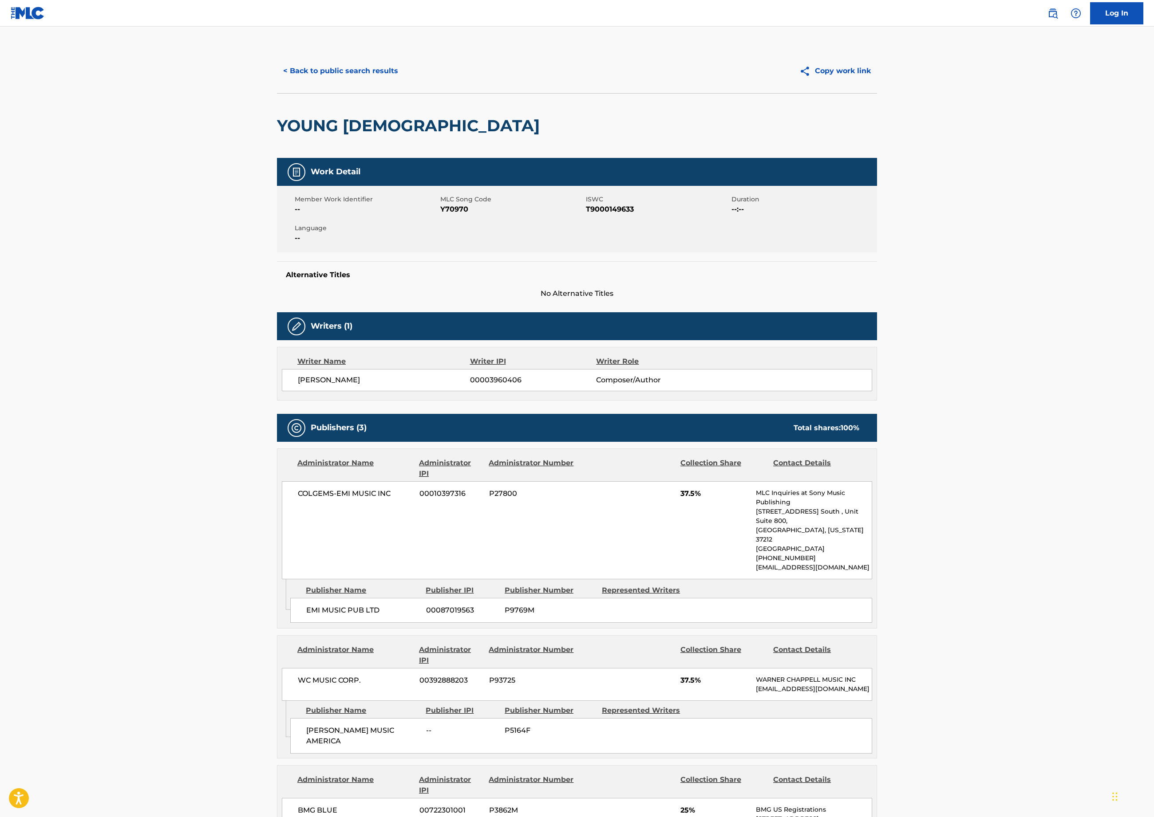
click at [277, 82] on button "< Back to public search results" at bounding box center [340, 71] width 127 height 22
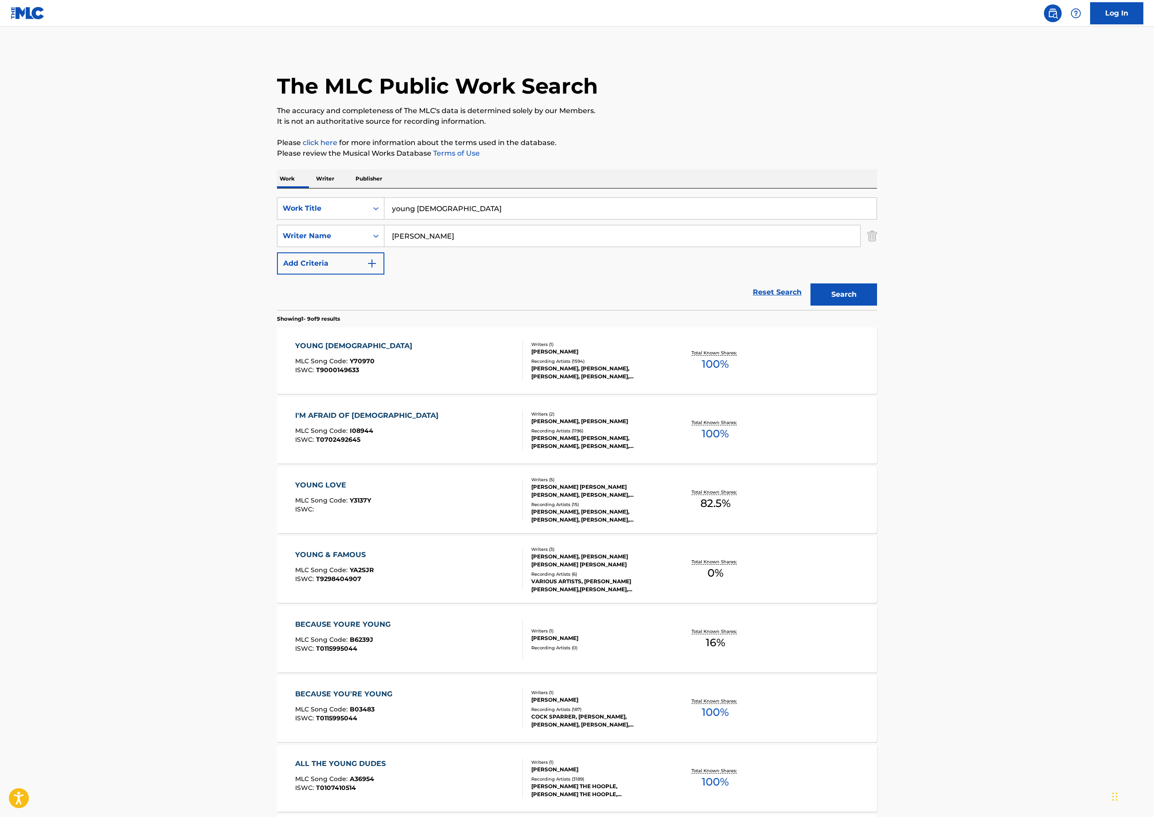
drag, startPoint x: 328, startPoint y: 322, endPoint x: 199, endPoint y: 288, distance: 133.9
click at [277, 291] on div "SearchWithCriteriae19b318e-f96e-4d71-a45e-07c9c8442c52 Work Title young america…" at bounding box center [577, 250] width 600 height 122
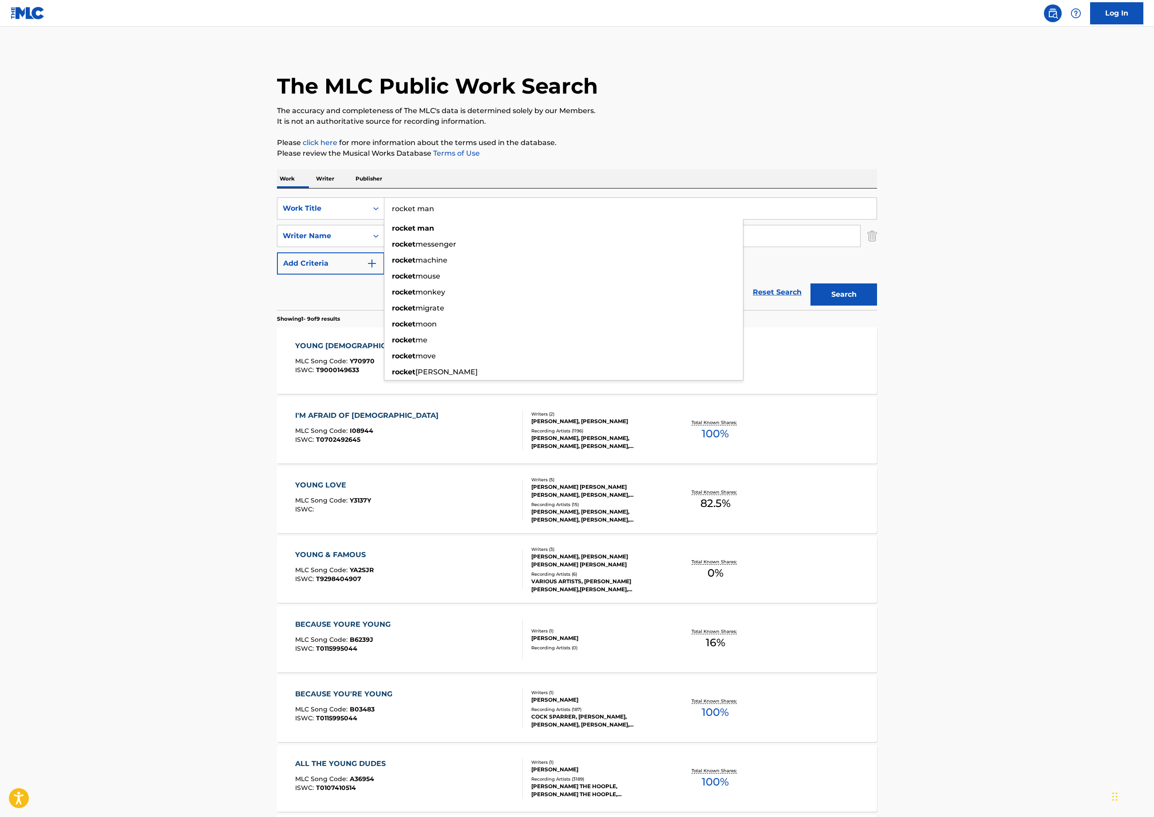
type input "rocket man"
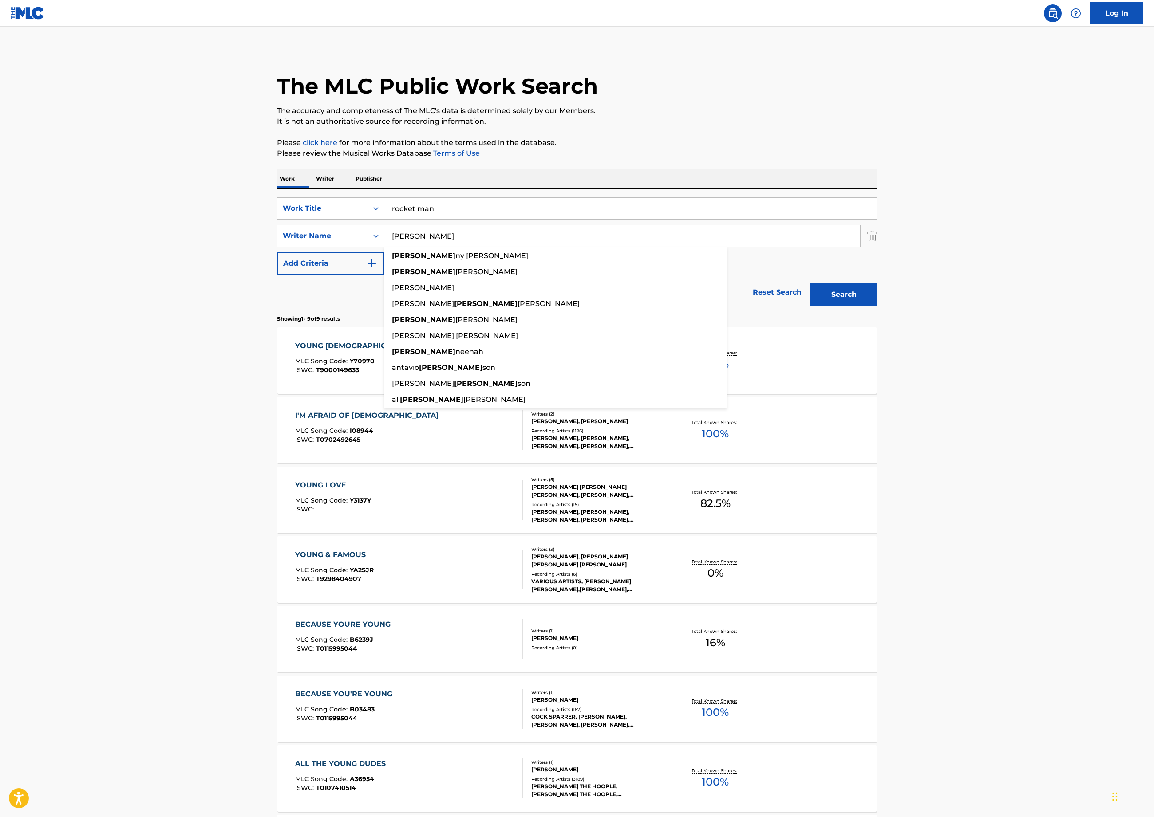
type input "[PERSON_NAME]"
click at [877, 306] on button "Search" at bounding box center [843, 295] width 67 height 22
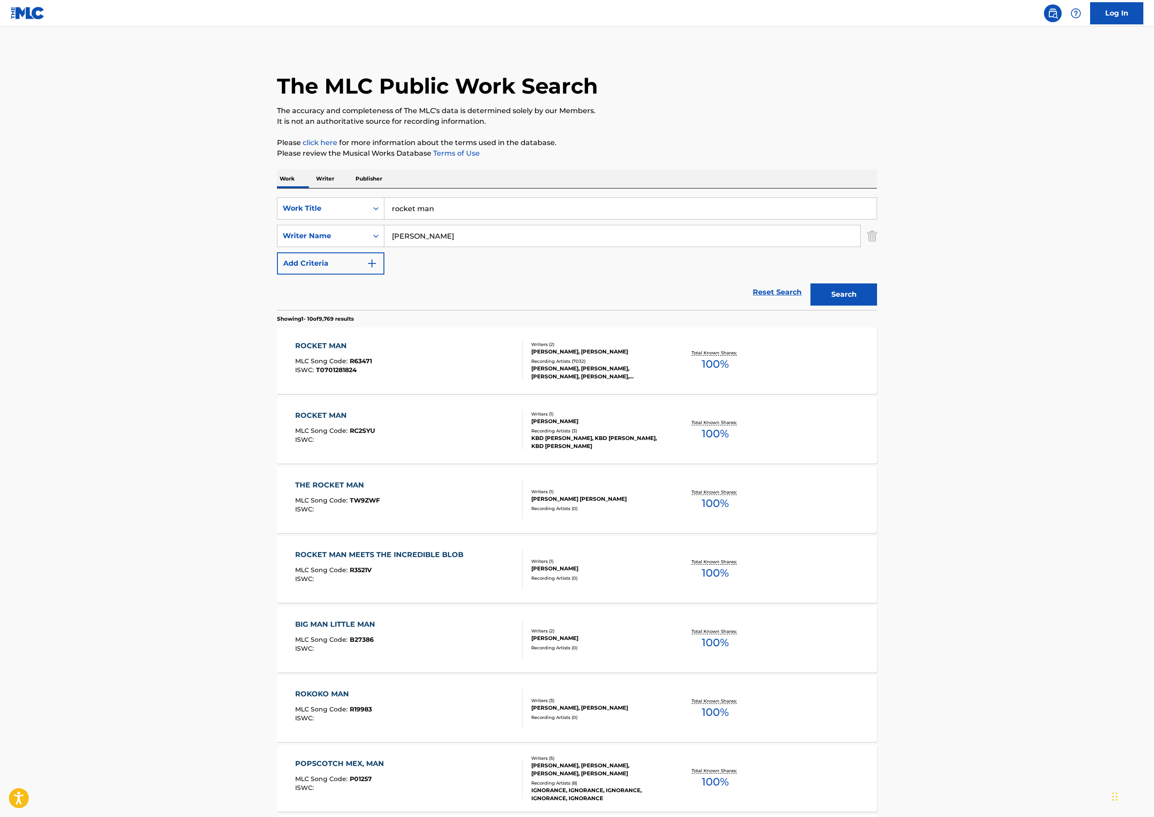
click at [266, 477] on div "The MLC Public Work Search The accuracy and completeness of The MLC's data is d…" at bounding box center [576, 558] width 621 height 1018
click at [739, 356] on p "Total Known Shares:" at bounding box center [714, 353] width 47 height 7
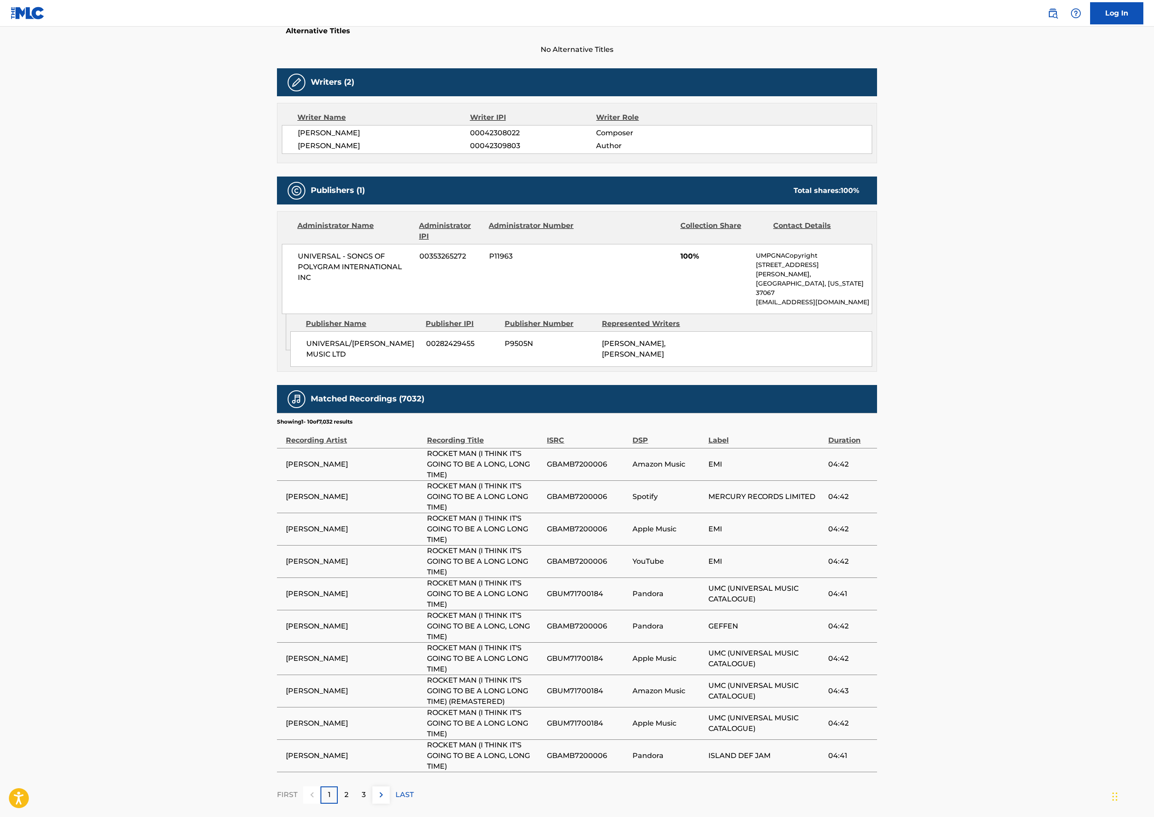
scroll to position [256, 0]
